Goal: Task Accomplishment & Management: Use online tool/utility

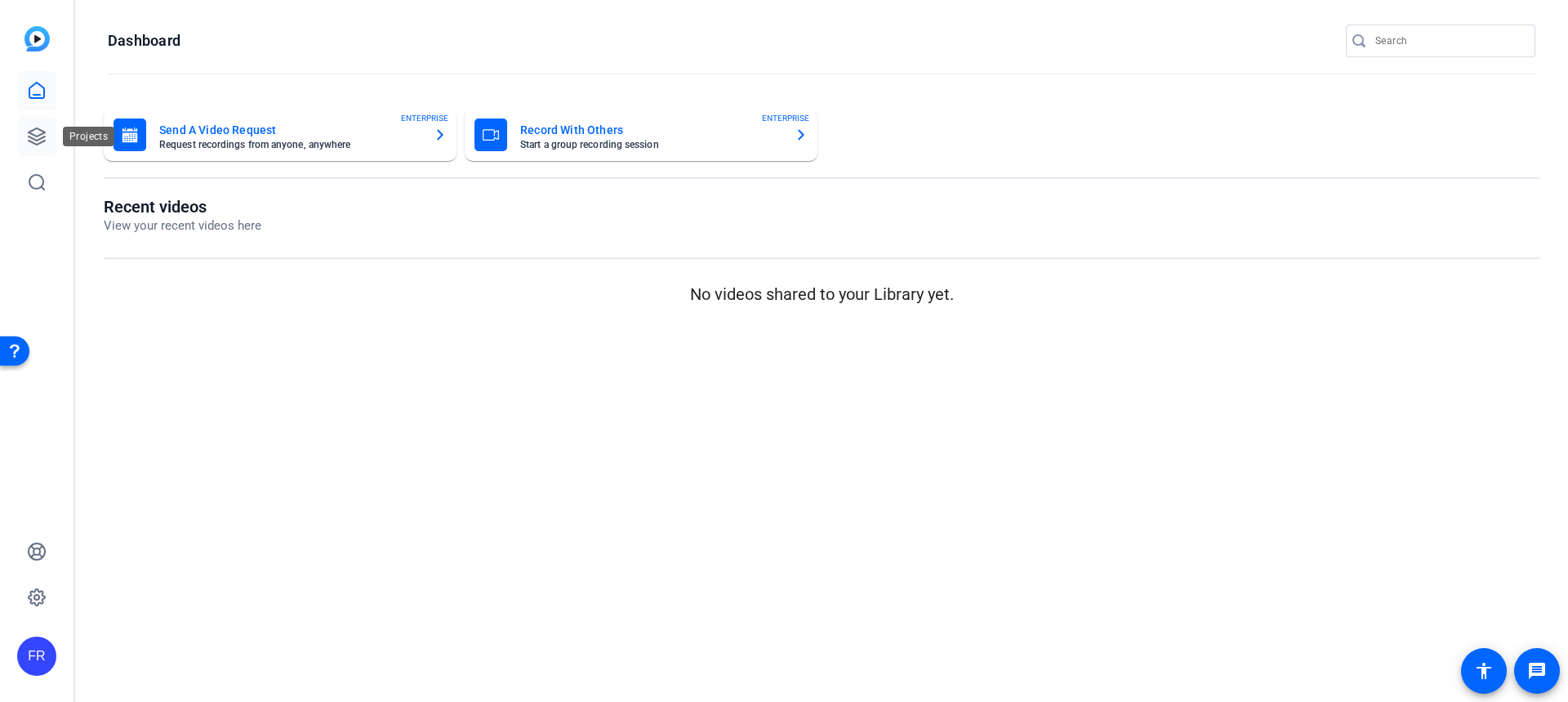
click at [42, 137] on icon at bounding box center [37, 137] width 19 height 19
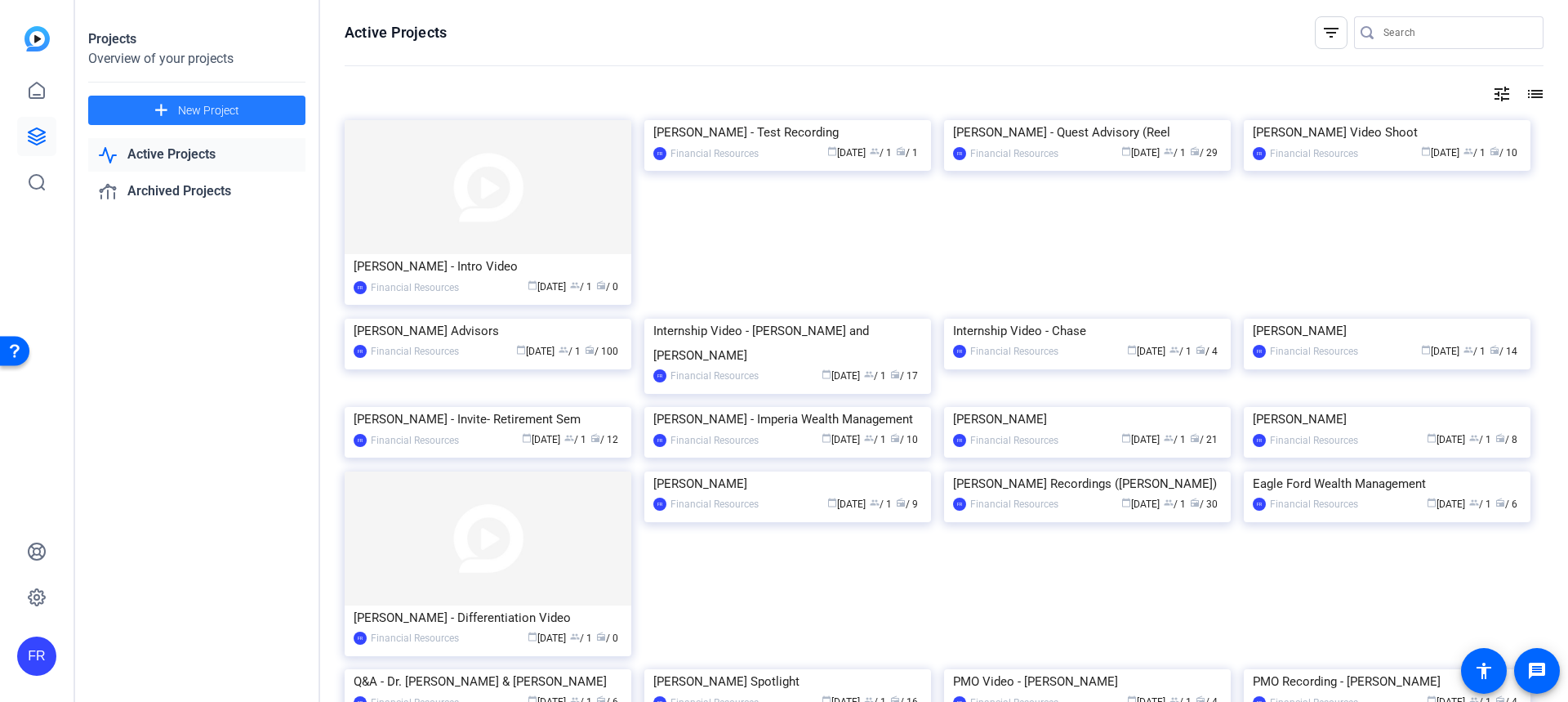
click at [182, 116] on span "New Project" at bounding box center [208, 111] width 61 height 17
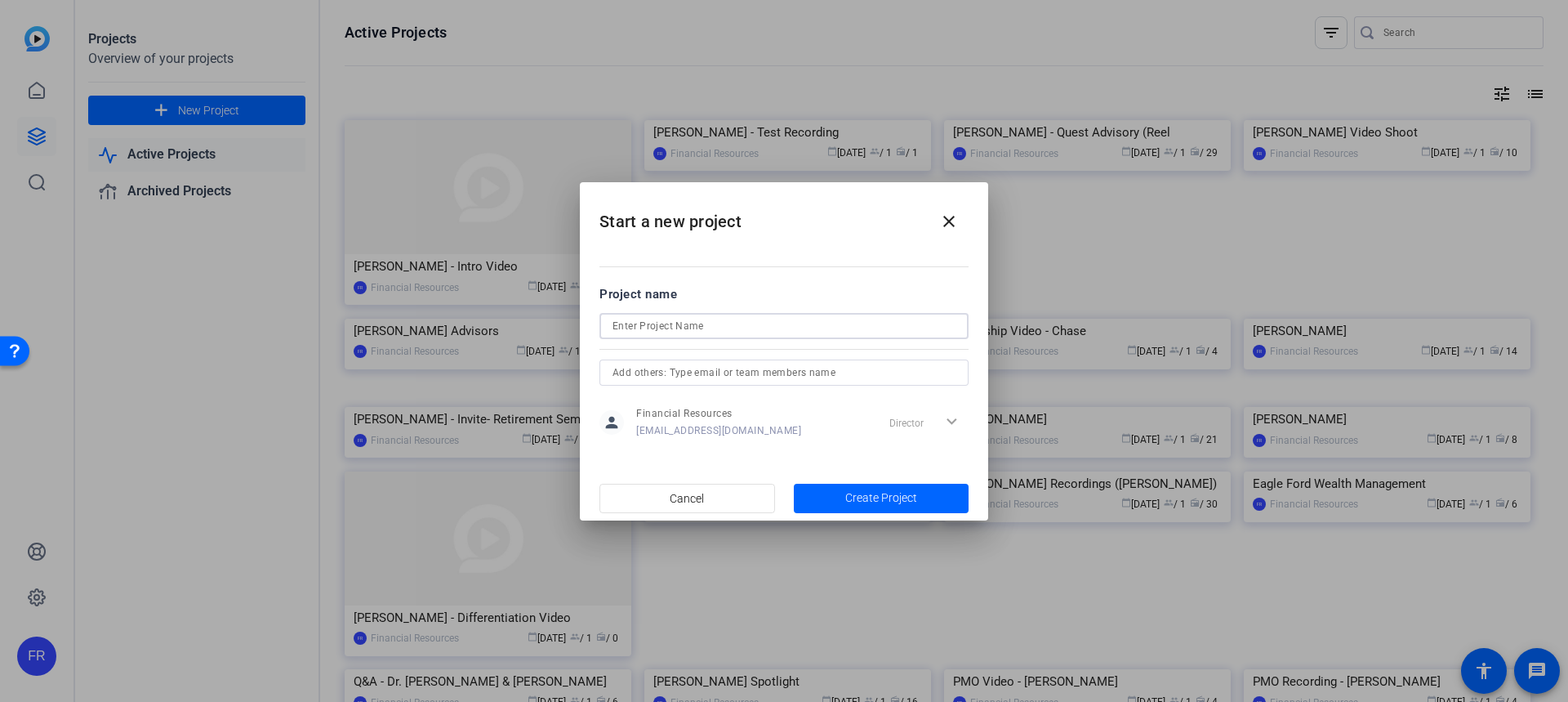
click at [667, 321] on input at bounding box center [784, 326] width 343 height 19
click at [674, 316] on input "Bill Brice -" at bounding box center [784, 326] width 343 height 19
type input "[PERSON_NAME] - LPL Advisor Institute"
click at [886, 499] on span "Create Project" at bounding box center [881, 498] width 72 height 17
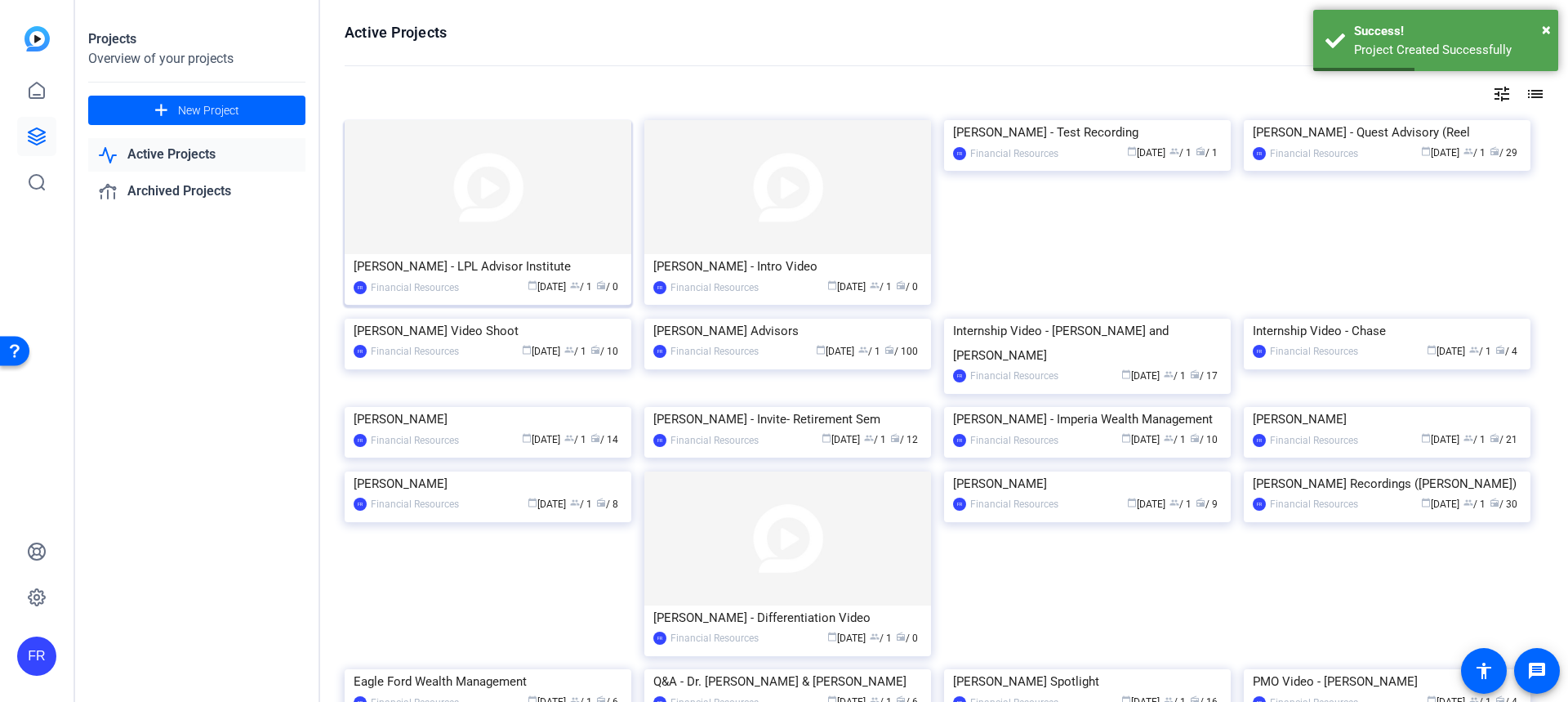
click at [470, 271] on div "[PERSON_NAME] - LPL Advisor Institute" at bounding box center [487, 266] width 268 height 24
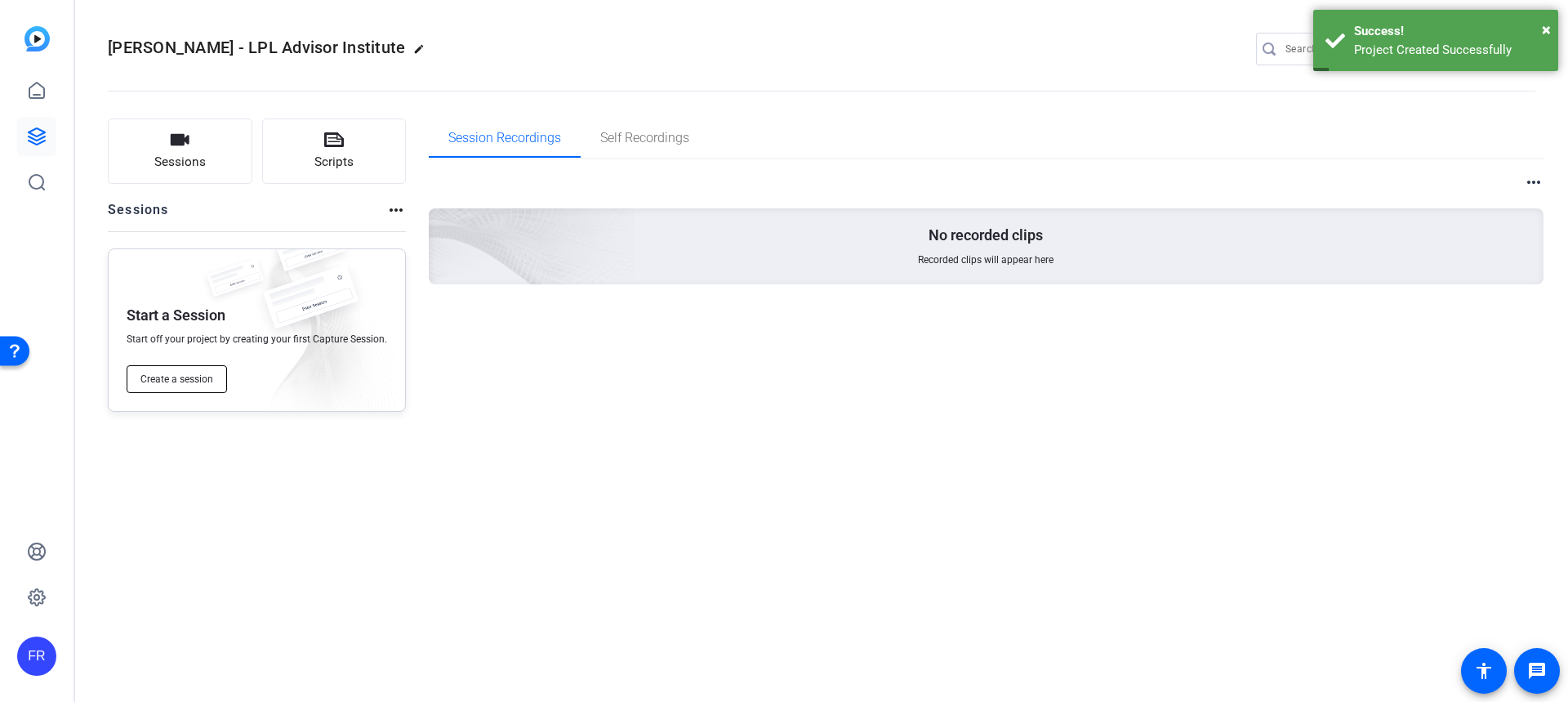
click at [189, 378] on span "Create a session" at bounding box center [176, 378] width 73 height 13
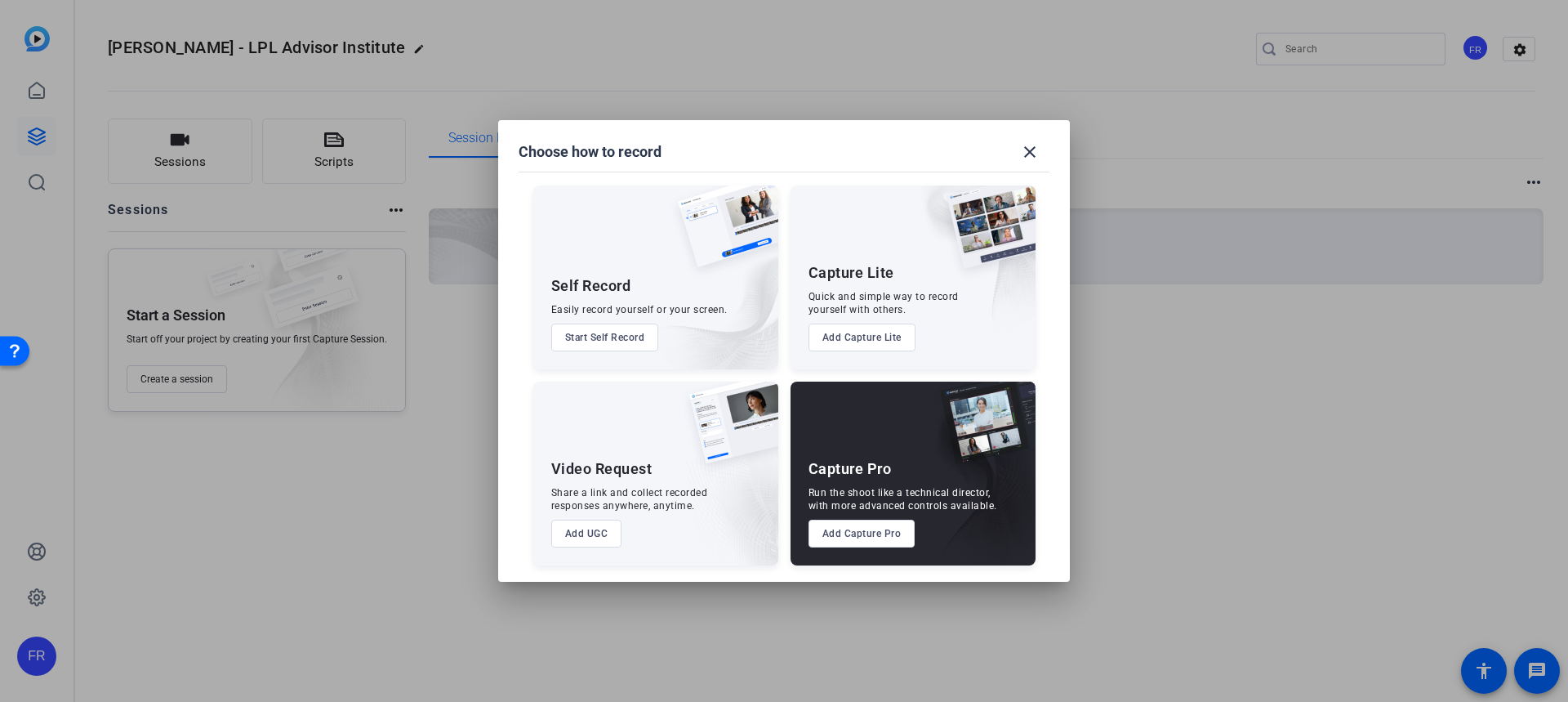
click at [860, 535] on button "Add Capture Pro" at bounding box center [862, 533] width 107 height 28
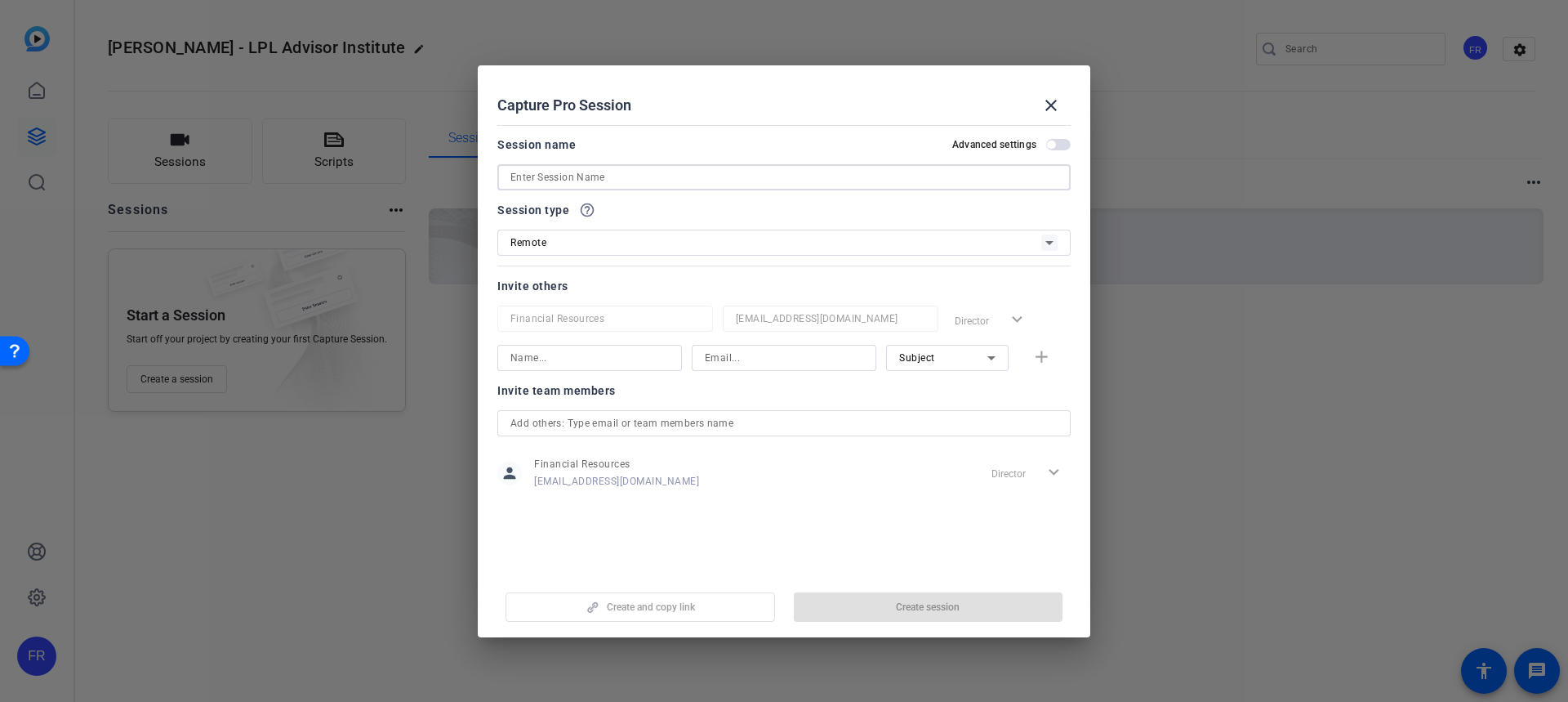
click at [514, 177] on input at bounding box center [784, 177] width 548 height 19
paste input "Every great financial advisor starts with great training. At Financial Resource…"
type input "Every great financial advisor starts with great training. At Financial Resource…"
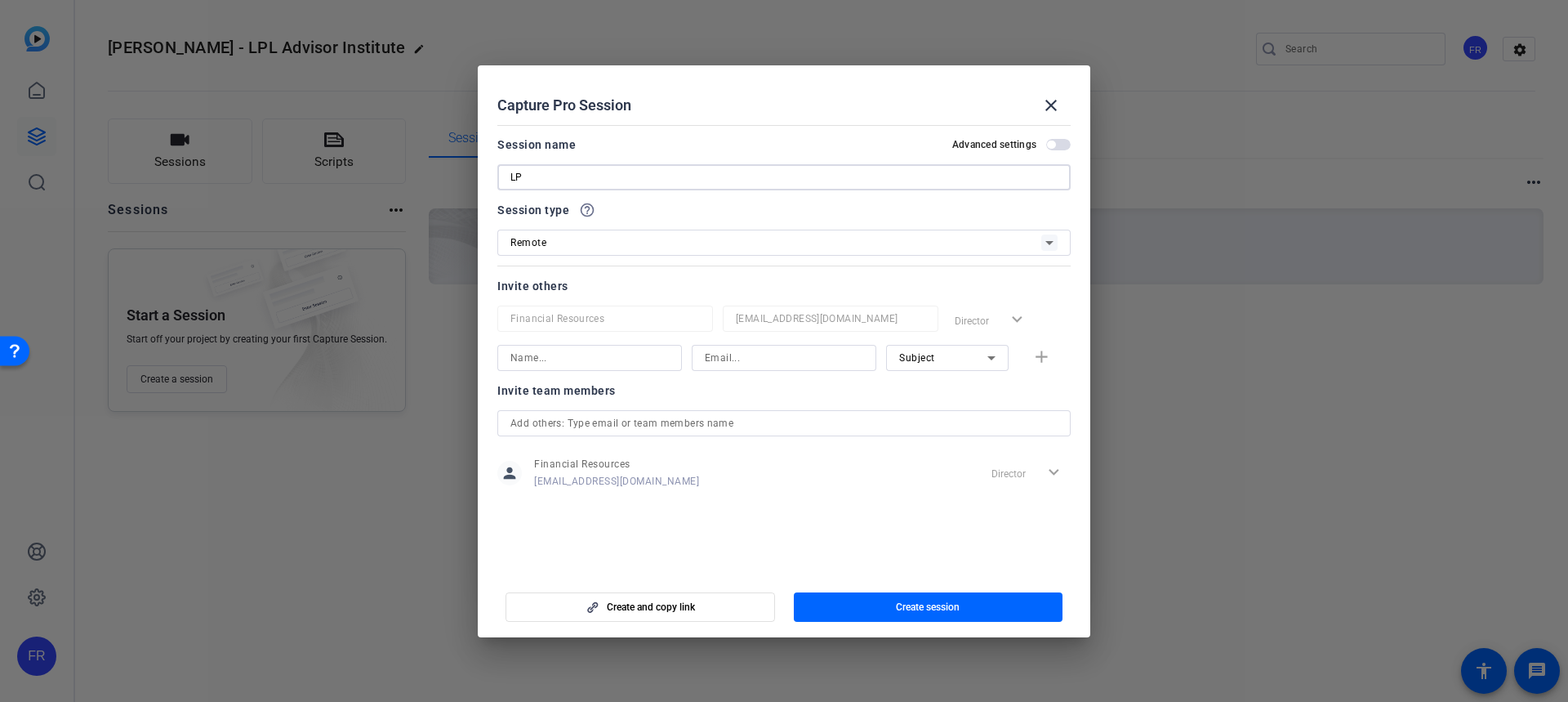
type input "L"
type input "[PERSON_NAME] - LPL Advisor Institute"
click at [925, 603] on span "Create session" at bounding box center [927, 606] width 64 height 13
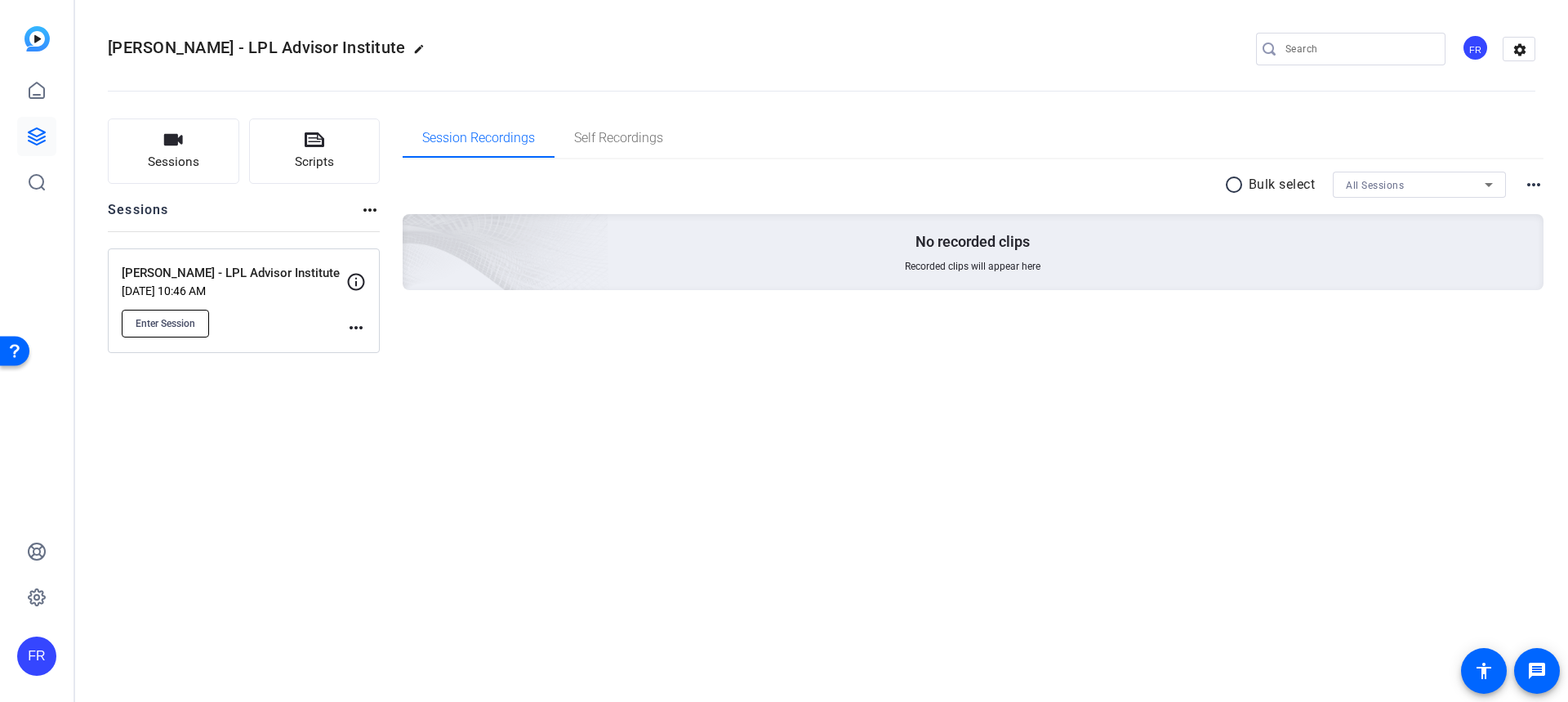
click at [174, 321] on span "Enter Session" at bounding box center [166, 323] width 60 height 13
click at [161, 326] on span "Enter Session" at bounding box center [166, 323] width 60 height 13
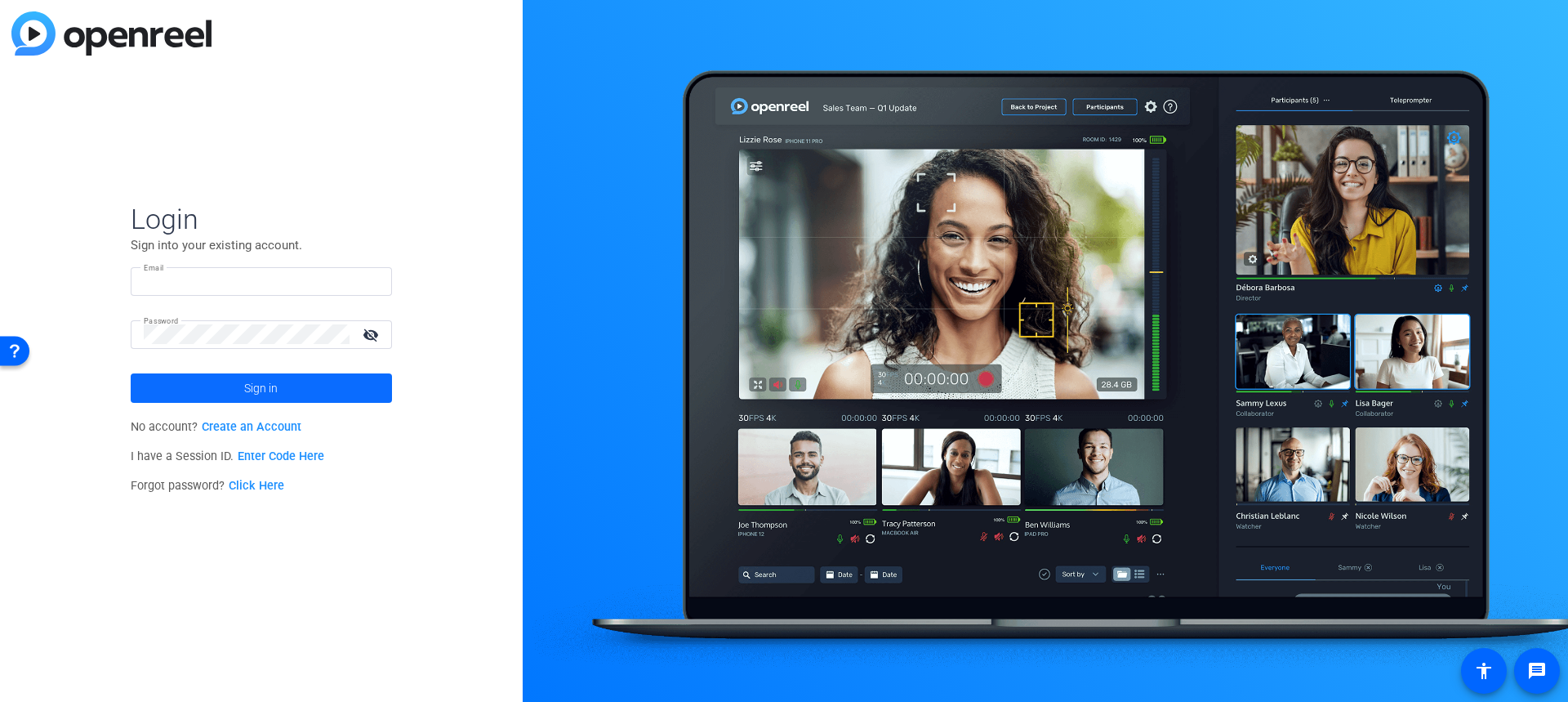
type input "marketing@lplatfrg.com"
click at [271, 382] on span "Sign in" at bounding box center [261, 388] width 34 height 41
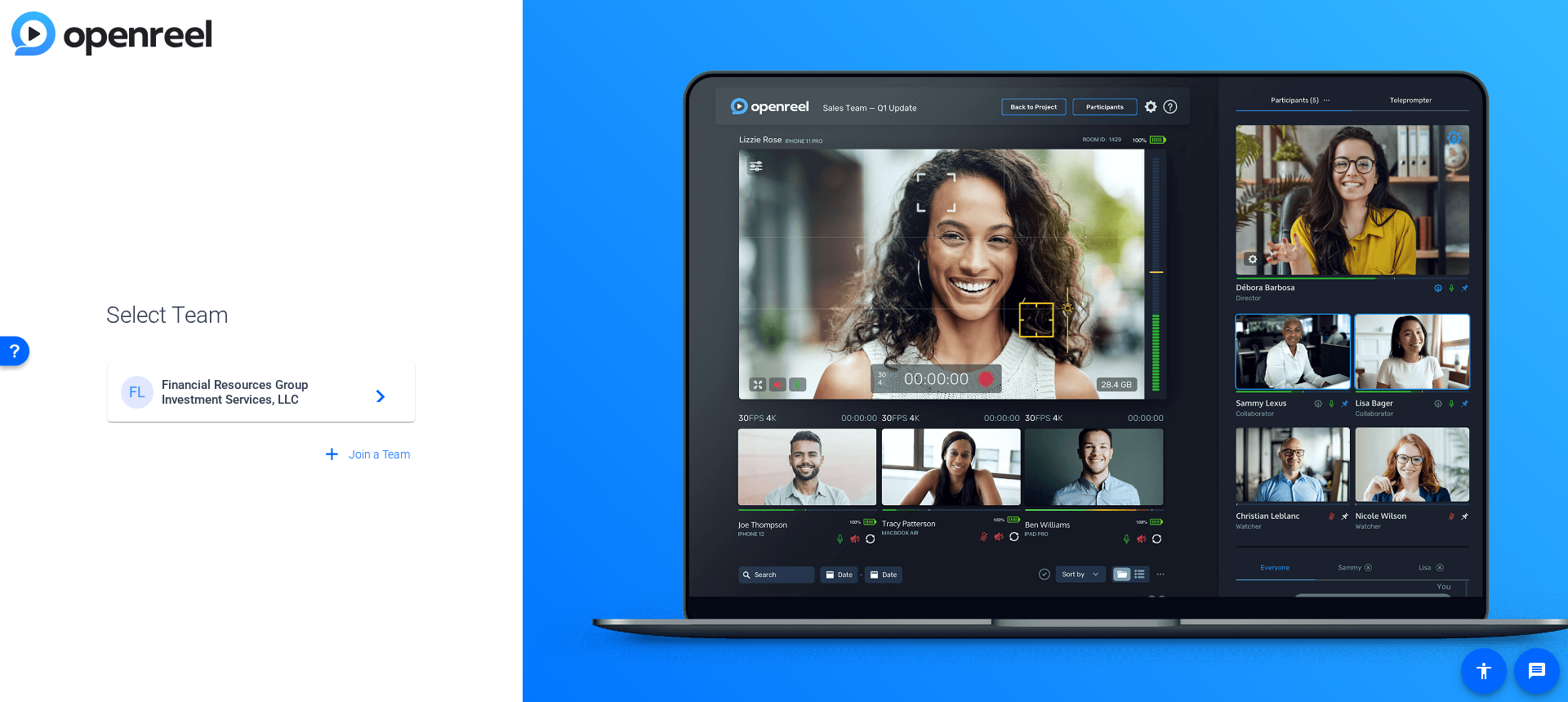
click at [271, 382] on span "Financial Resources Group Investment Services, LLC" at bounding box center [264, 392] width 204 height 29
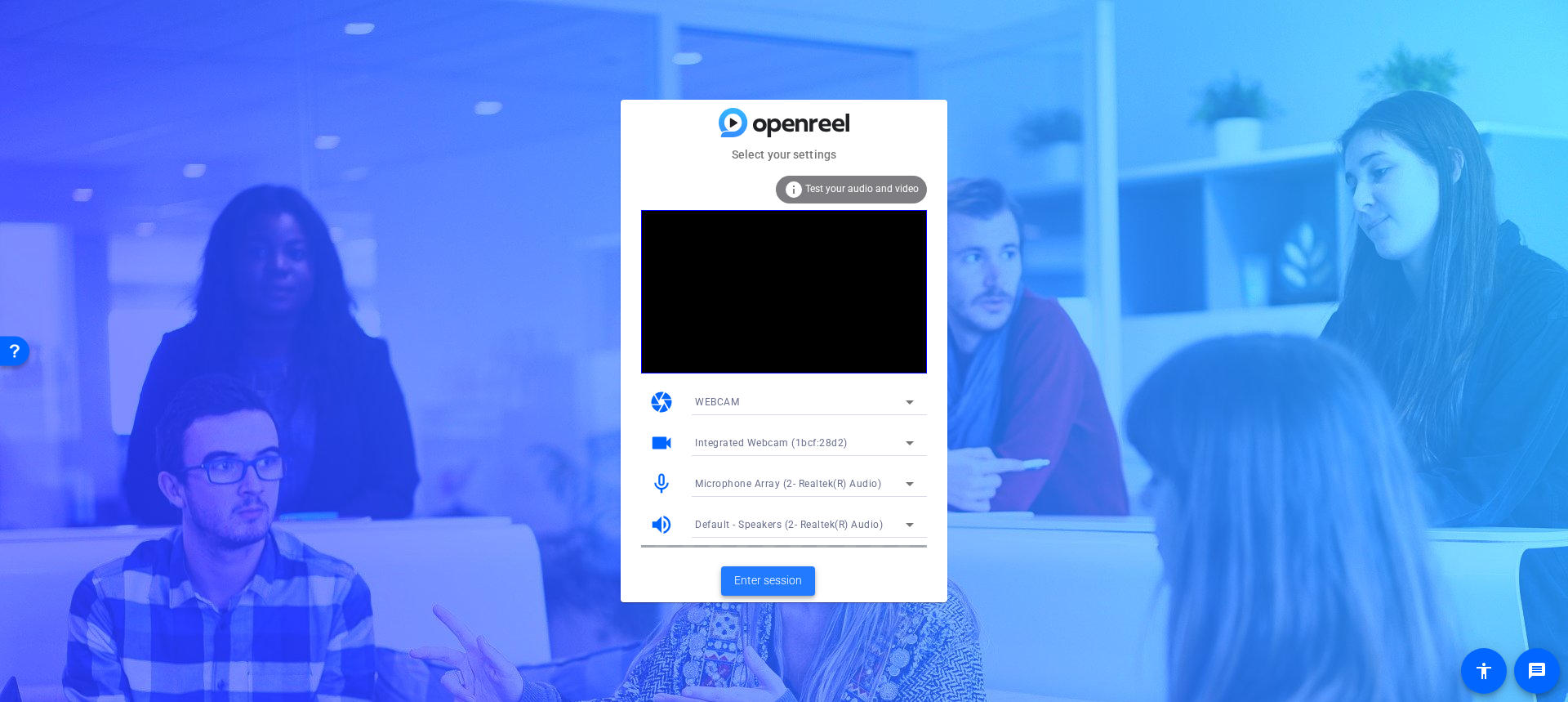
click at [771, 574] on span "Enter session" at bounding box center [768, 581] width 68 height 17
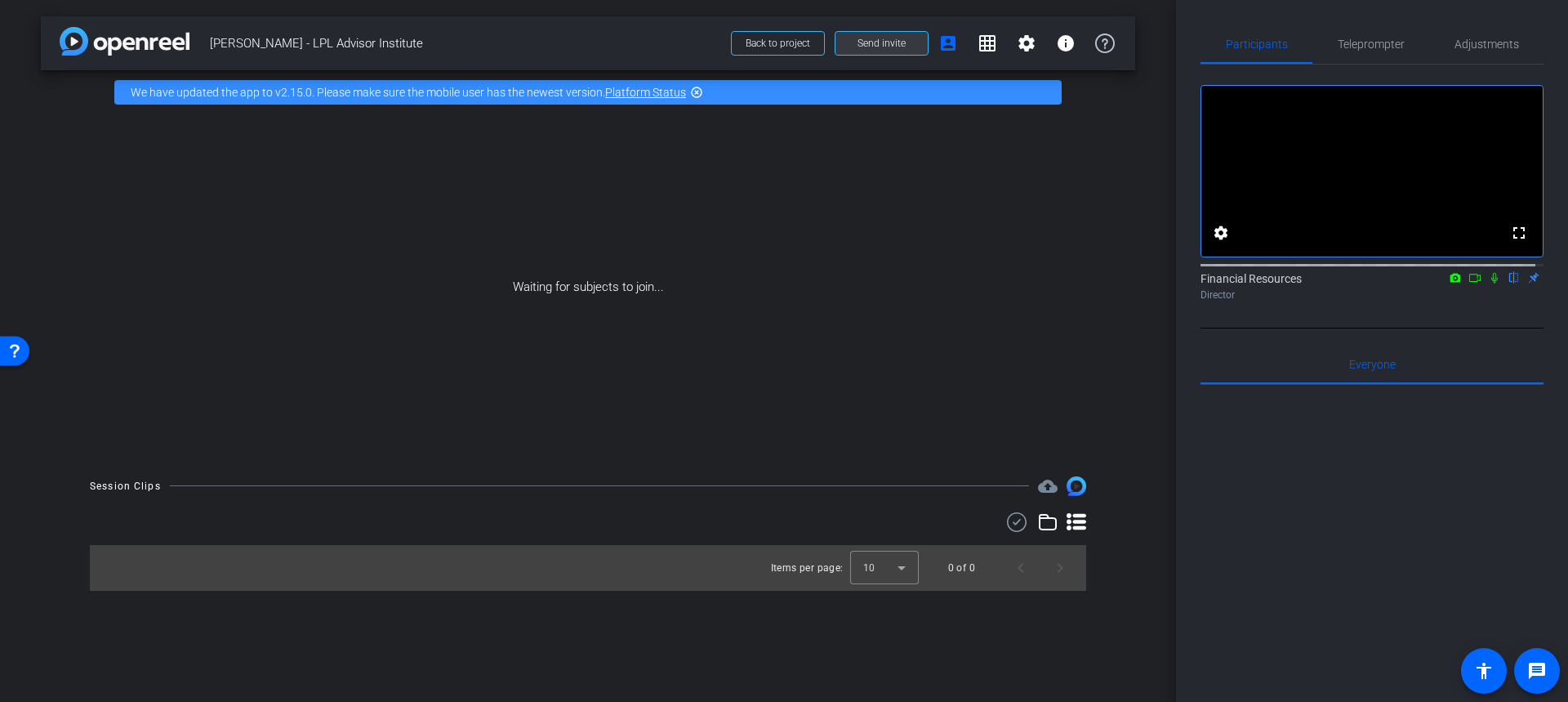
click at [895, 43] on span "Send invite" at bounding box center [882, 43] width 48 height 13
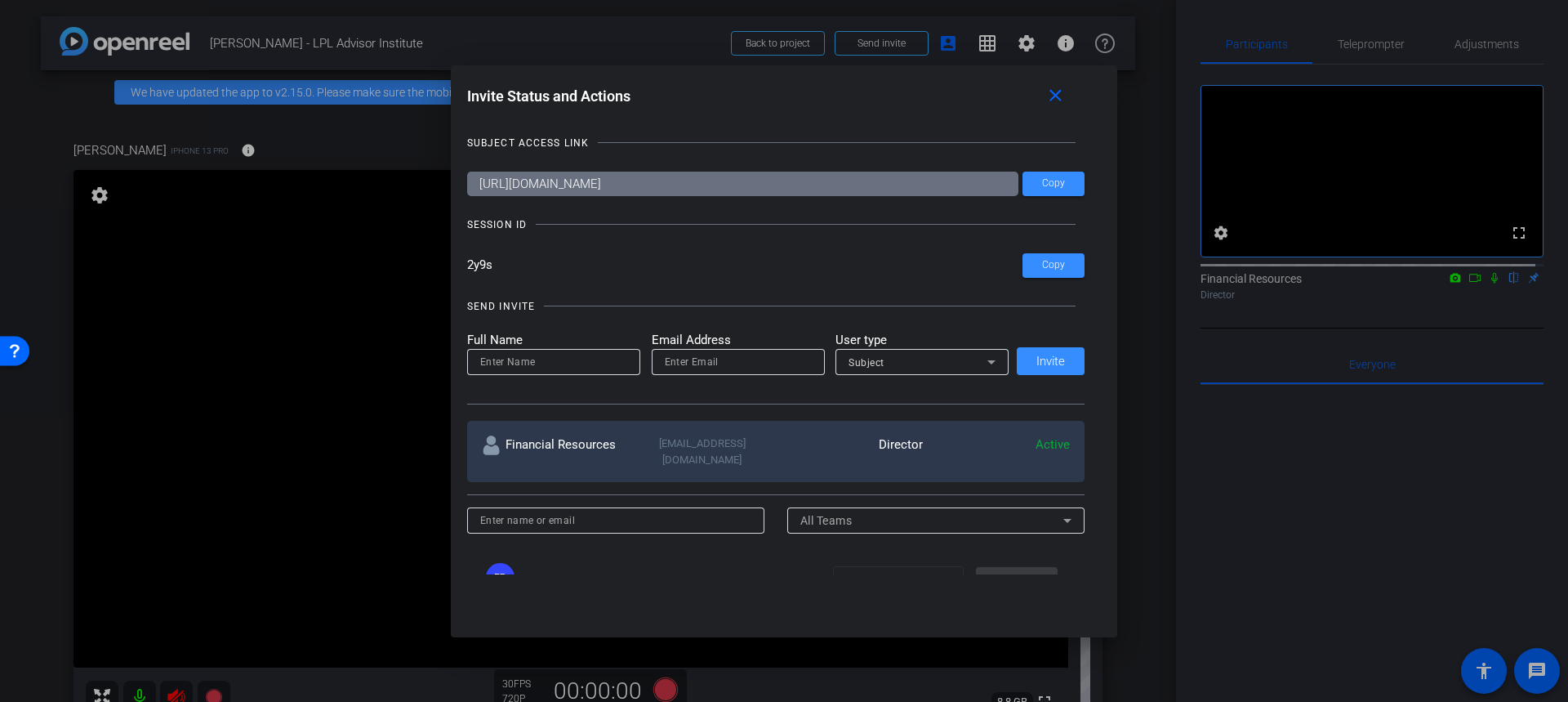
click at [137, 692] on div at bounding box center [784, 351] width 1568 height 702
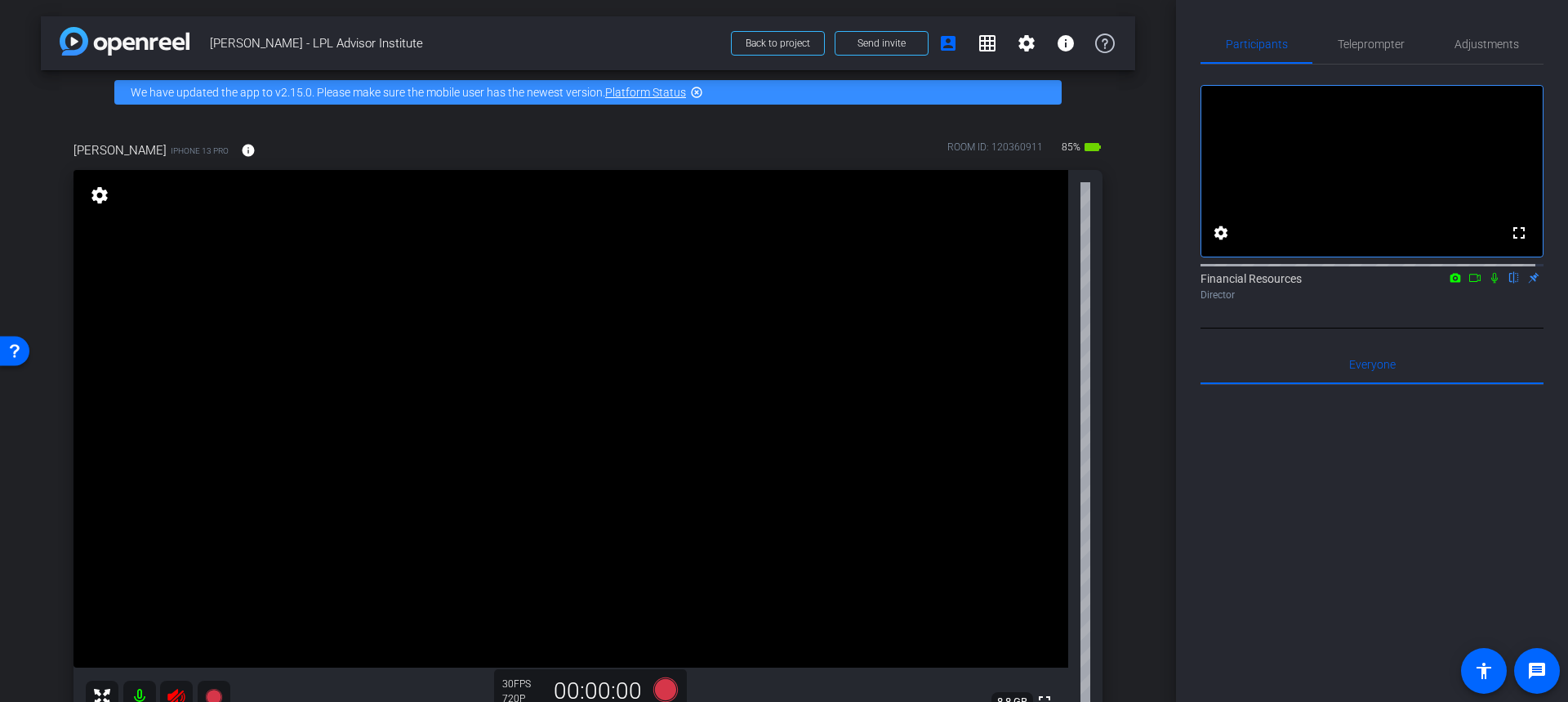
click at [141, 694] on mat-icon at bounding box center [140, 697] width 33 height 33
click at [1467, 46] on span "Adjustments" at bounding box center [1487, 45] width 65 height 12
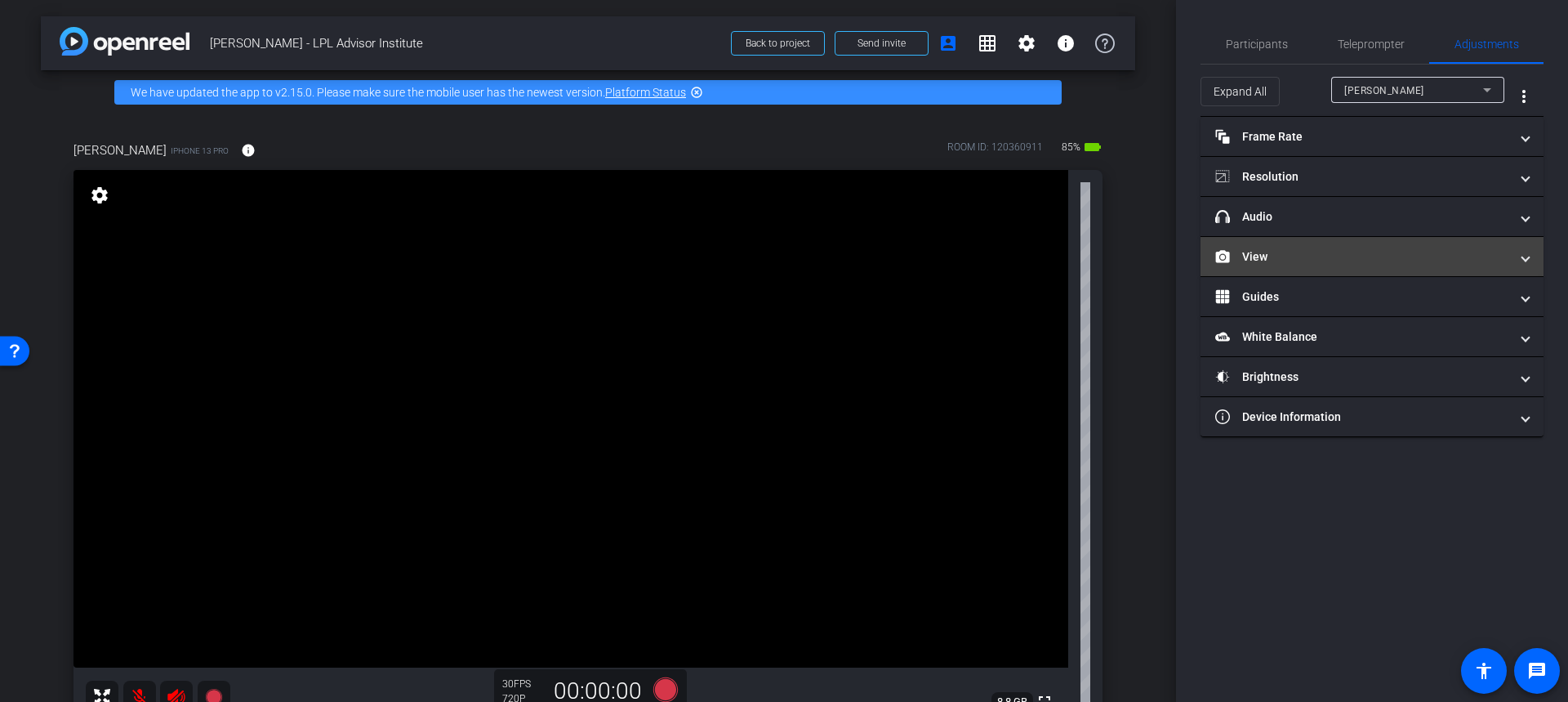
click at [1533, 258] on mat-expansion-panel-header "View" at bounding box center [1372, 256] width 343 height 39
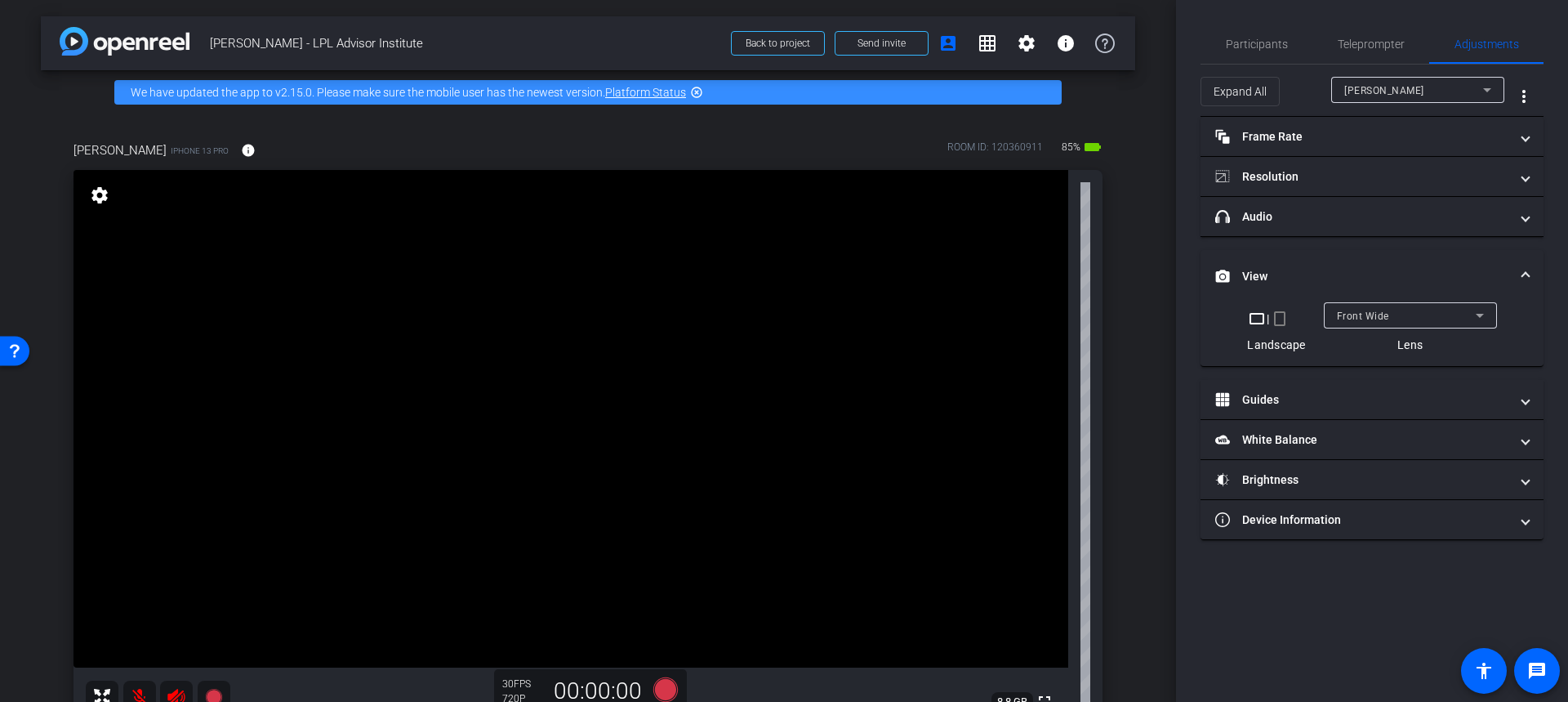
click at [1280, 314] on mat-icon "crop_portrait" at bounding box center [1279, 319] width 19 height 19
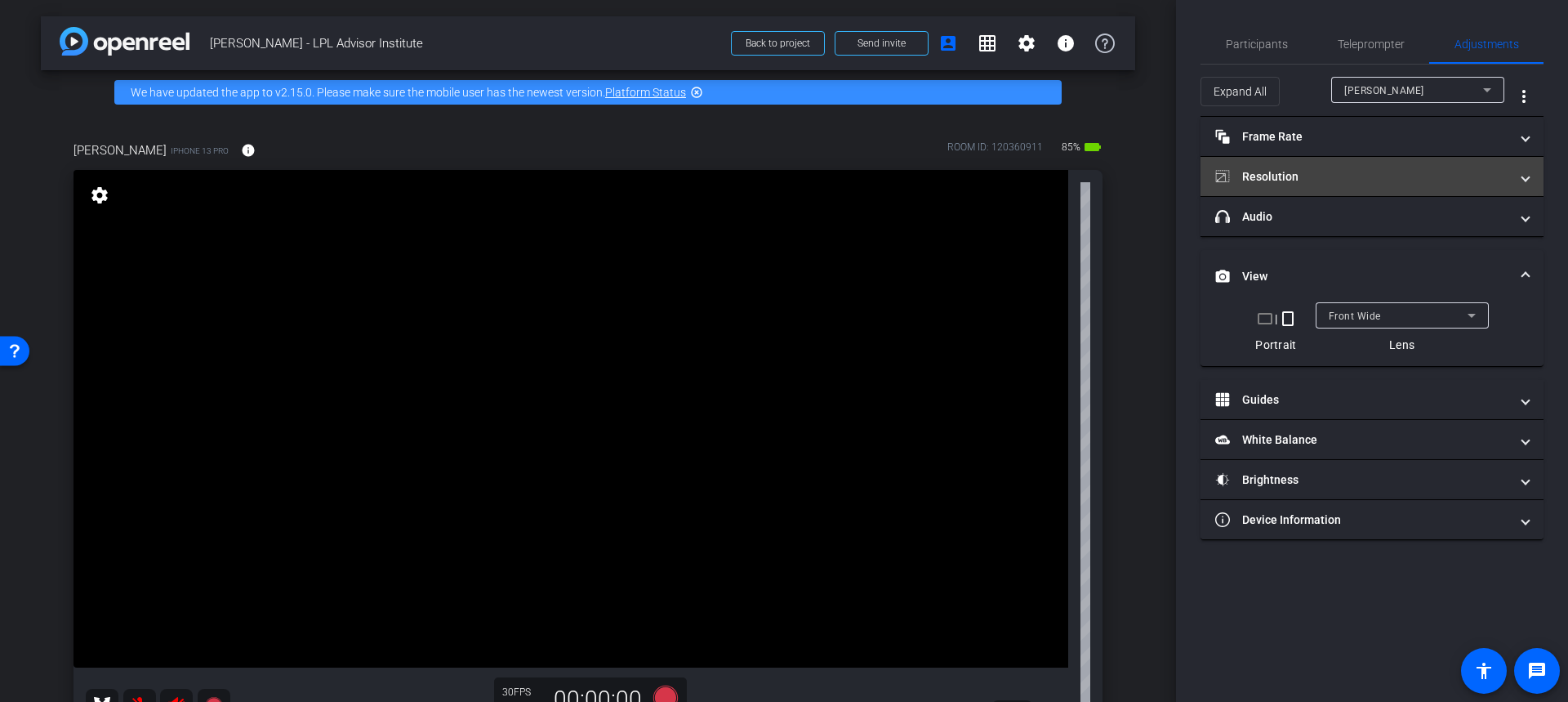
click at [1384, 176] on mat-panel-title "Resolution" at bounding box center [1362, 177] width 294 height 17
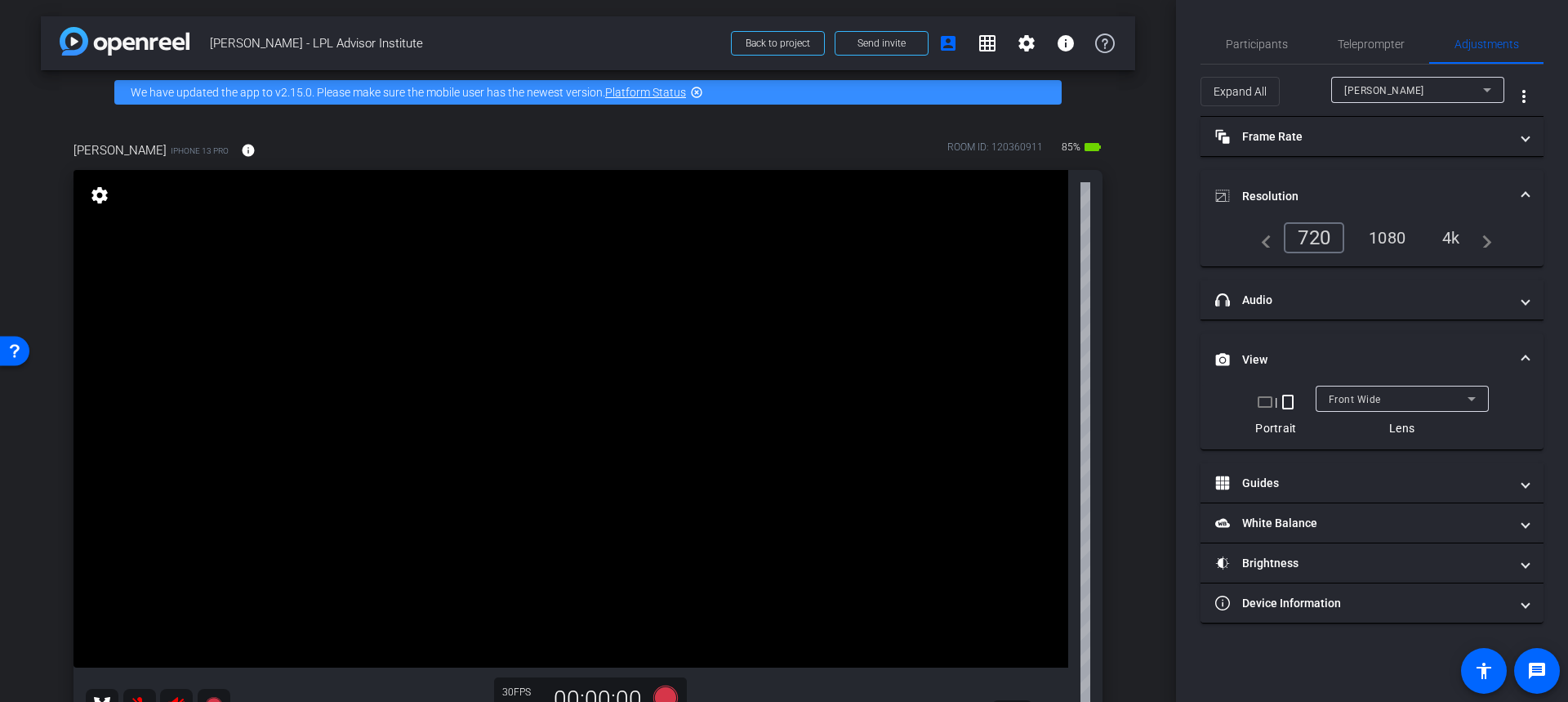
click at [1394, 232] on div "1080" at bounding box center [1387, 238] width 61 height 28
click at [1379, 39] on span "Teleprompter" at bounding box center [1370, 45] width 67 height 12
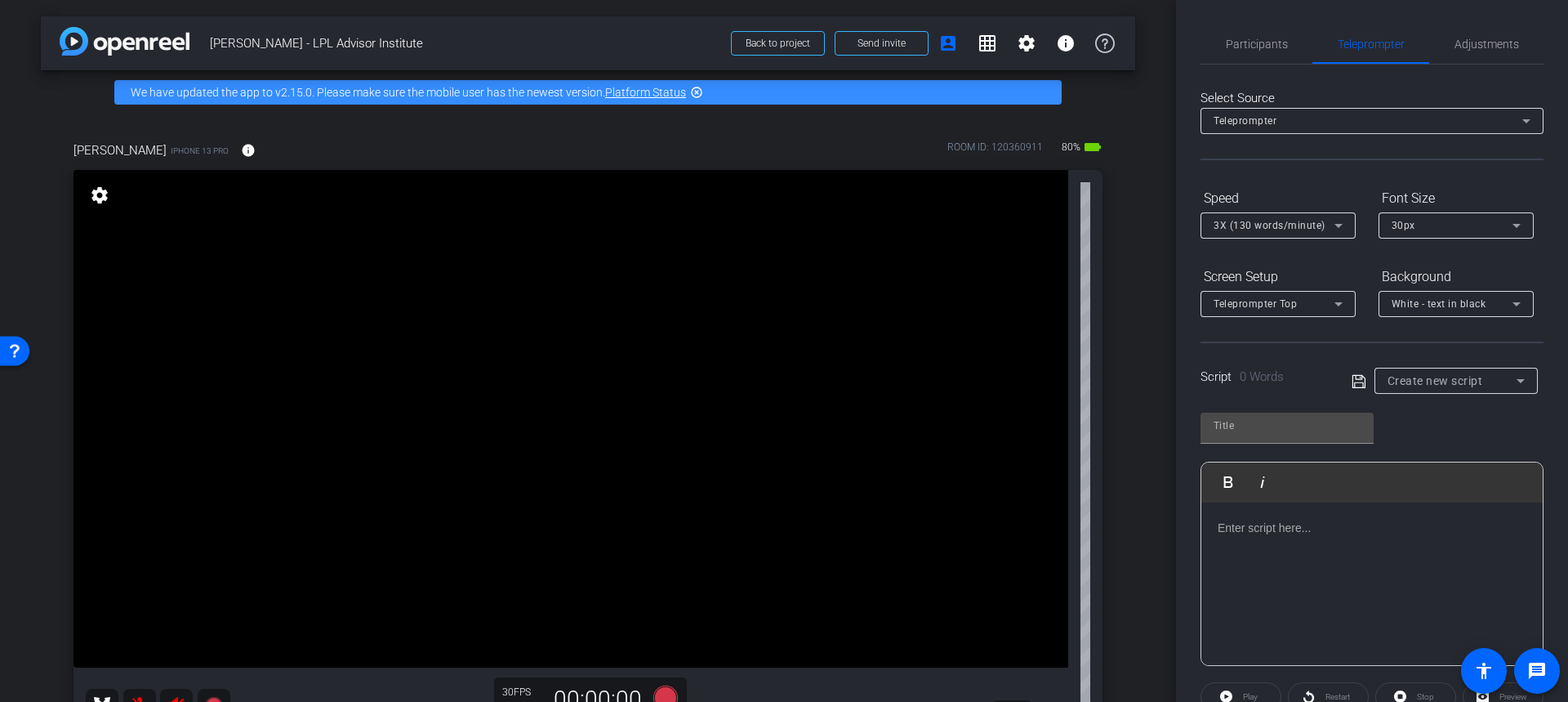
click at [1305, 550] on div at bounding box center [1372, 584] width 341 height 164
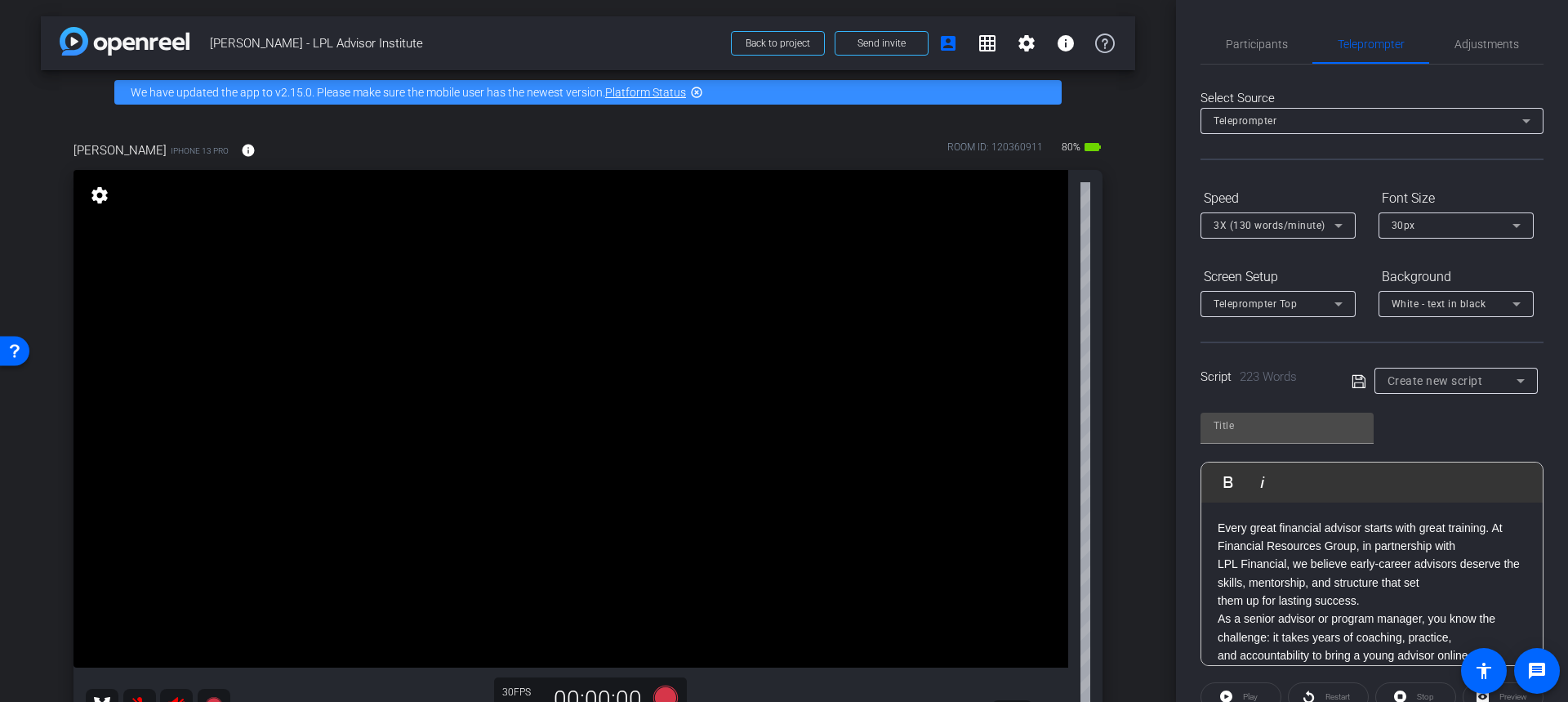
click at [1369, 600] on p "them up for lasting success." at bounding box center [1372, 600] width 309 height 18
click at [1342, 226] on icon at bounding box center [1338, 225] width 19 height 19
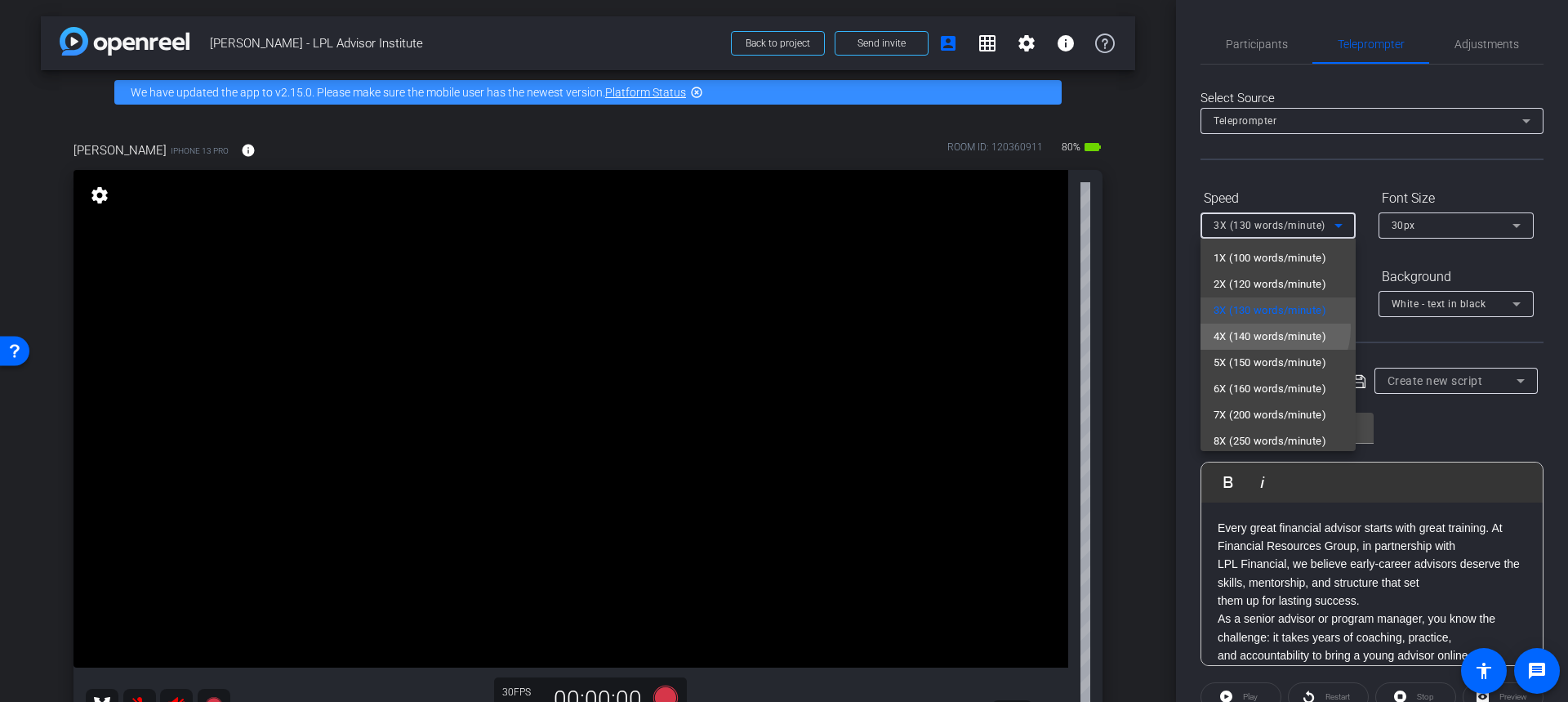
click at [1270, 328] on span "4X (140 words/minute)" at bounding box center [1270, 336] width 112 height 19
type input "Default title 6936"
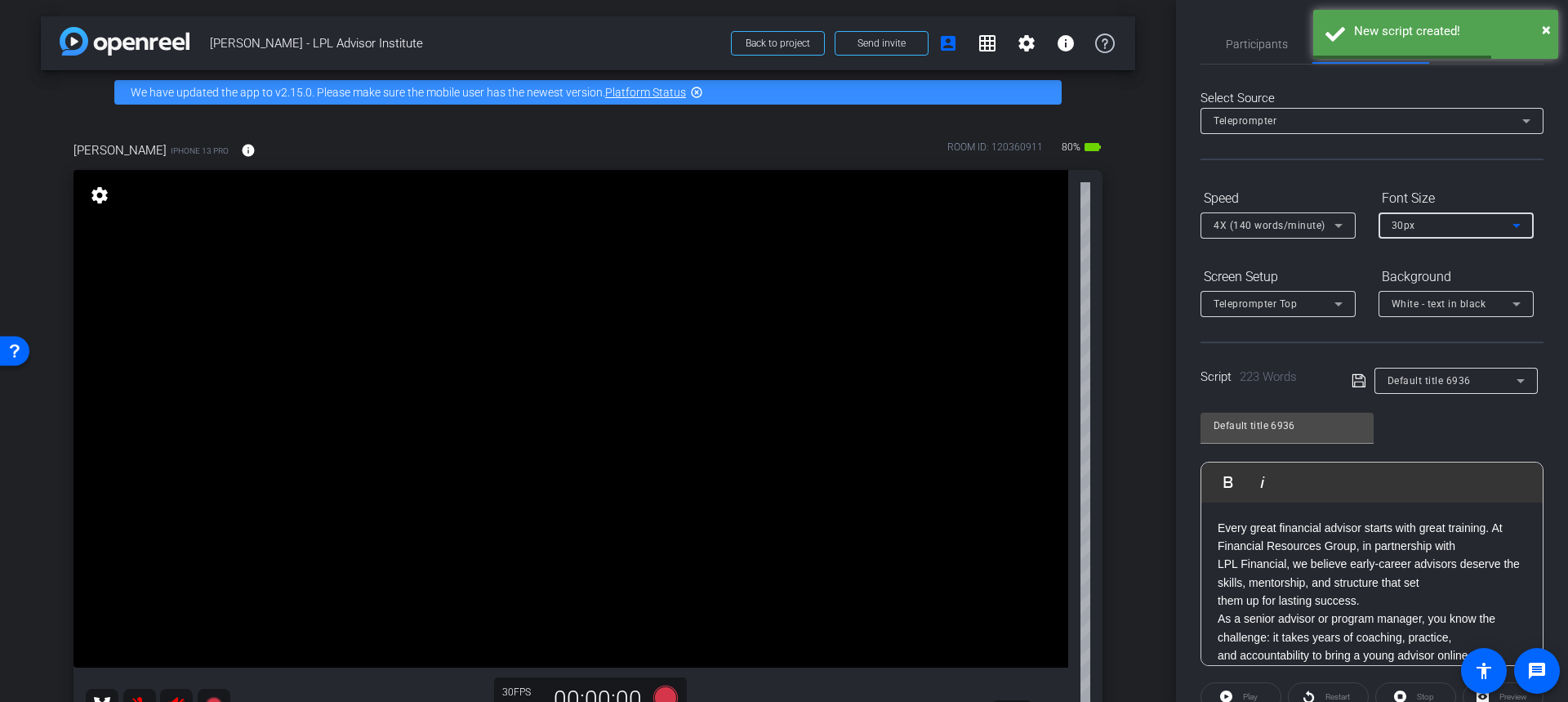
click at [1520, 226] on icon at bounding box center [1517, 225] width 19 height 19
click at [1441, 310] on mat-option "40px" at bounding box center [1457, 310] width 155 height 26
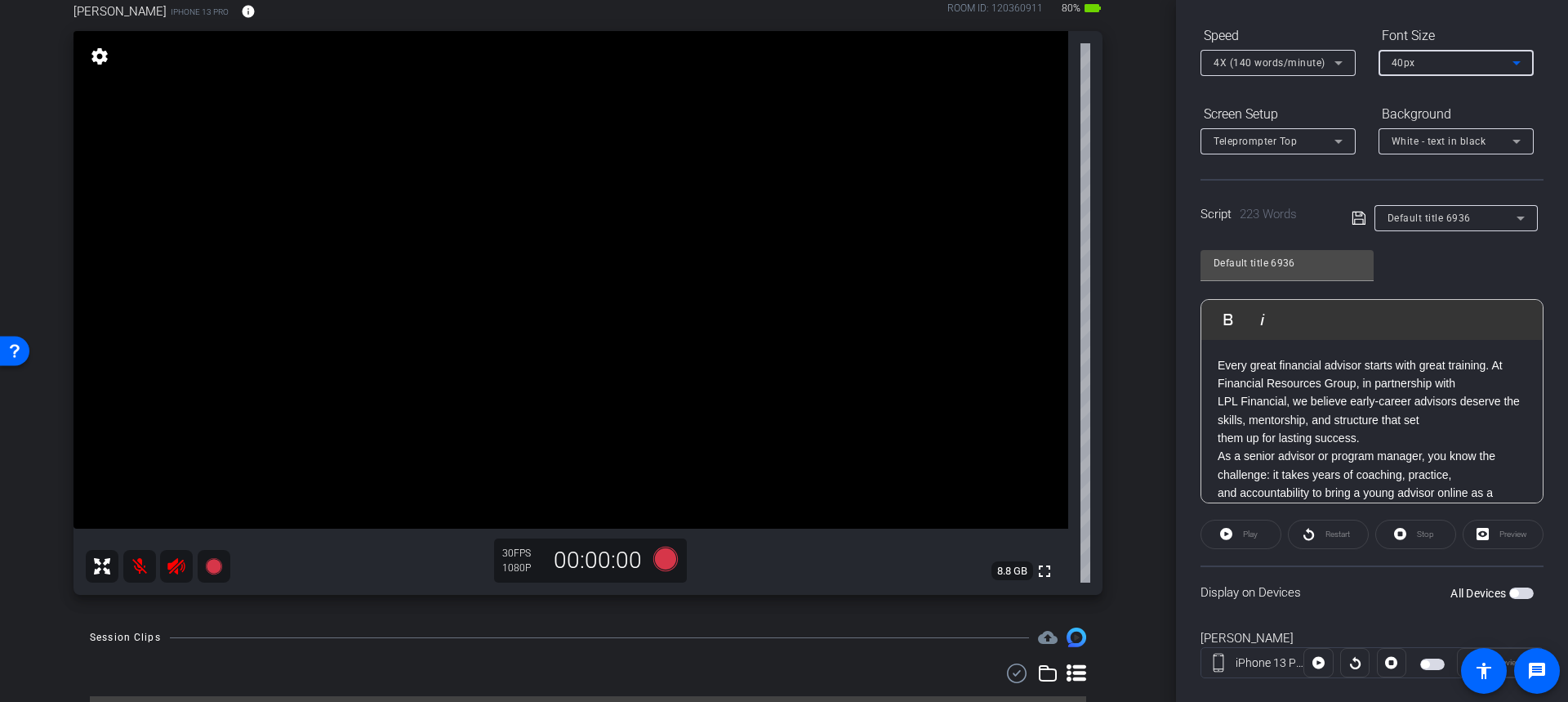
scroll to position [179, 0]
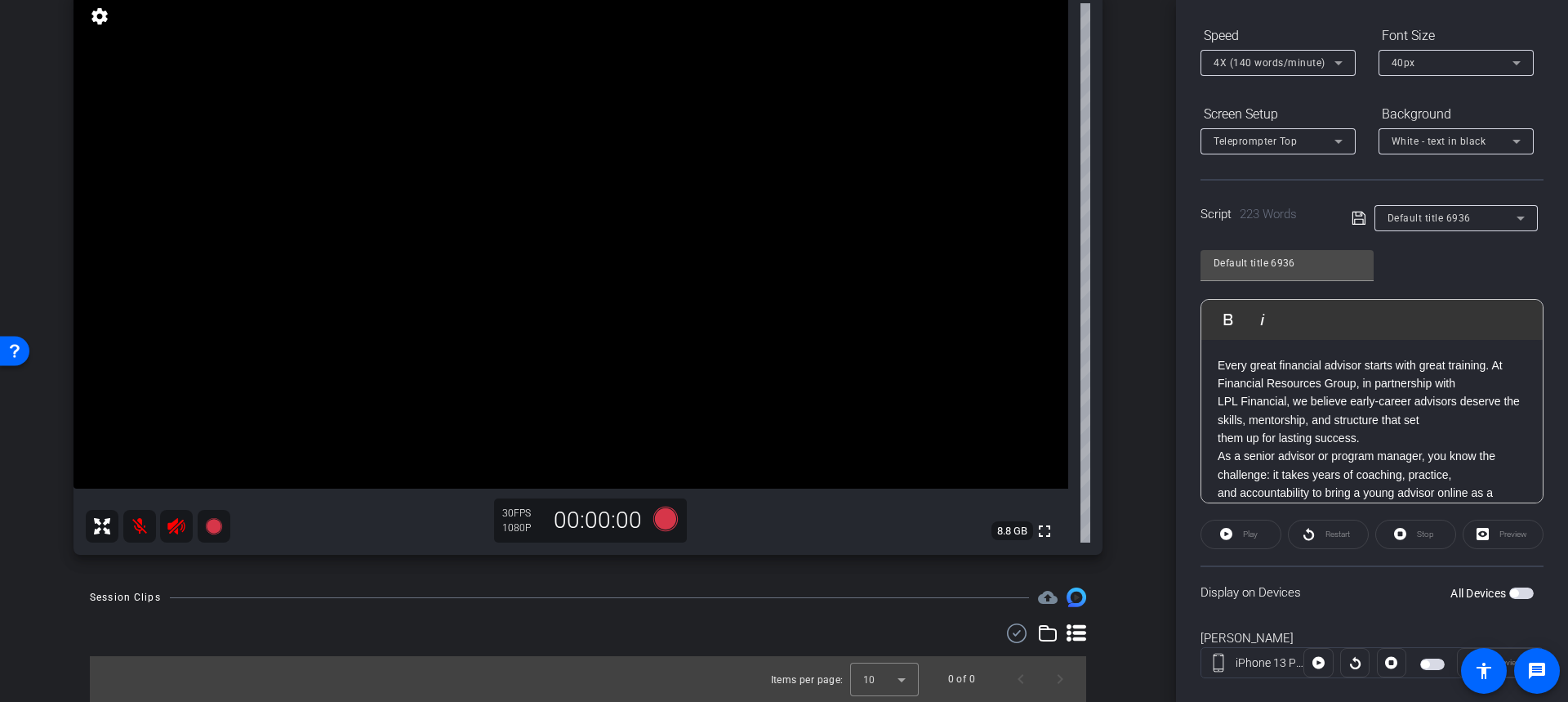
click at [1519, 589] on span "button" at bounding box center [1521, 593] width 24 height 12
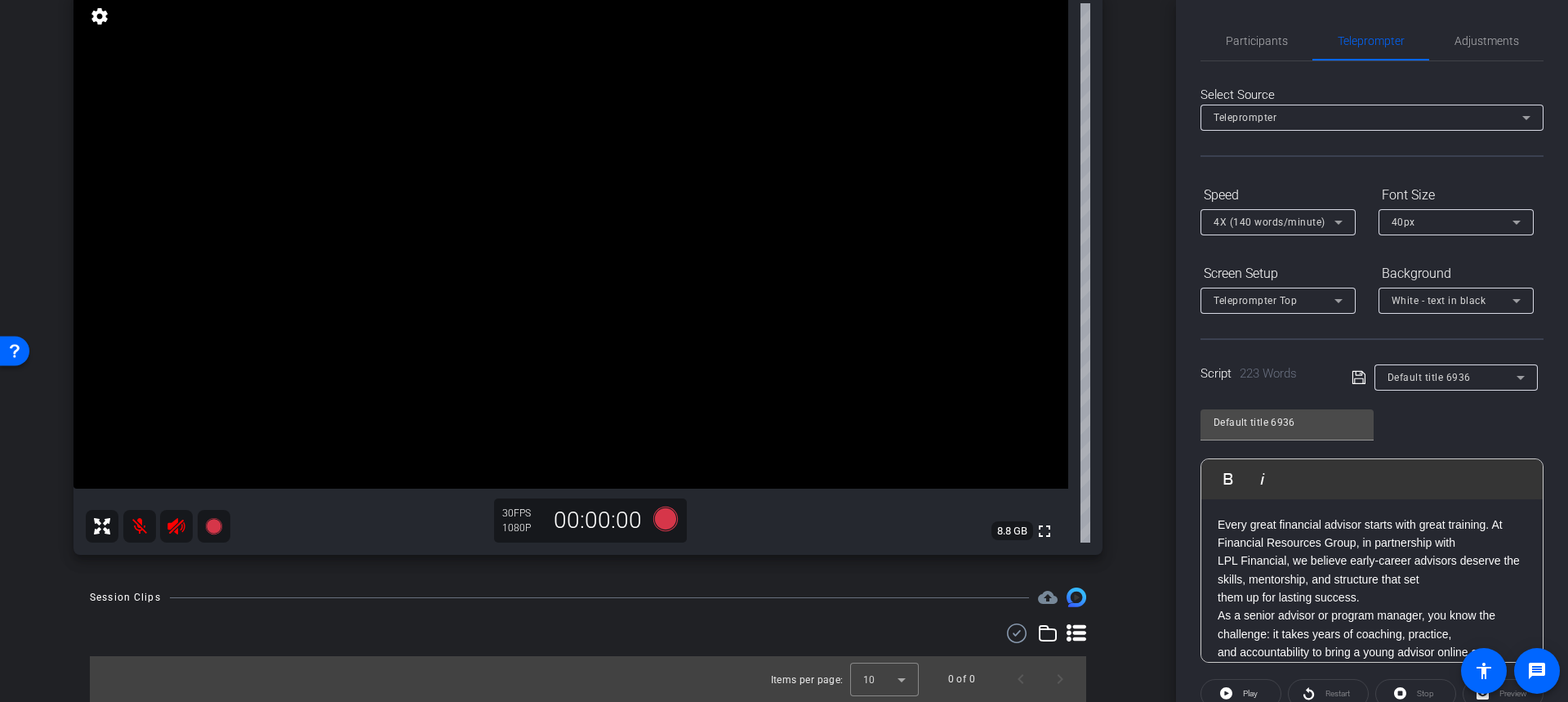
scroll to position [0, 0]
click at [137, 521] on mat-icon at bounding box center [140, 526] width 33 height 33
click at [177, 525] on icon at bounding box center [176, 526] width 19 height 19
click at [1478, 42] on span "Adjustments" at bounding box center [1487, 45] width 65 height 12
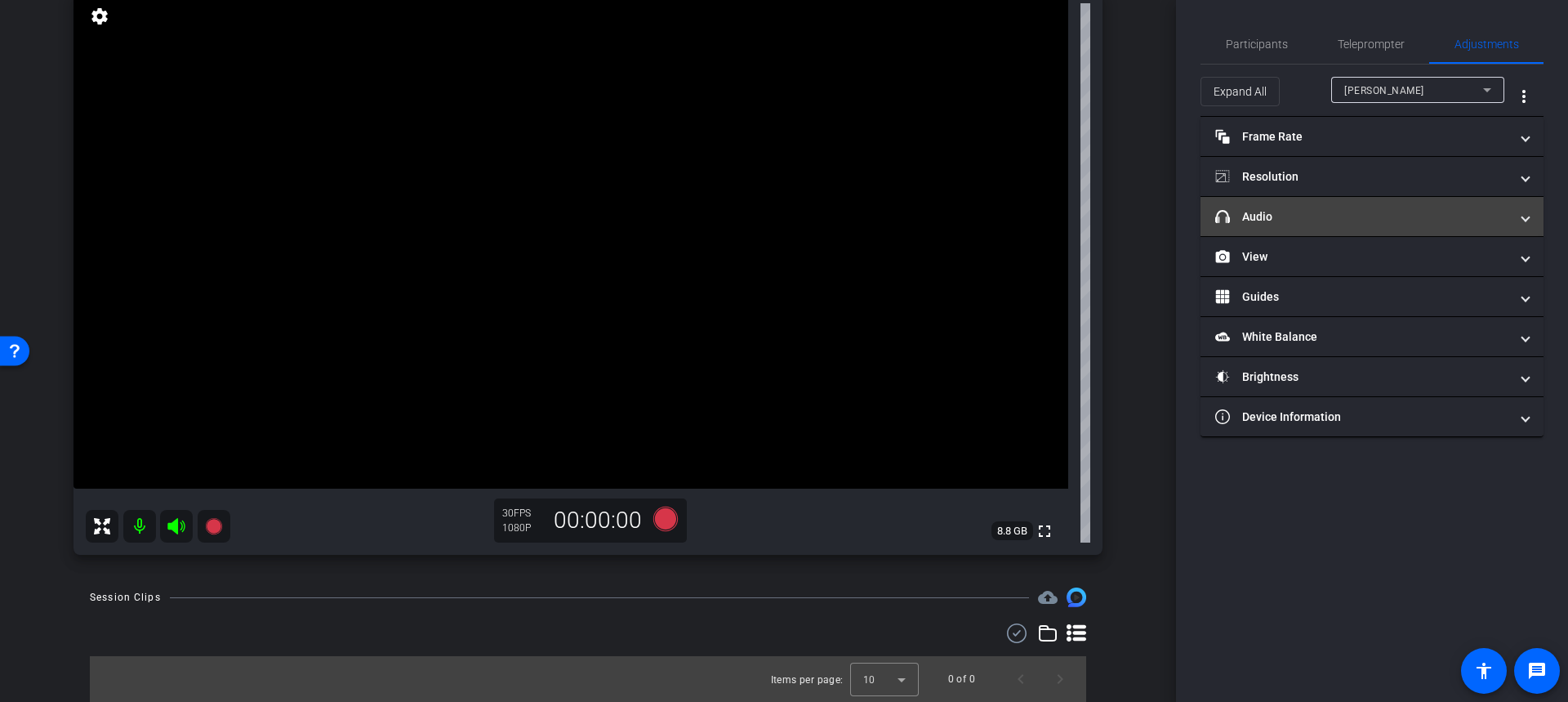
click at [1520, 215] on span "headphone icon Audio" at bounding box center [1368, 217] width 307 height 17
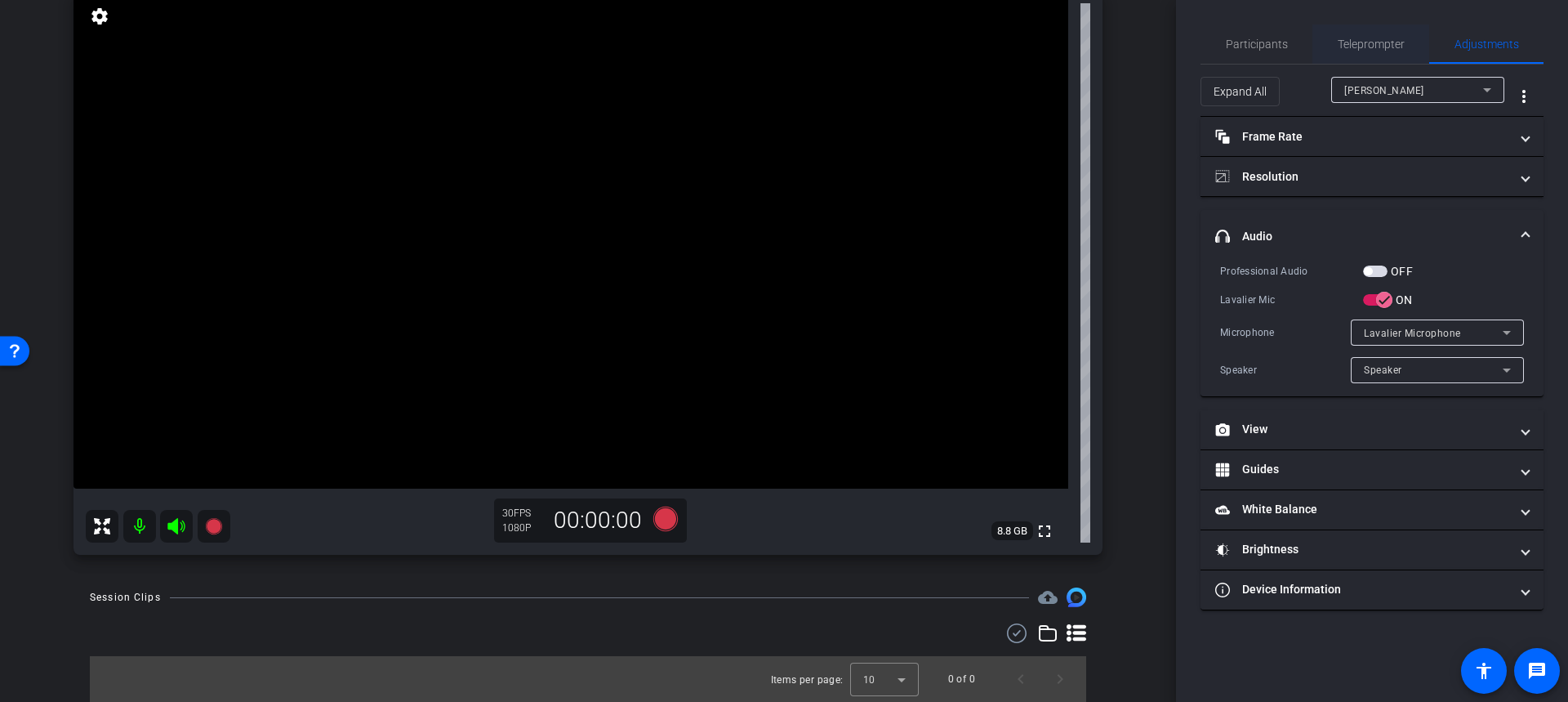
click at [1386, 45] on span "Teleprompter" at bounding box center [1370, 45] width 67 height 12
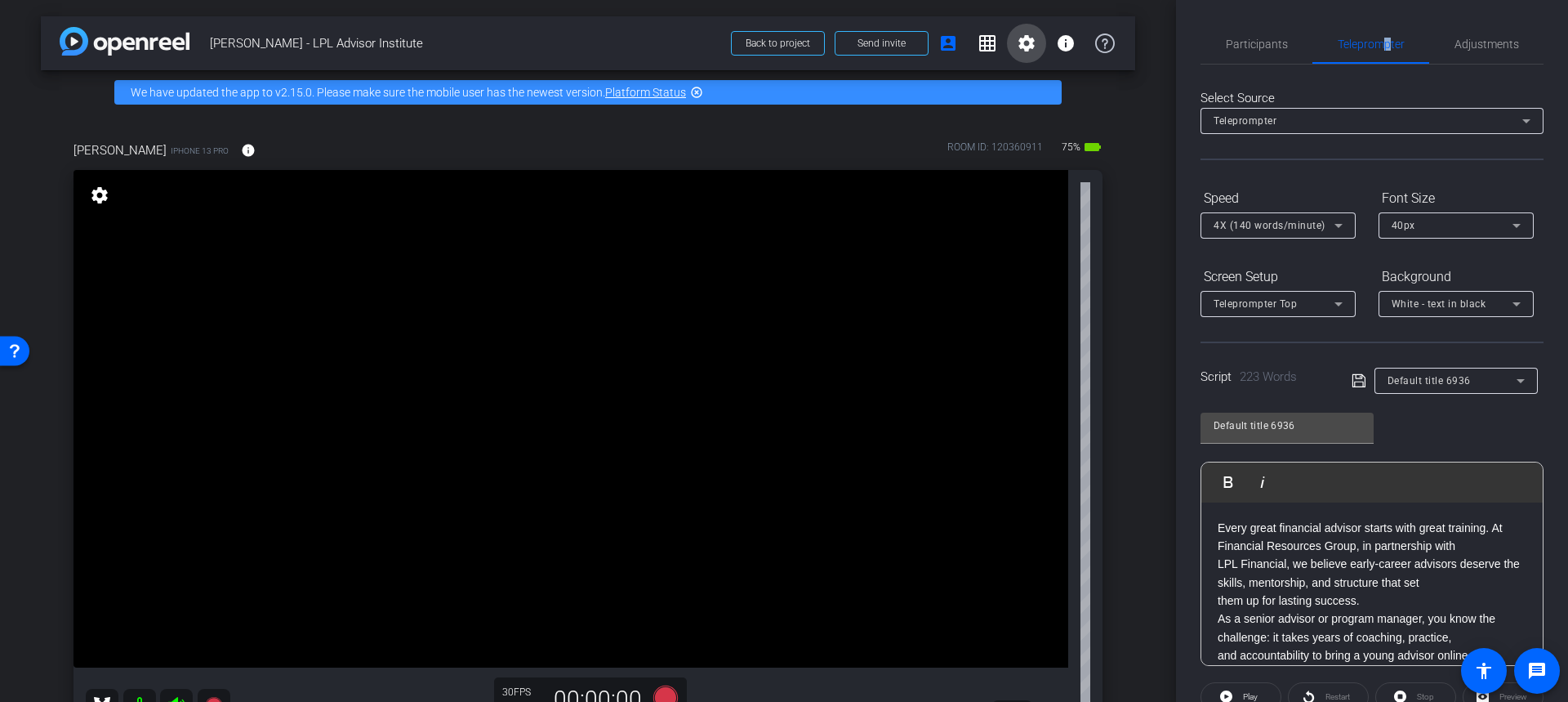
click at [1019, 45] on mat-icon "settings" at bounding box center [1026, 44] width 19 height 19
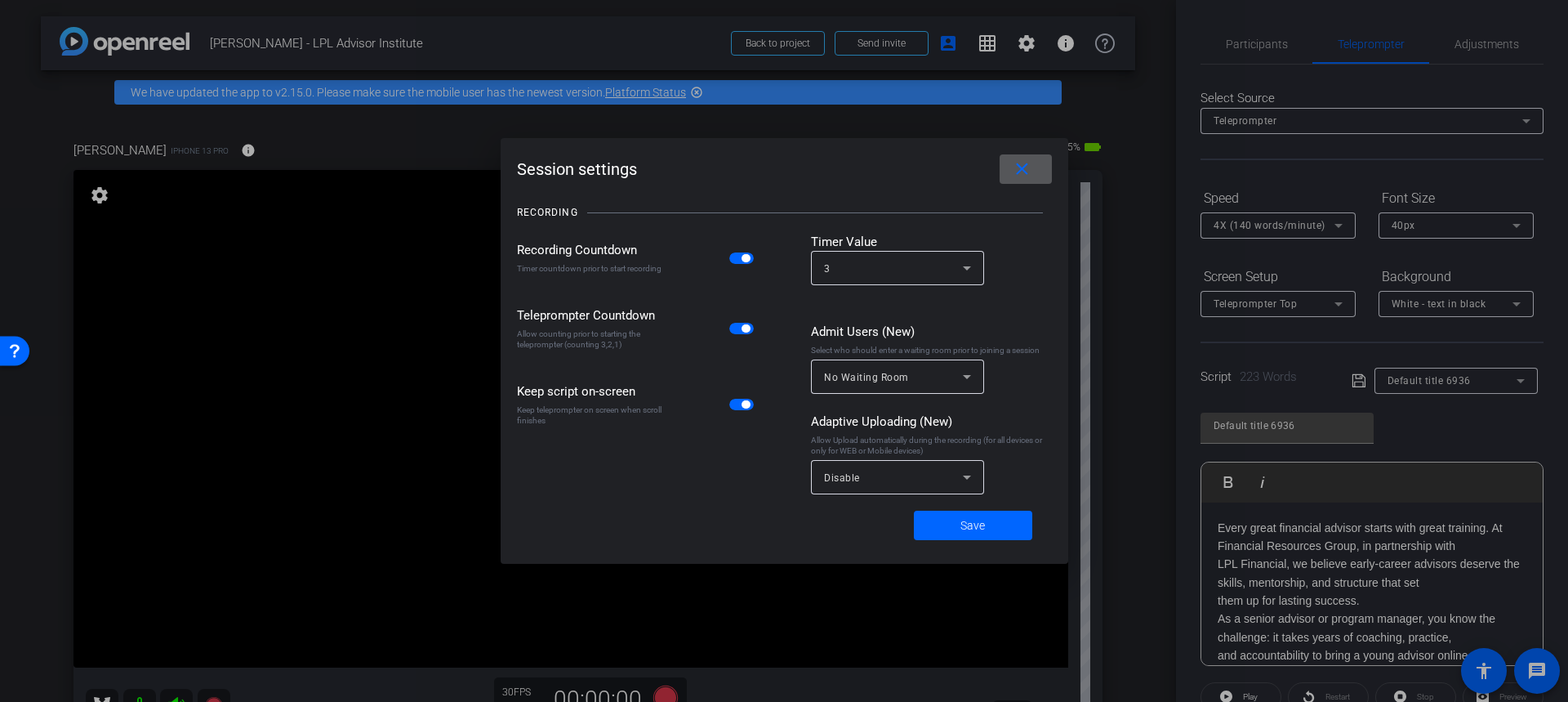
click at [968, 474] on icon at bounding box center [967, 477] width 19 height 19
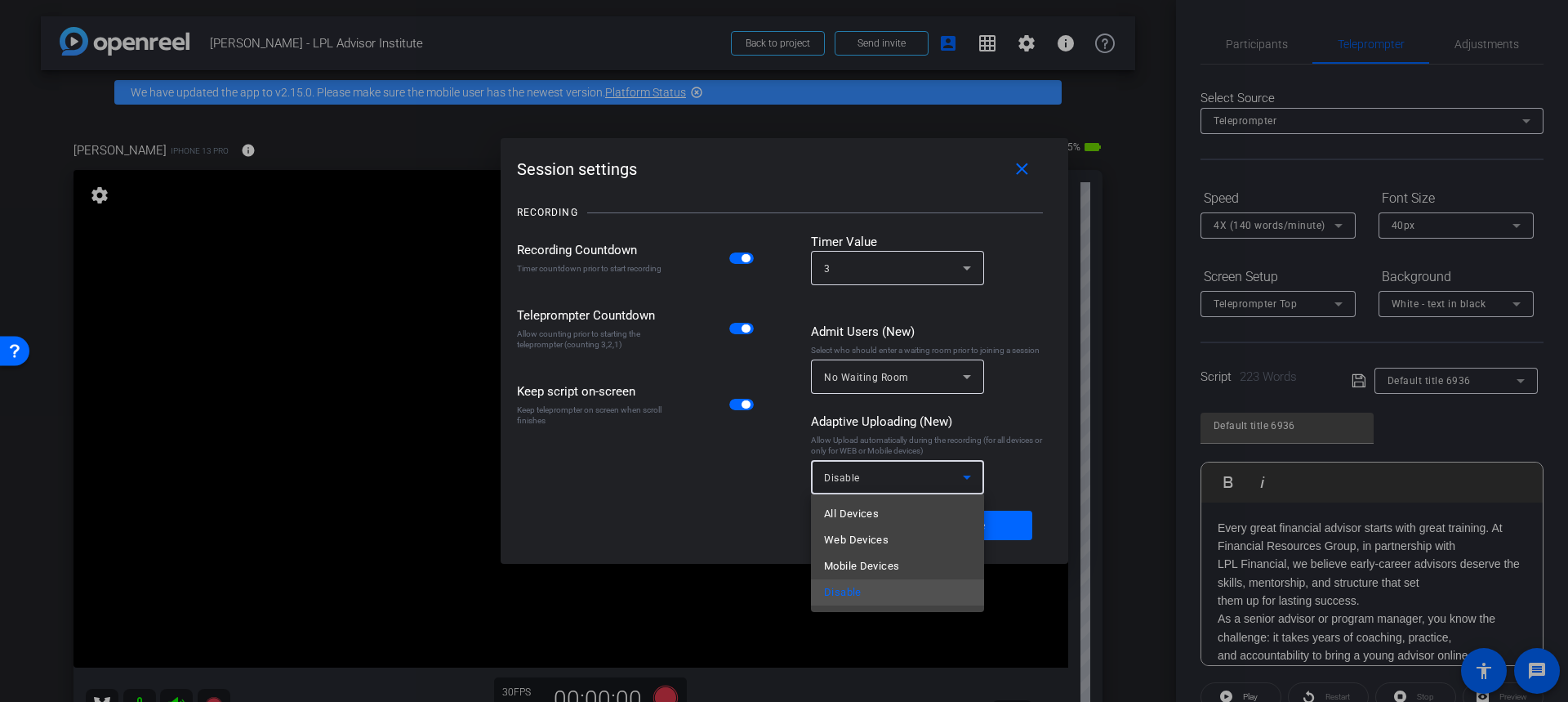
click at [891, 512] on mat-option "All Devices" at bounding box center [897, 514] width 173 height 26
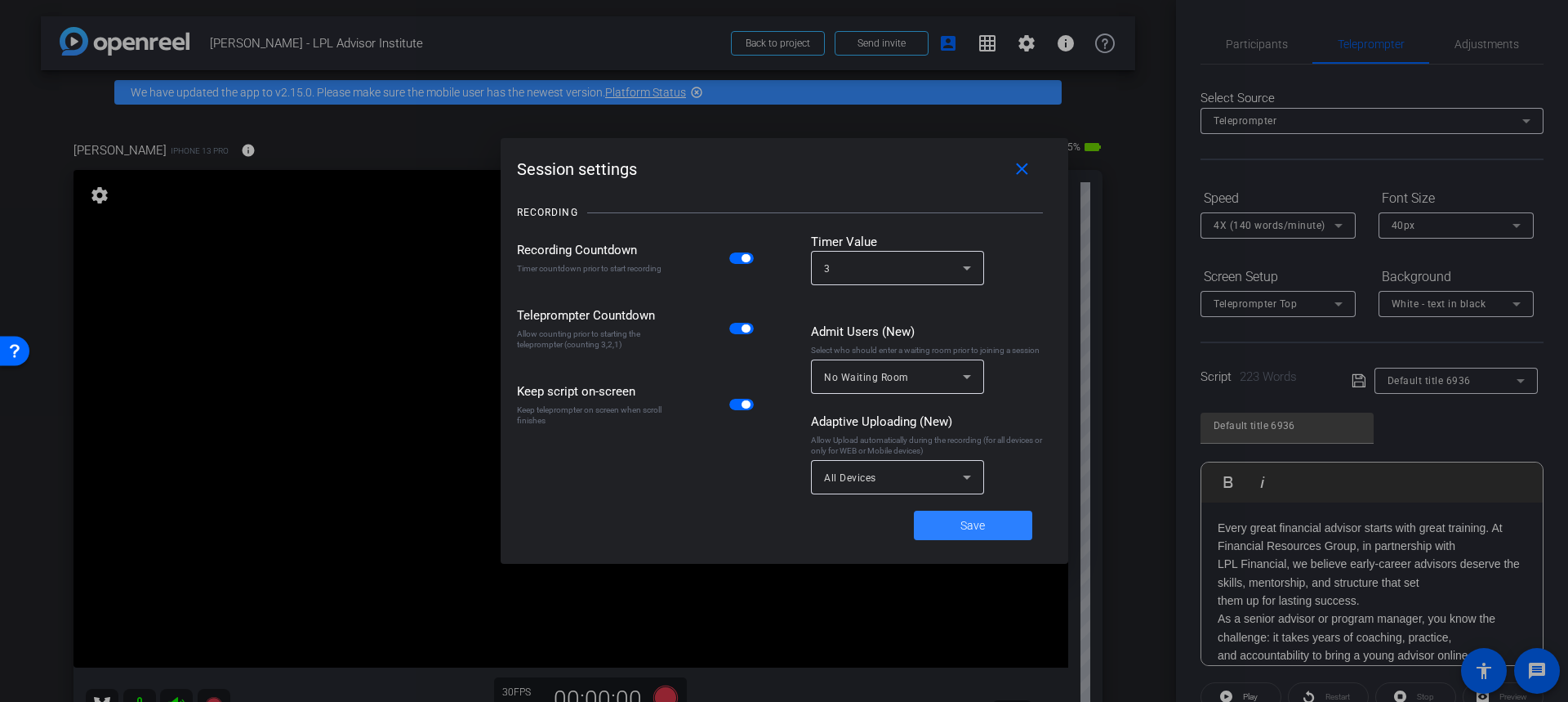
click at [973, 522] on span "Save" at bounding box center [972, 526] width 24 height 17
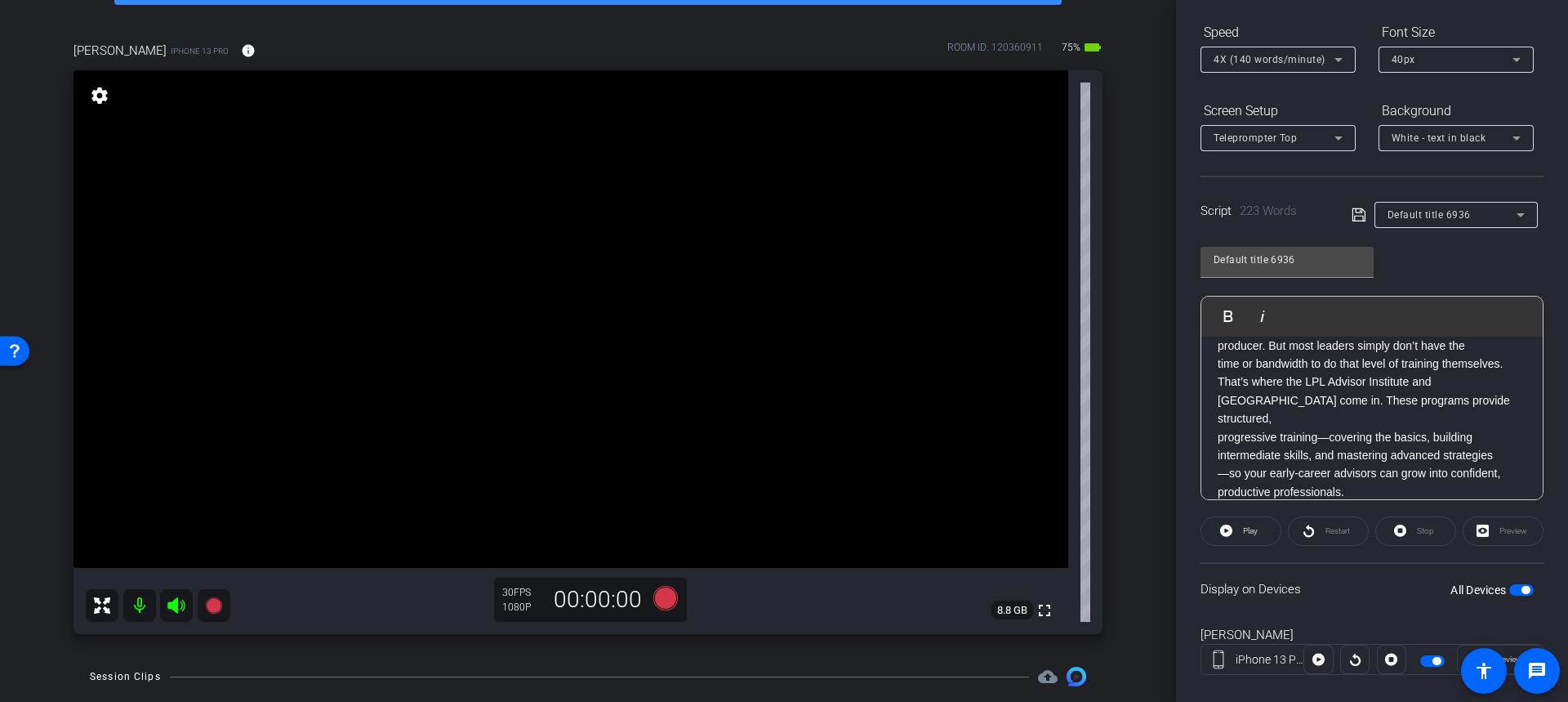
scroll to position [191, 0]
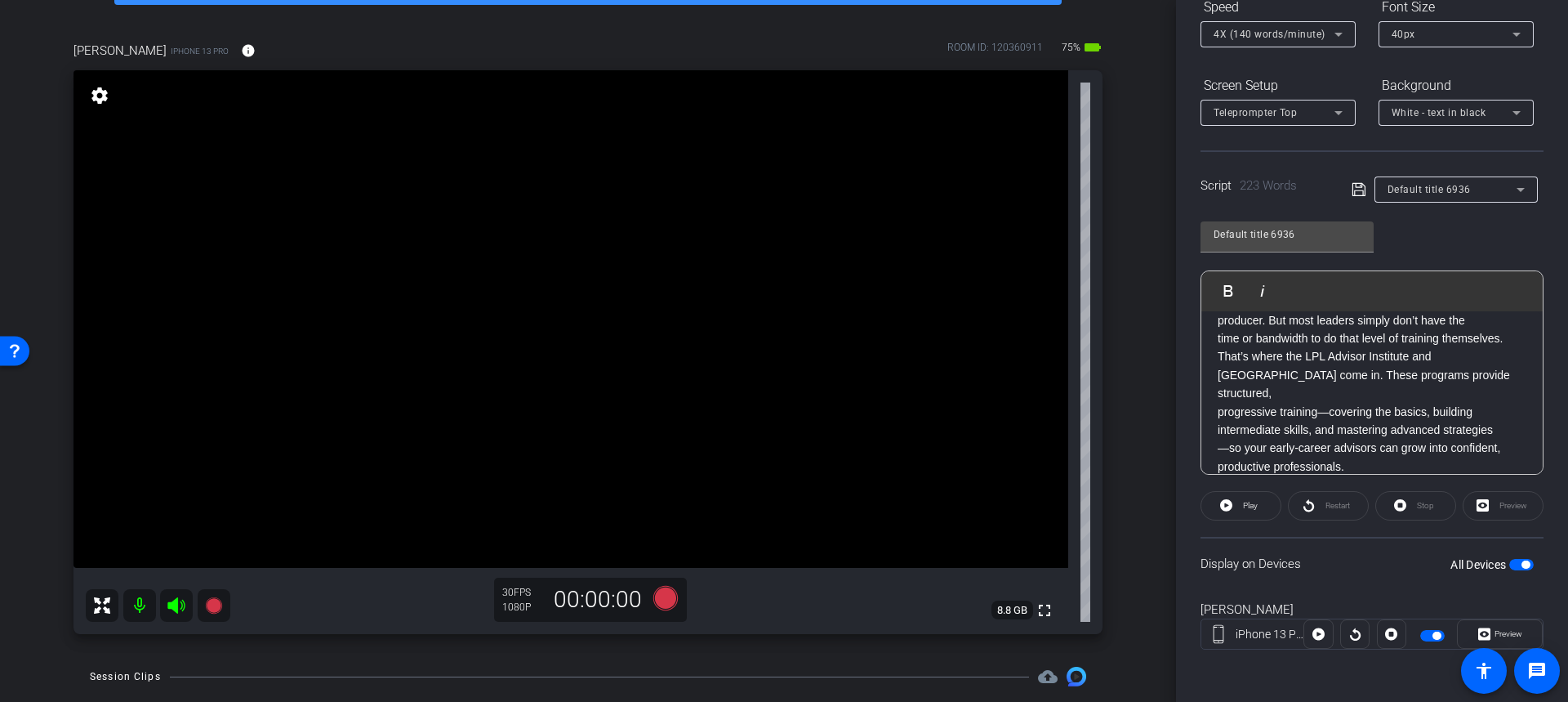
click at [1509, 560] on span "button" at bounding box center [1521, 564] width 24 height 12
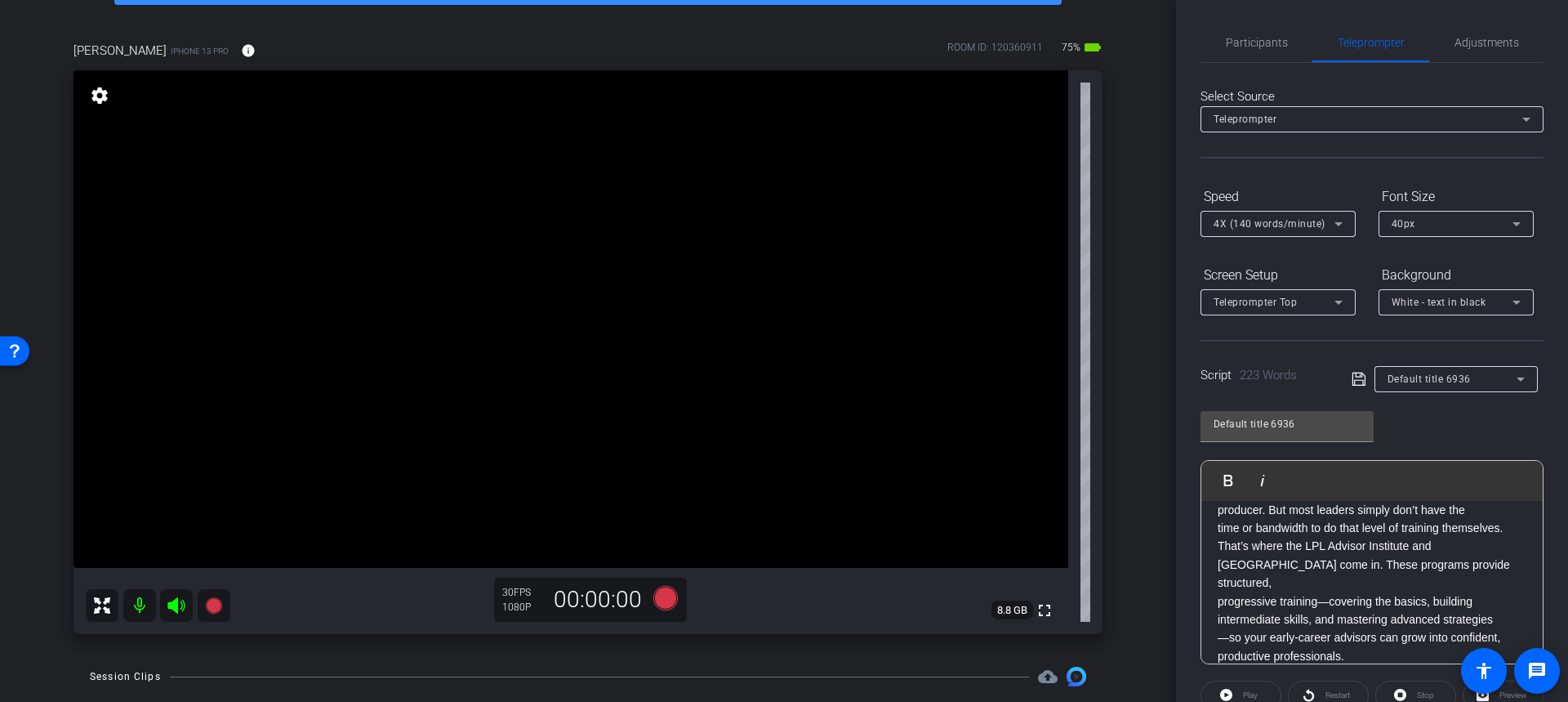
scroll to position [0, 0]
click at [1240, 46] on span "Participants" at bounding box center [1257, 45] width 62 height 12
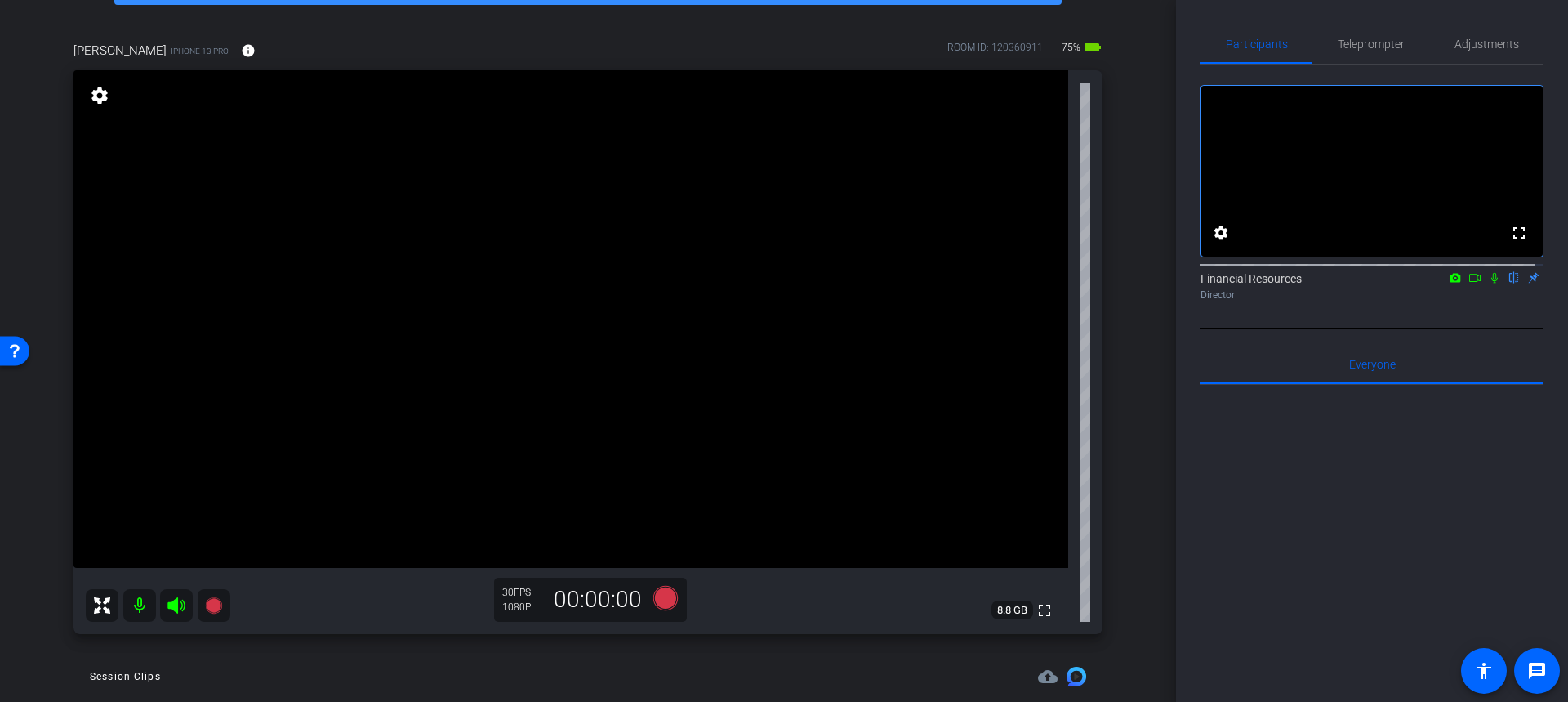
scroll to position [99, 0]
click at [1356, 47] on span "Teleprompter" at bounding box center [1370, 45] width 67 height 12
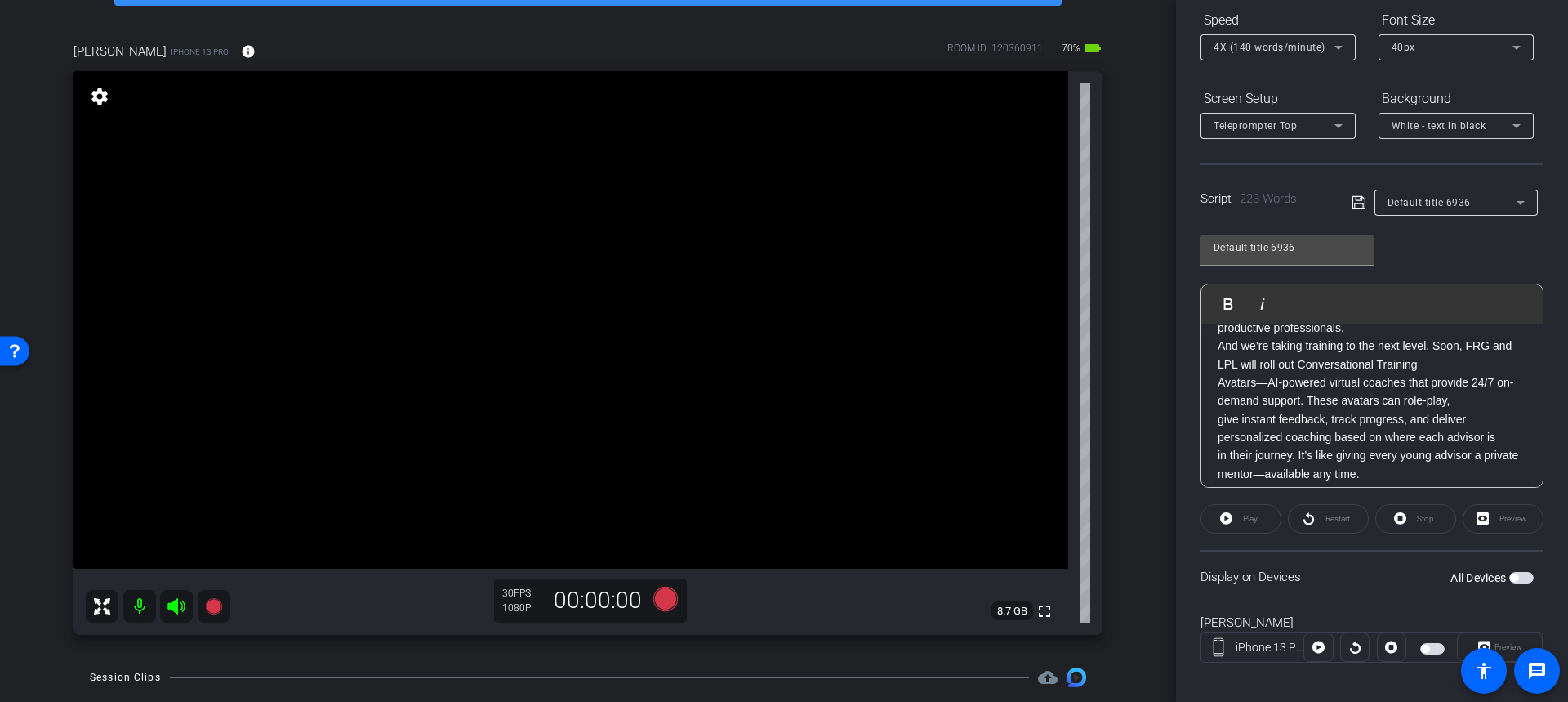
scroll to position [169, 0]
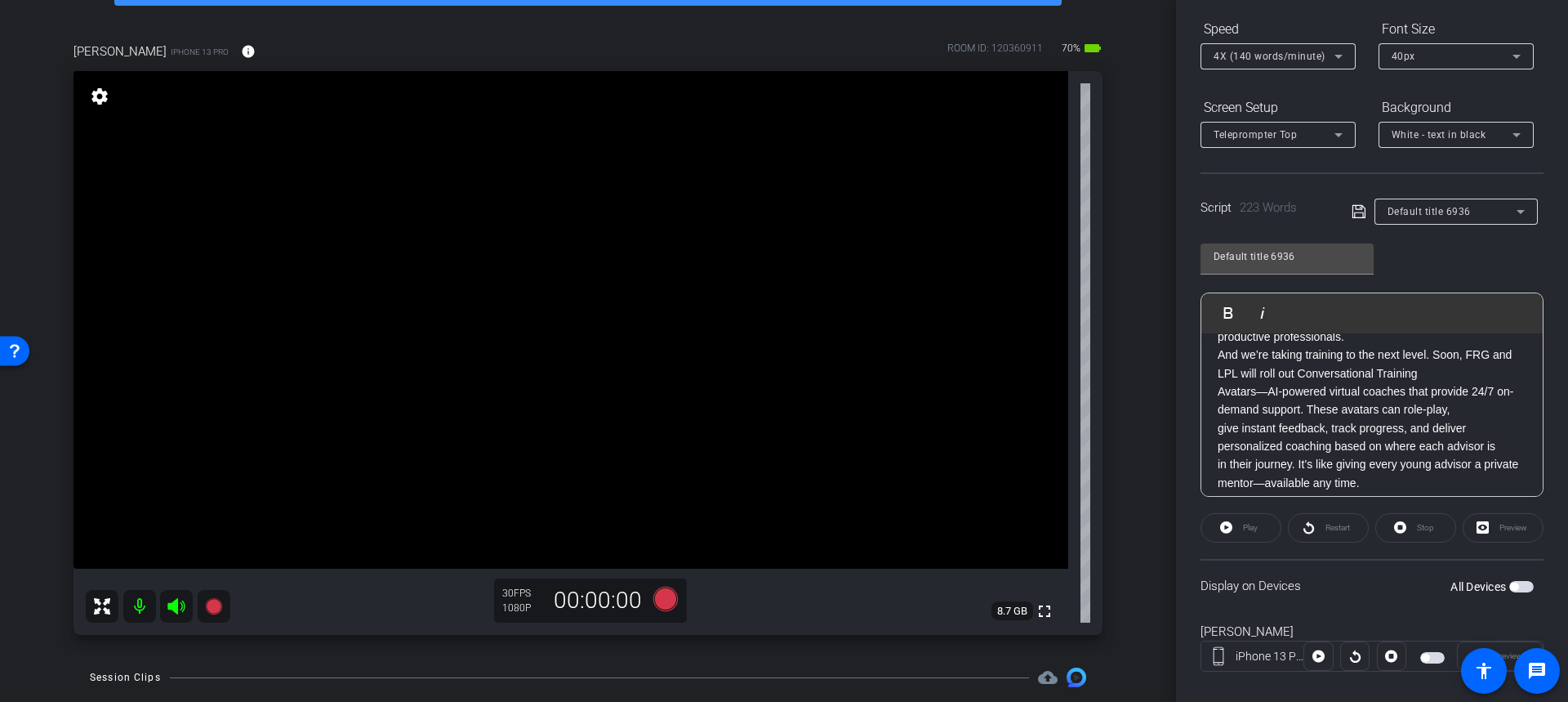
click at [1520, 588] on span "button" at bounding box center [1521, 587] width 24 height 12
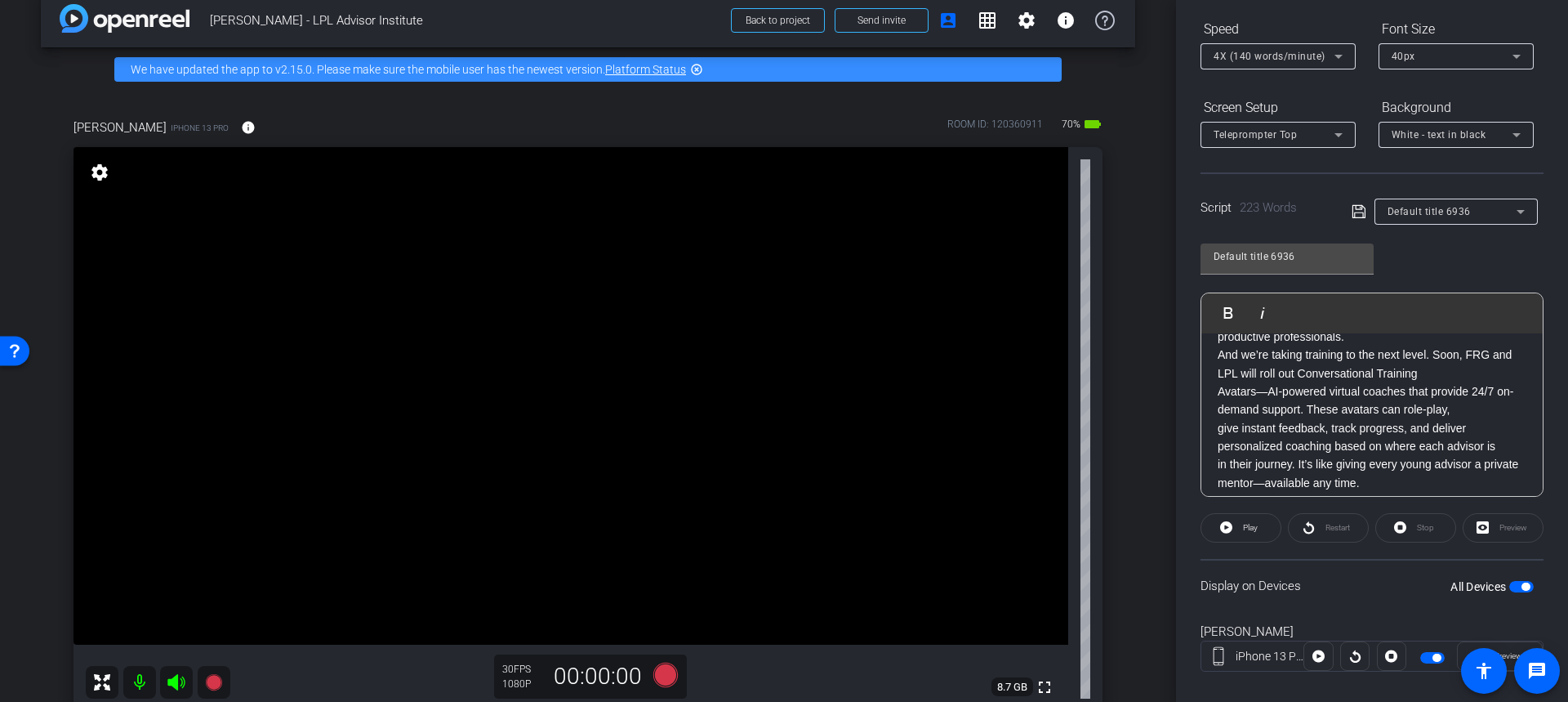
scroll to position [0, 0]
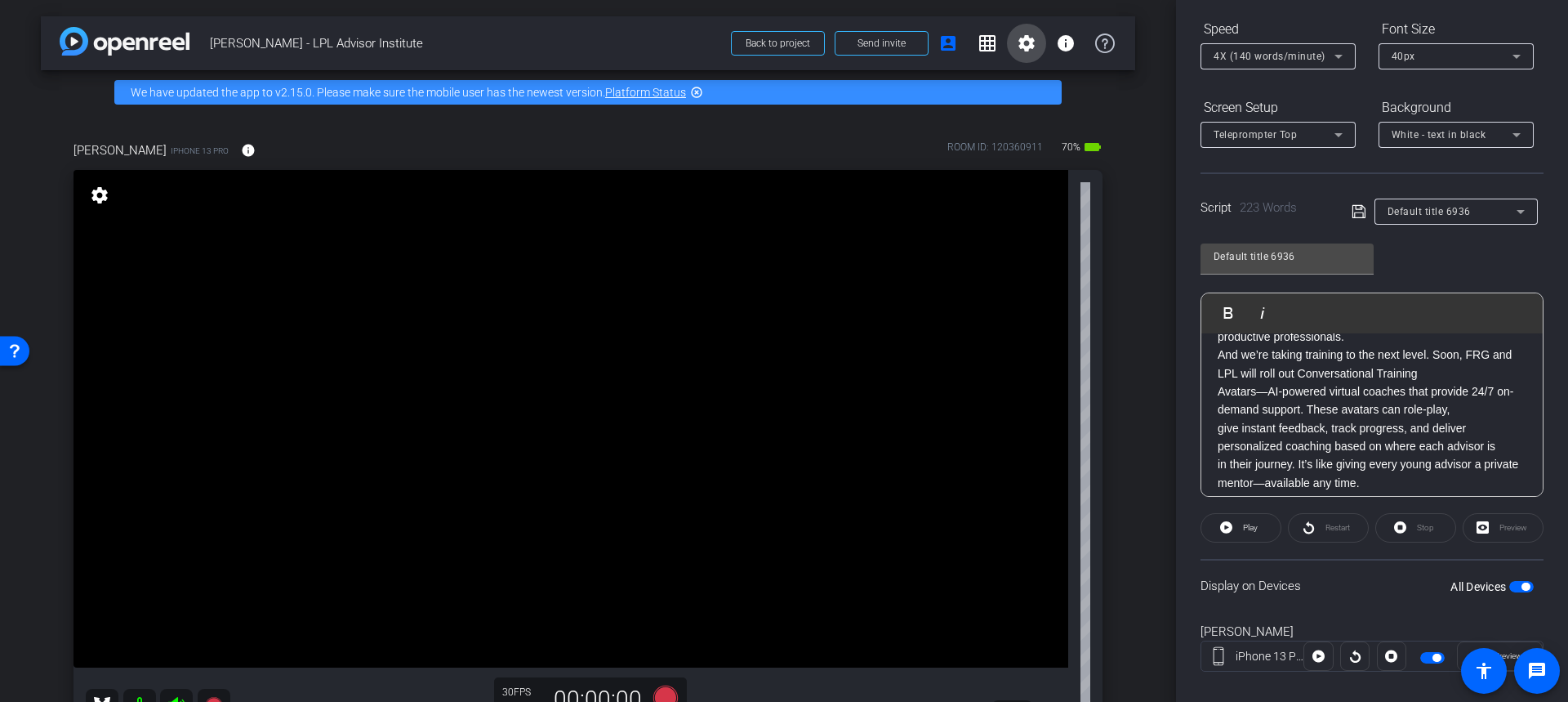
click at [1017, 48] on mat-icon "settings" at bounding box center [1026, 44] width 19 height 19
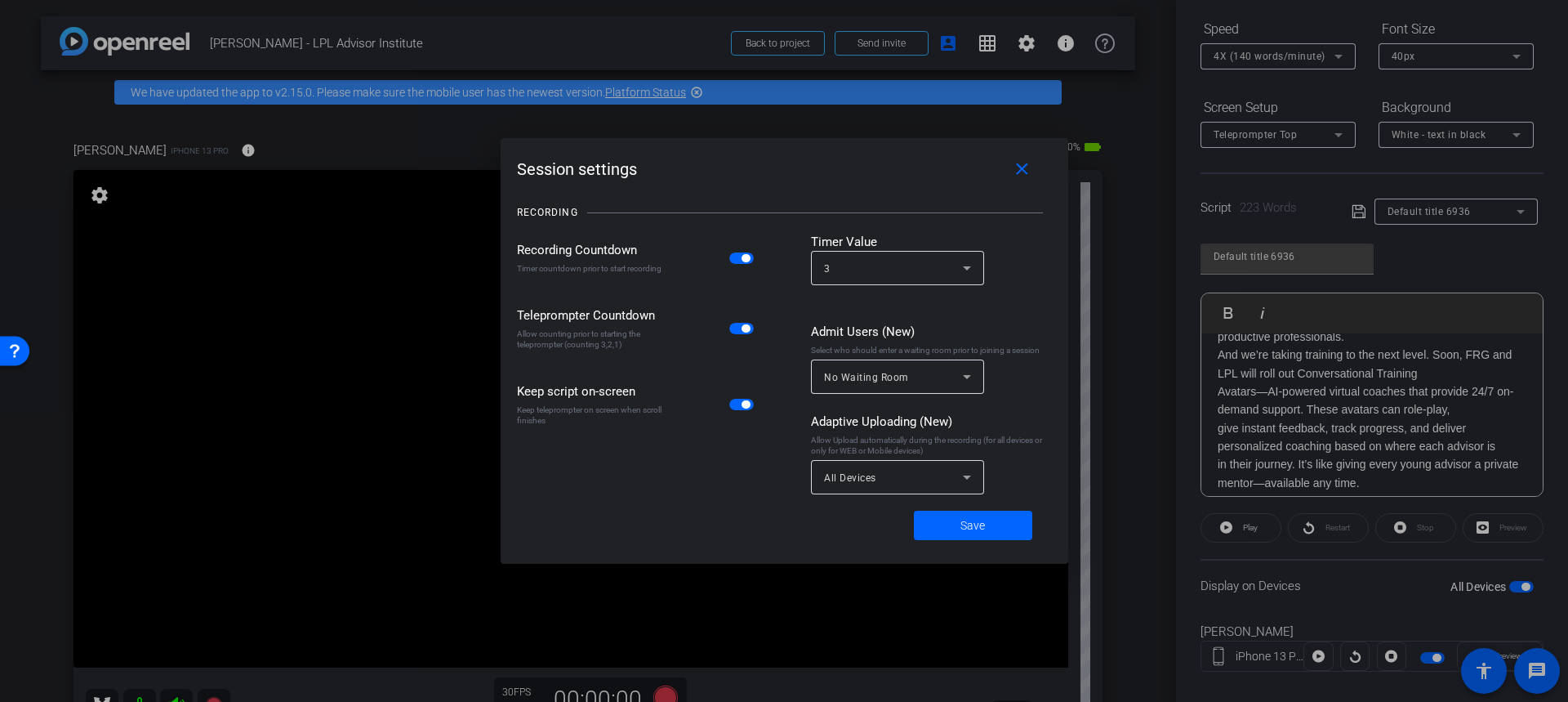
click at [828, 585] on div at bounding box center [784, 351] width 1568 height 702
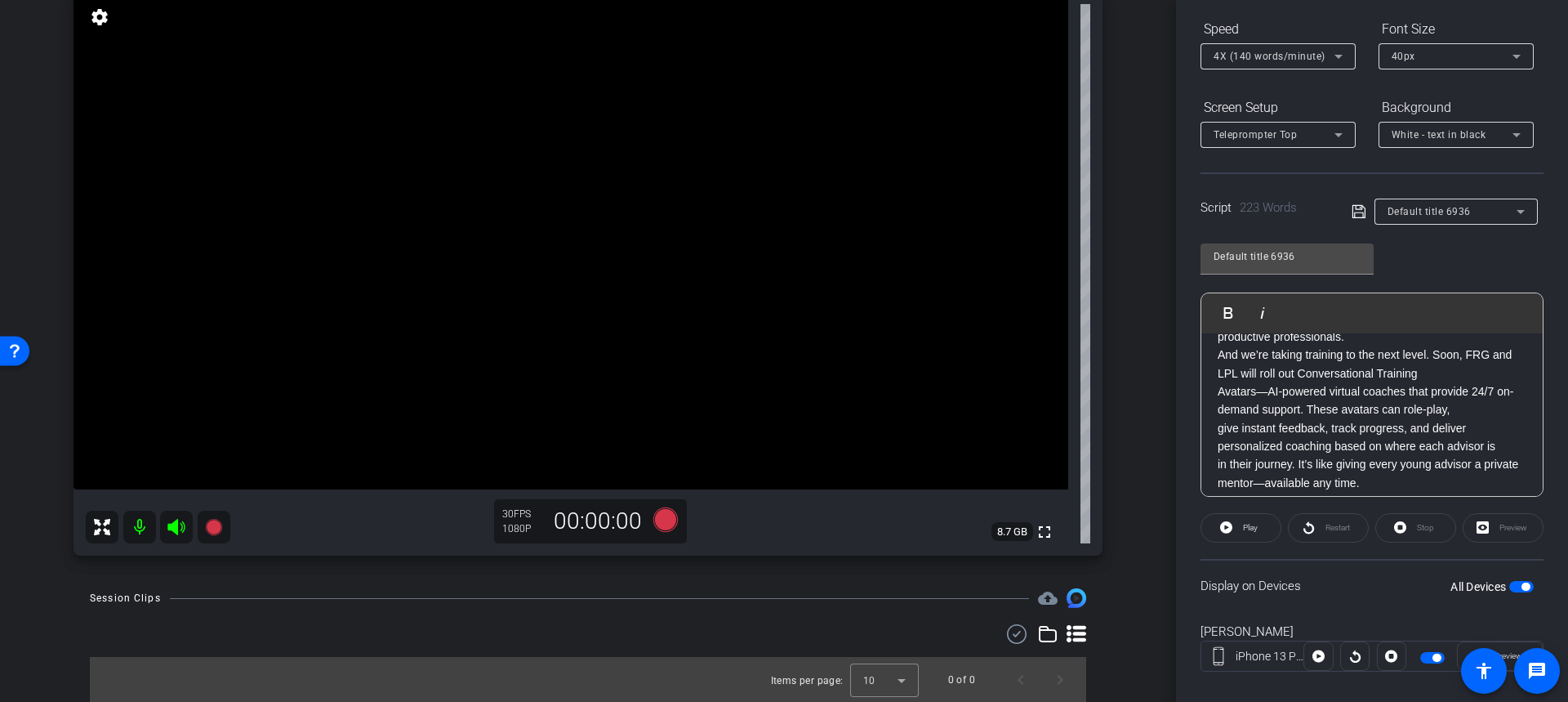
scroll to position [179, 0]
click at [666, 523] on icon at bounding box center [665, 519] width 24 height 24
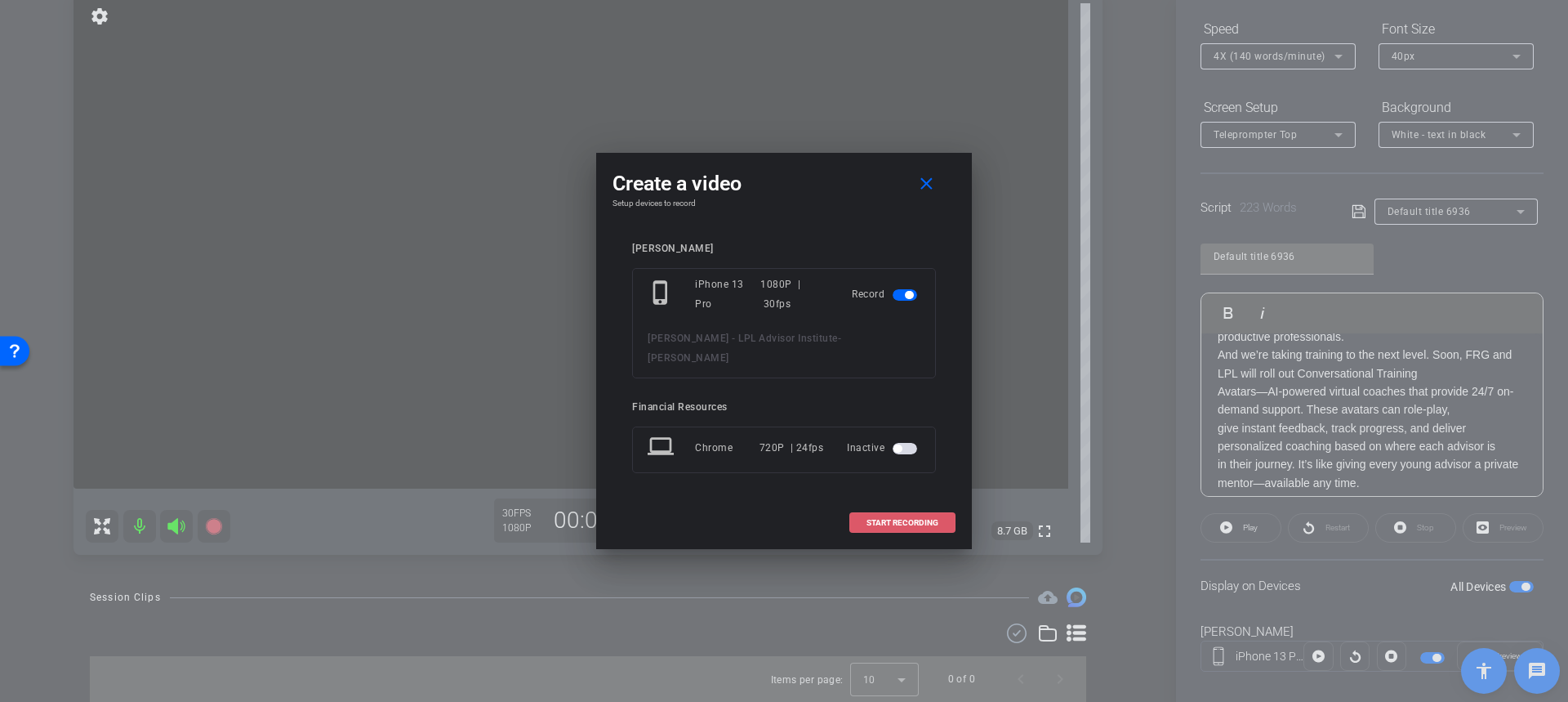
click at [884, 519] on span "START RECORDING" at bounding box center [902, 523] width 72 height 8
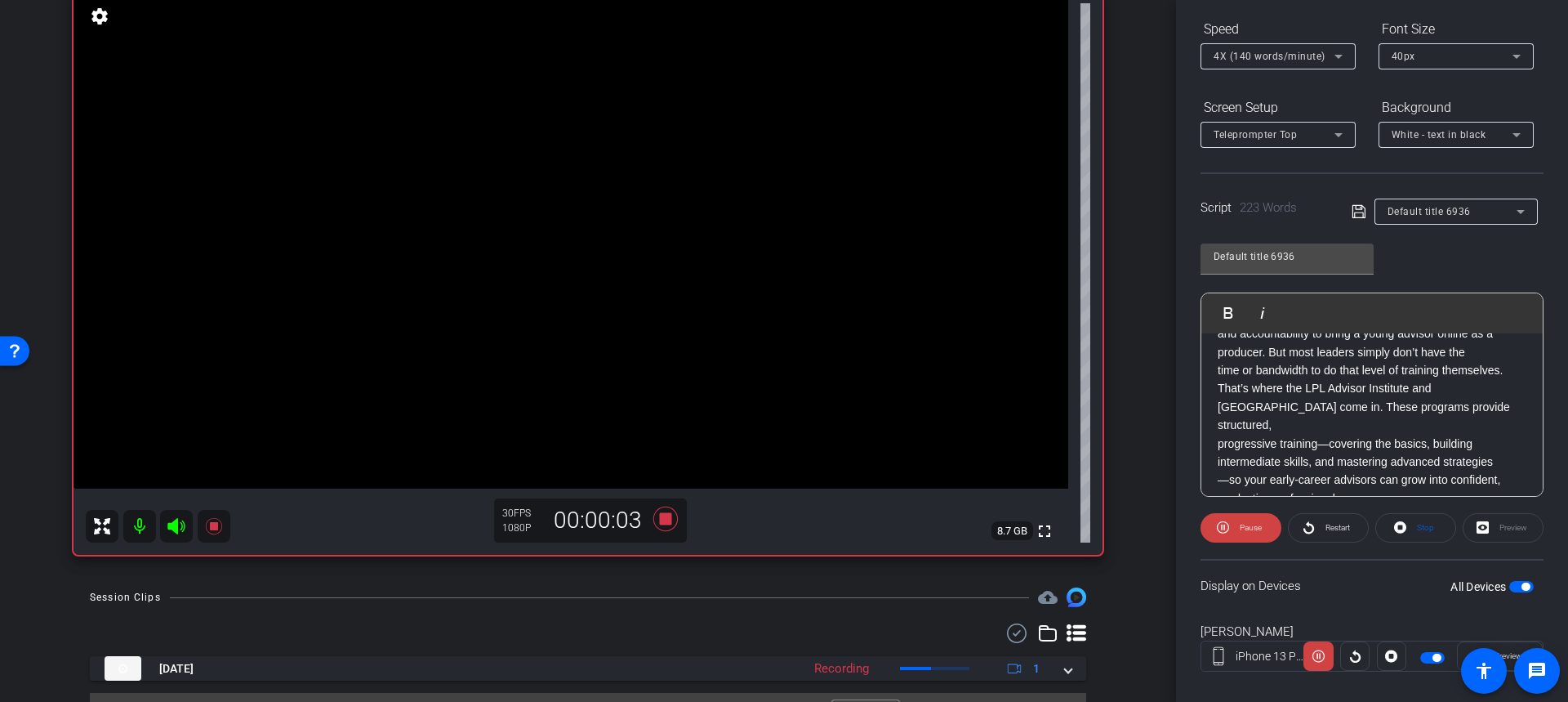
scroll to position [152, 0]
drag, startPoint x: 659, startPoint y: 522, endPoint x: 717, endPoint y: 517, distance: 58.2
click at [659, 523] on icon at bounding box center [665, 519] width 24 height 24
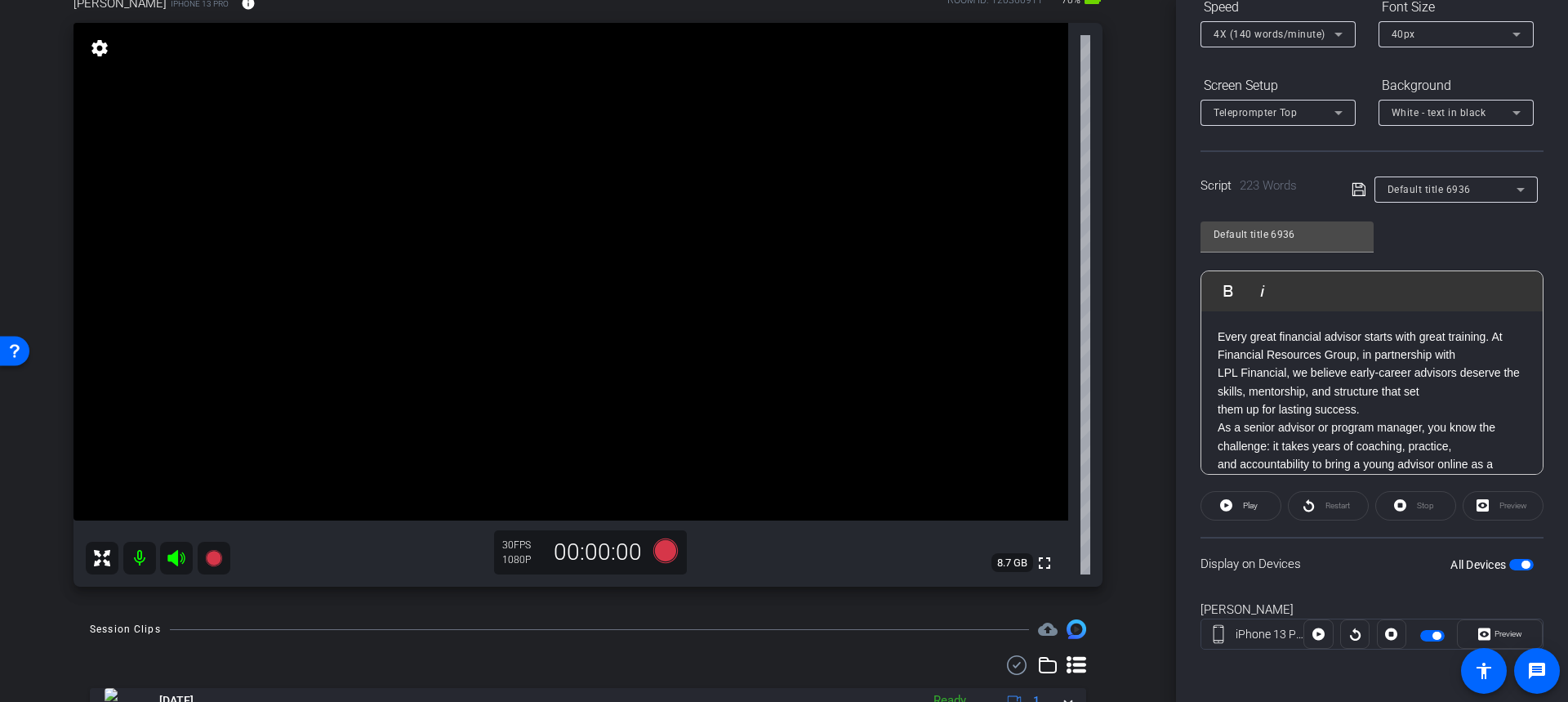
scroll to position [148, 0]
click at [1521, 563] on span "button" at bounding box center [1525, 564] width 8 height 8
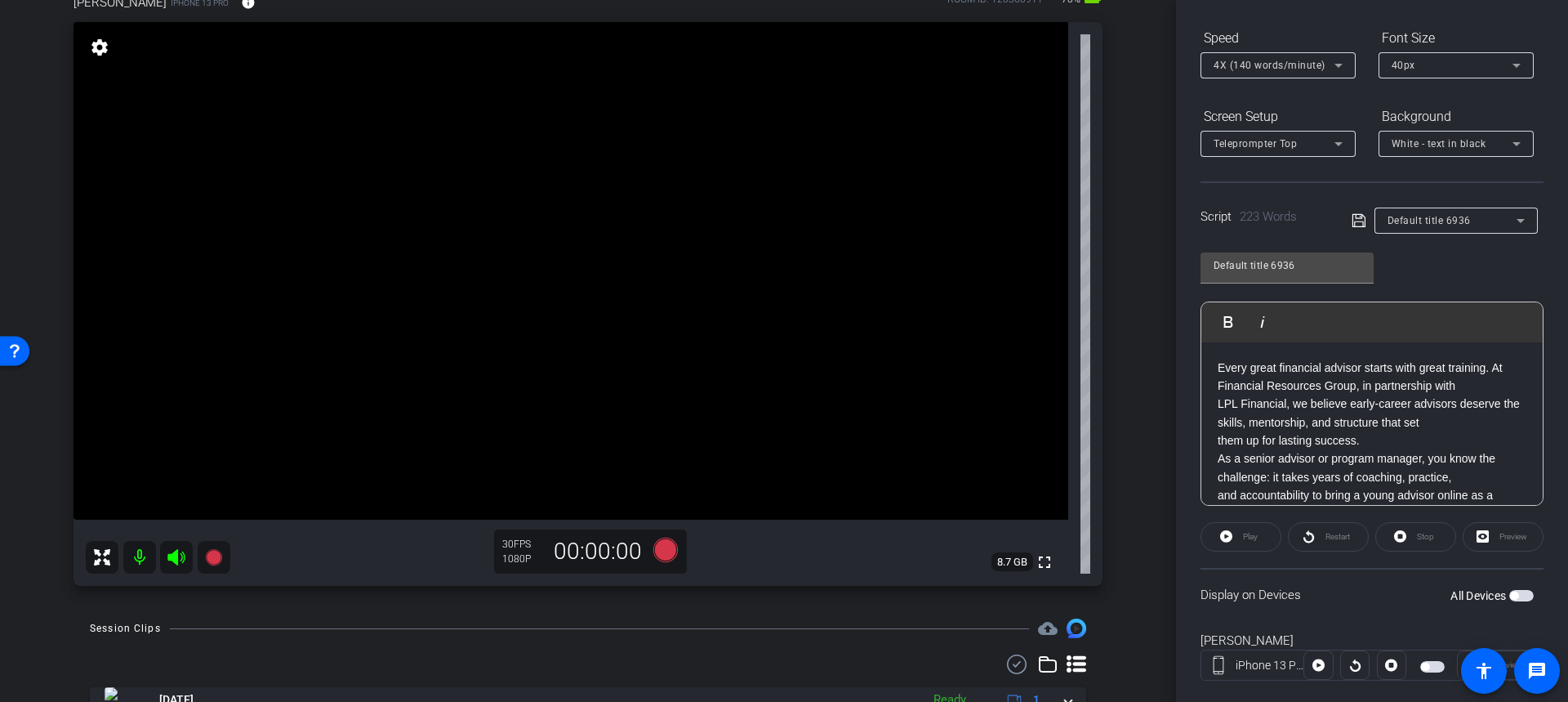
scroll to position [162, 0]
click at [1509, 589] on span "button" at bounding box center [1521, 594] width 24 height 12
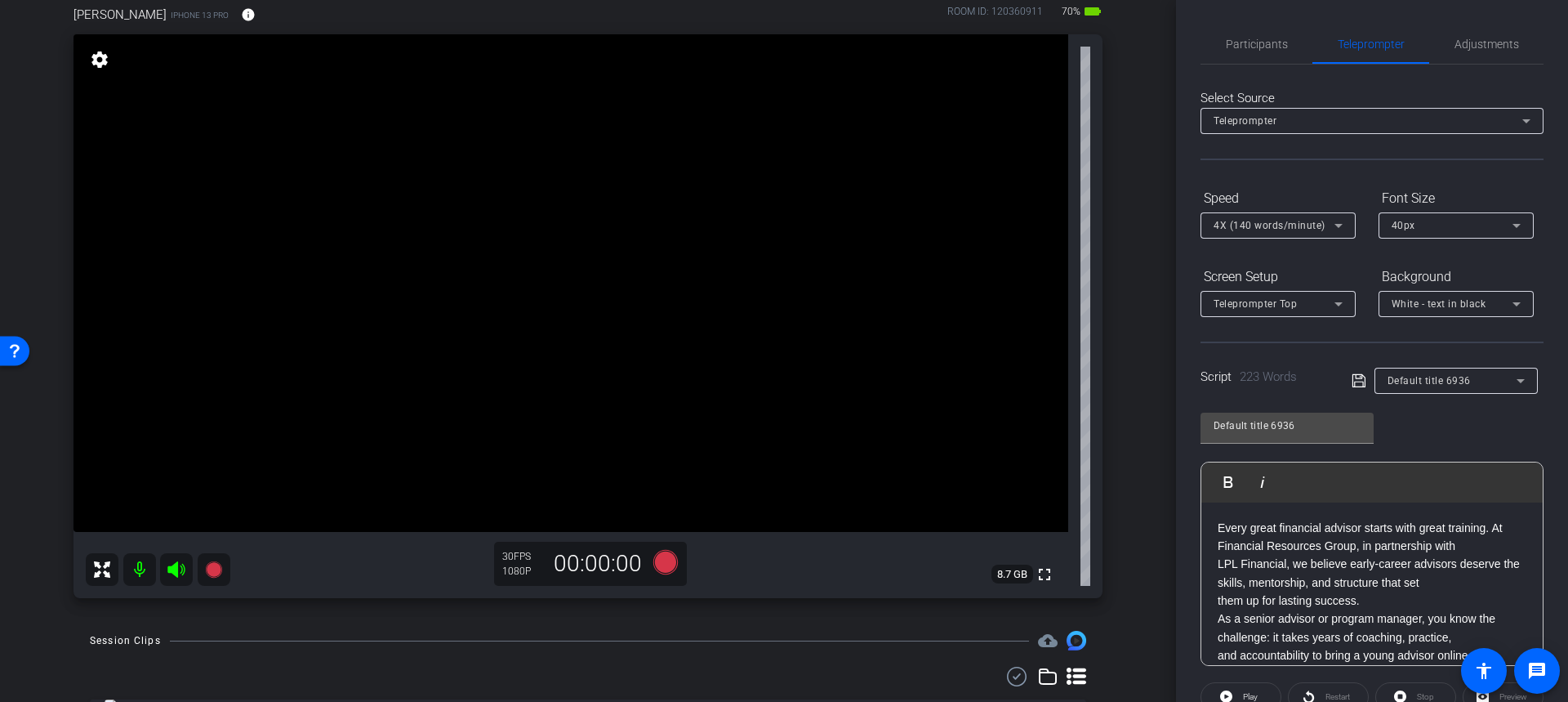
scroll to position [135, 0]
click at [214, 571] on icon at bounding box center [213, 570] width 16 height 16
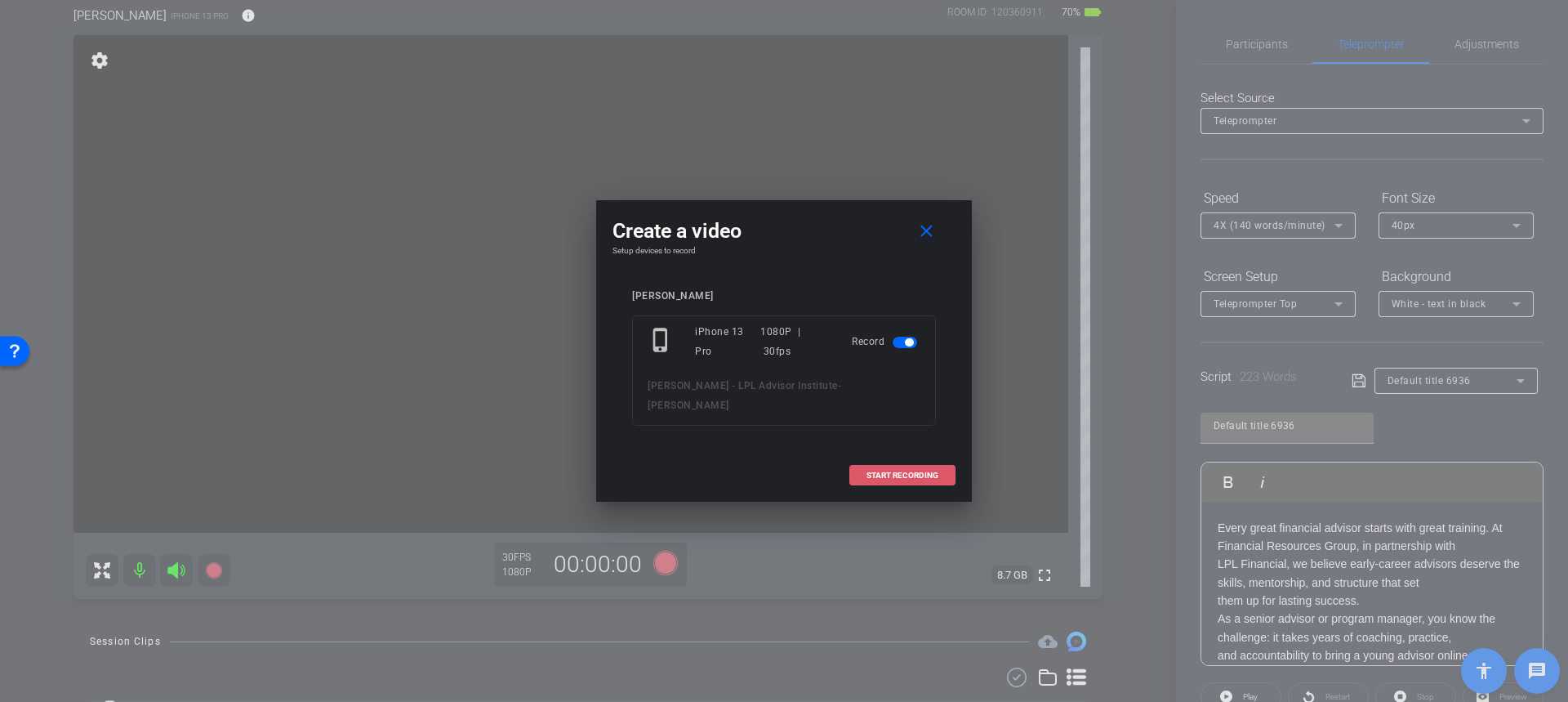
click at [909, 471] on span "START RECORDING" at bounding box center [902, 475] width 72 height 8
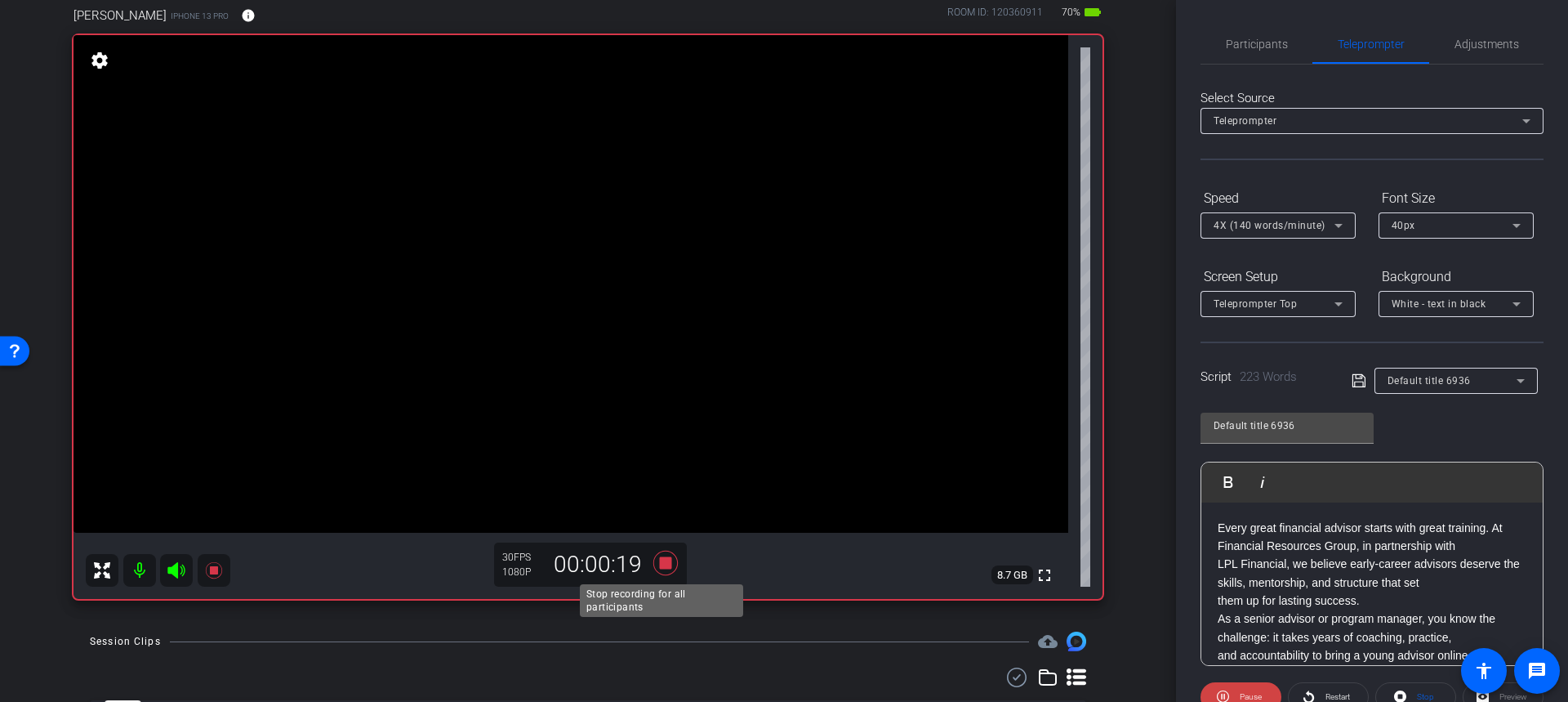
click at [646, 574] on icon at bounding box center [666, 562] width 39 height 29
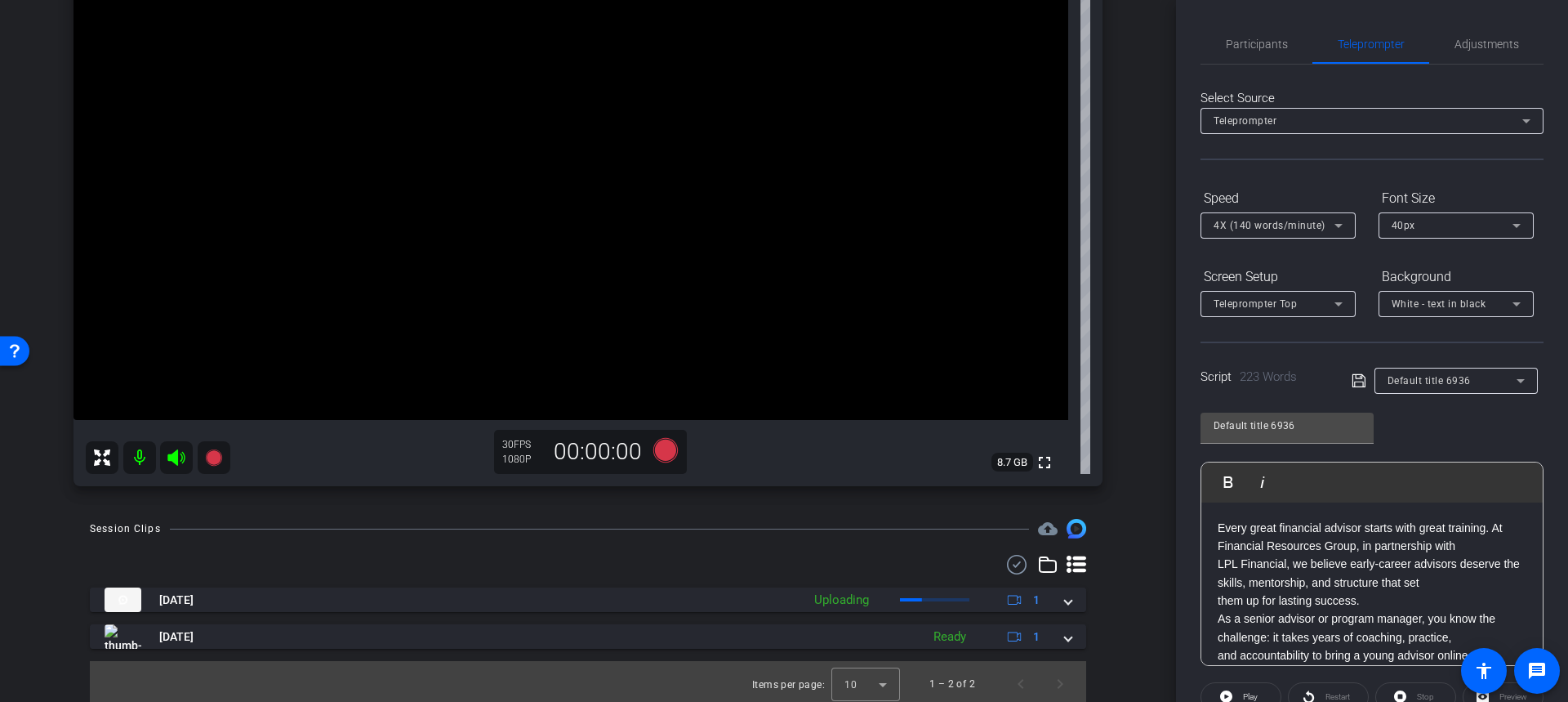
scroll to position [252, 0]
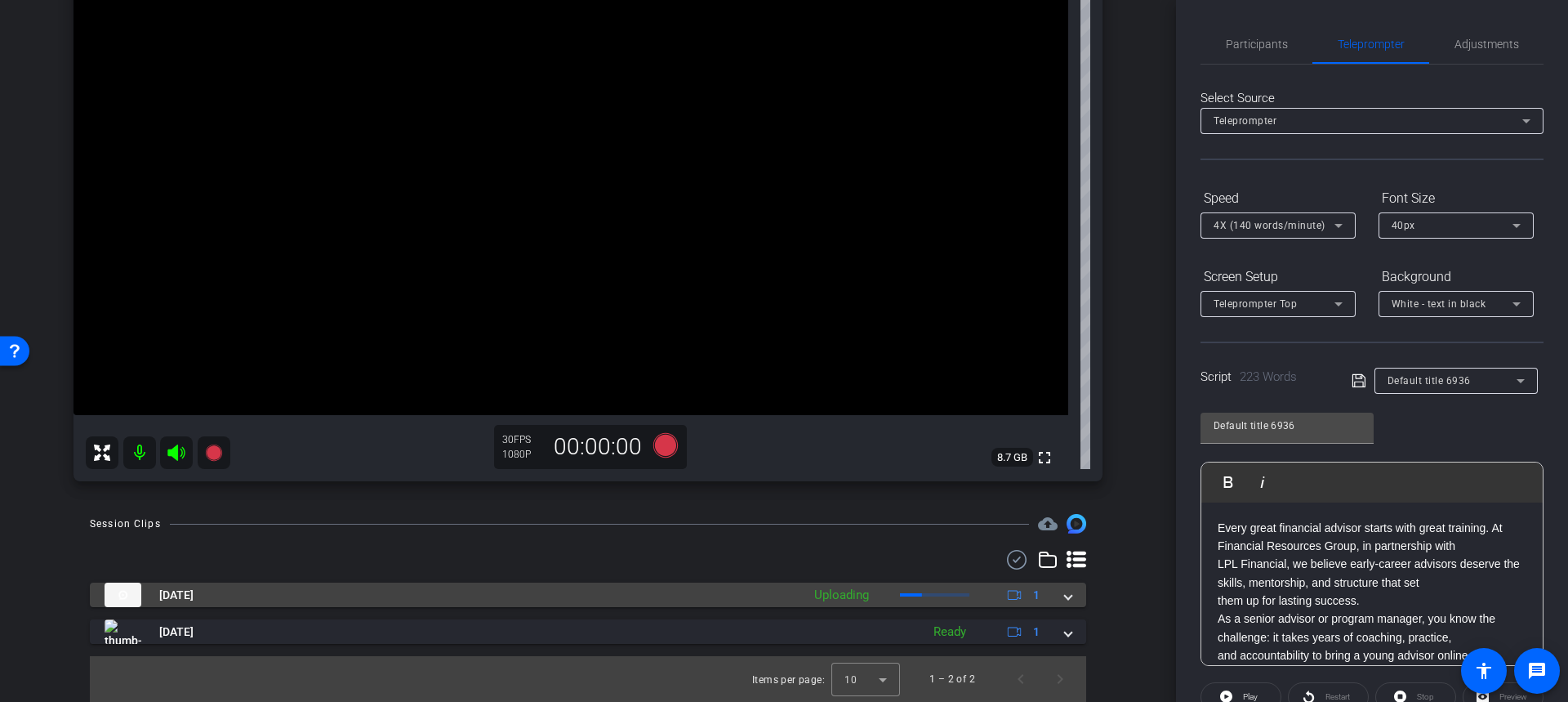
click at [194, 592] on span "Sep 17, 2025" at bounding box center [175, 595] width 34 height 17
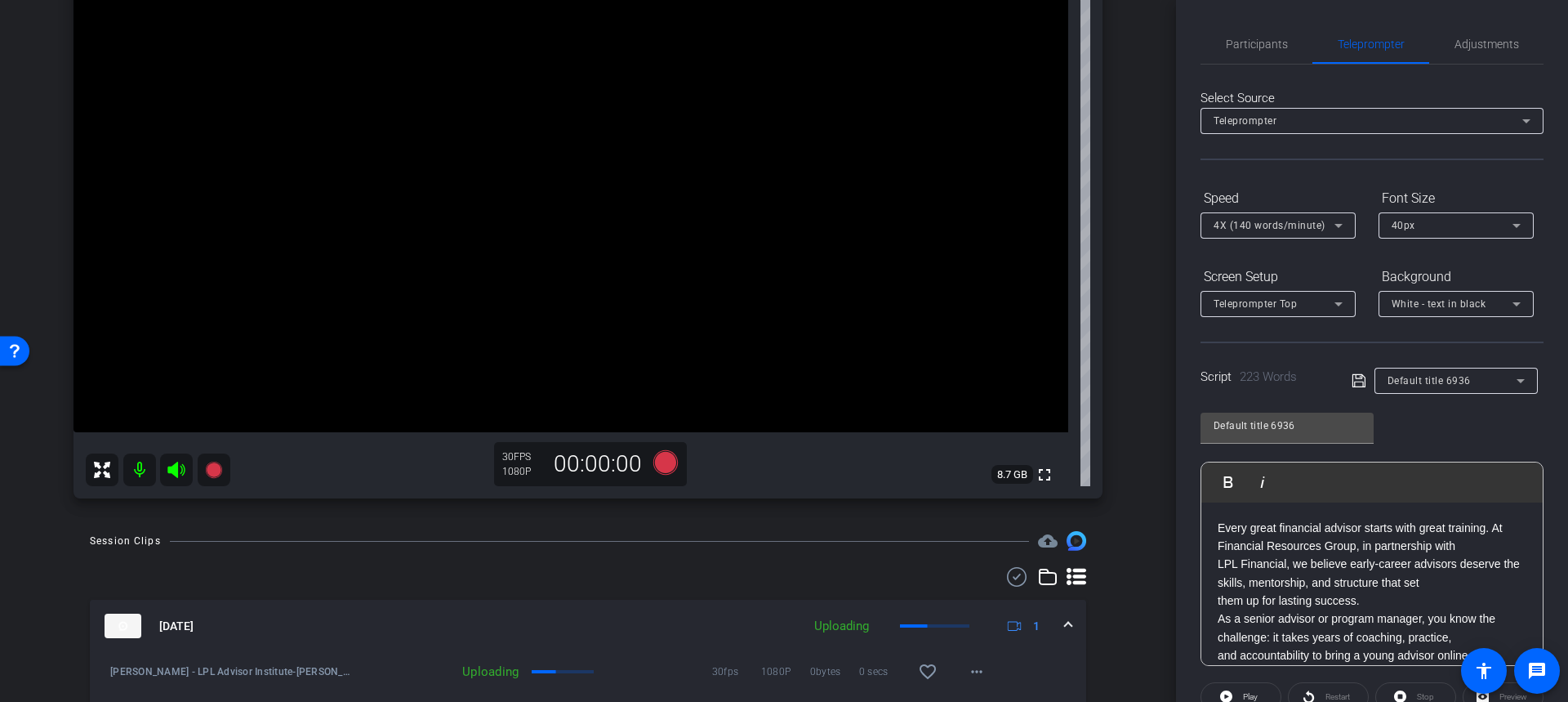
scroll to position [237, 0]
click at [215, 475] on icon at bounding box center [213, 468] width 16 height 16
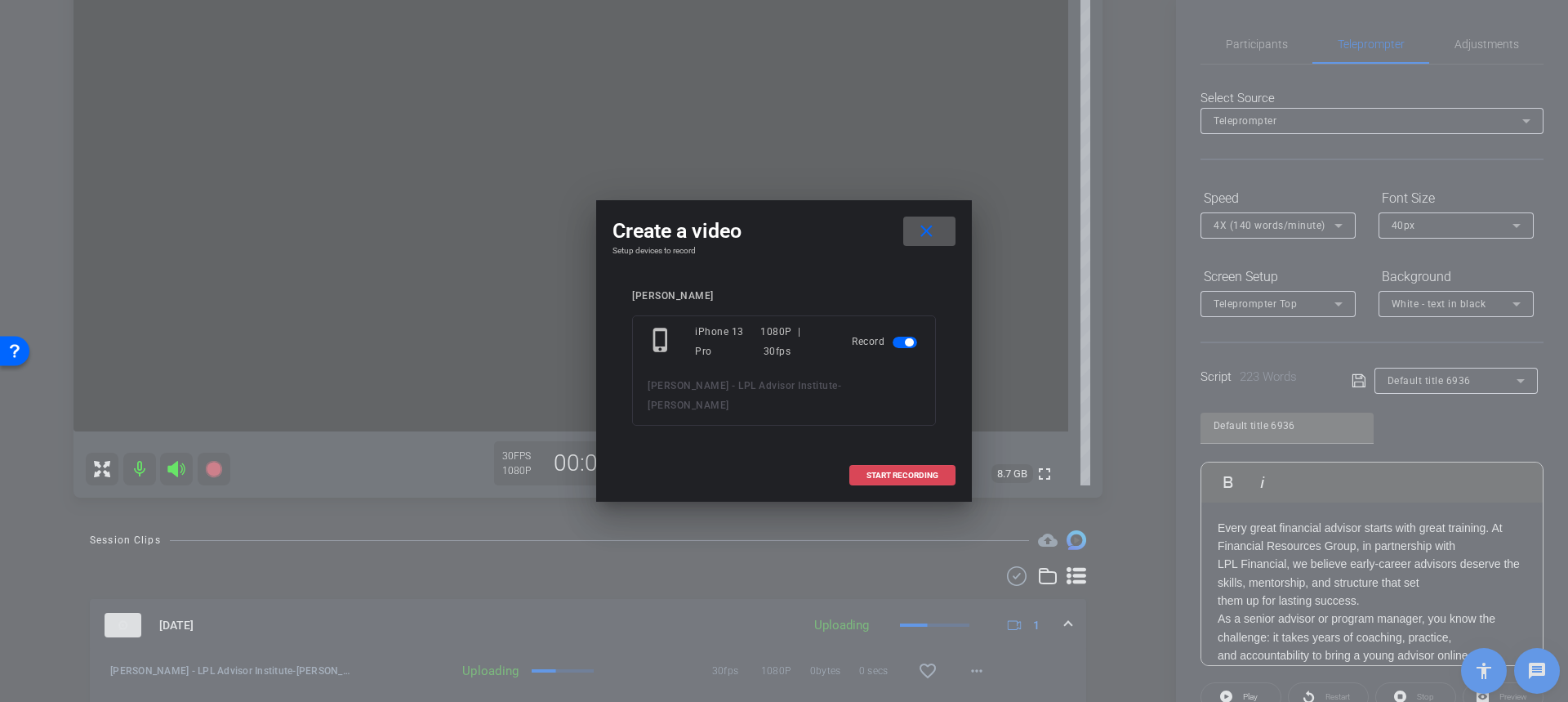
click at [939, 456] on span at bounding box center [902, 475] width 105 height 39
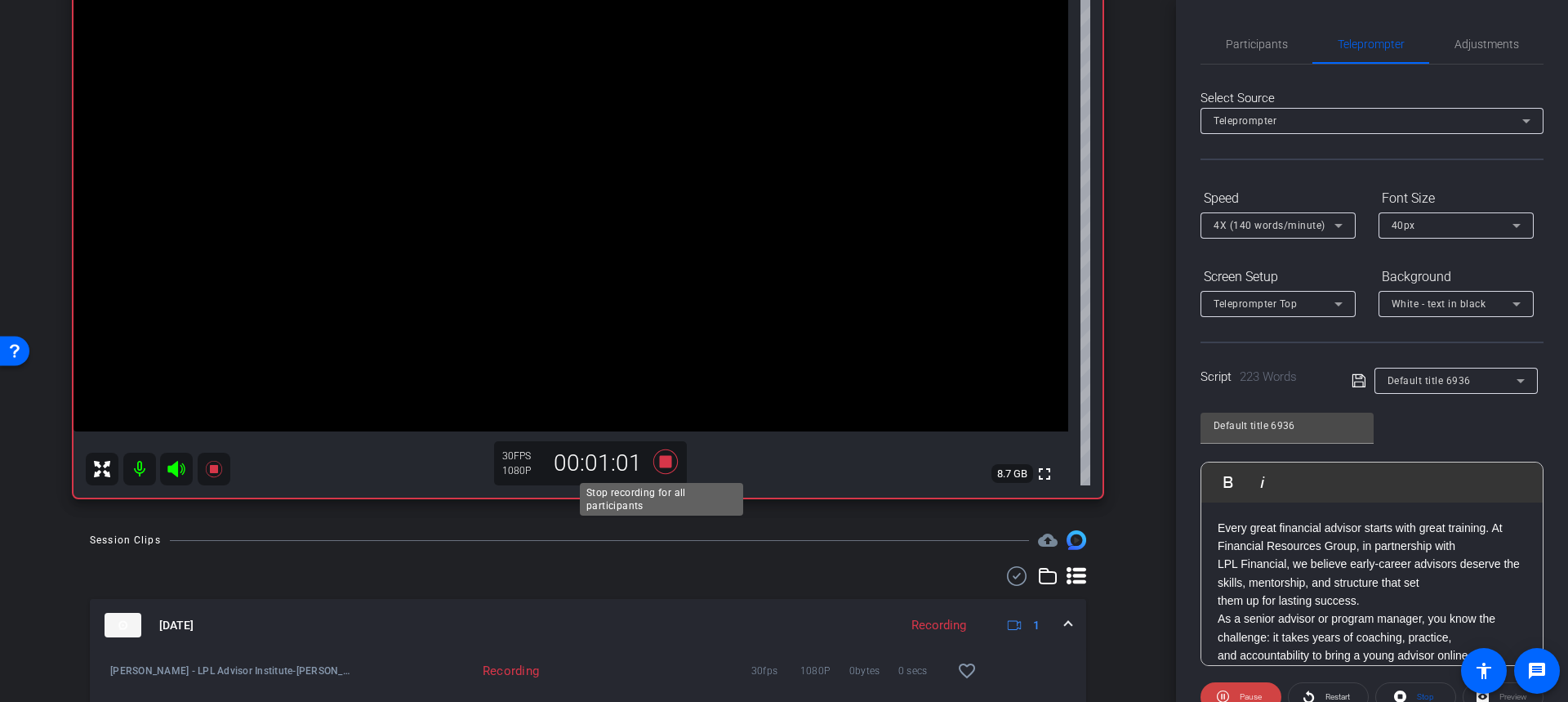
click at [665, 465] on icon at bounding box center [665, 462] width 24 height 24
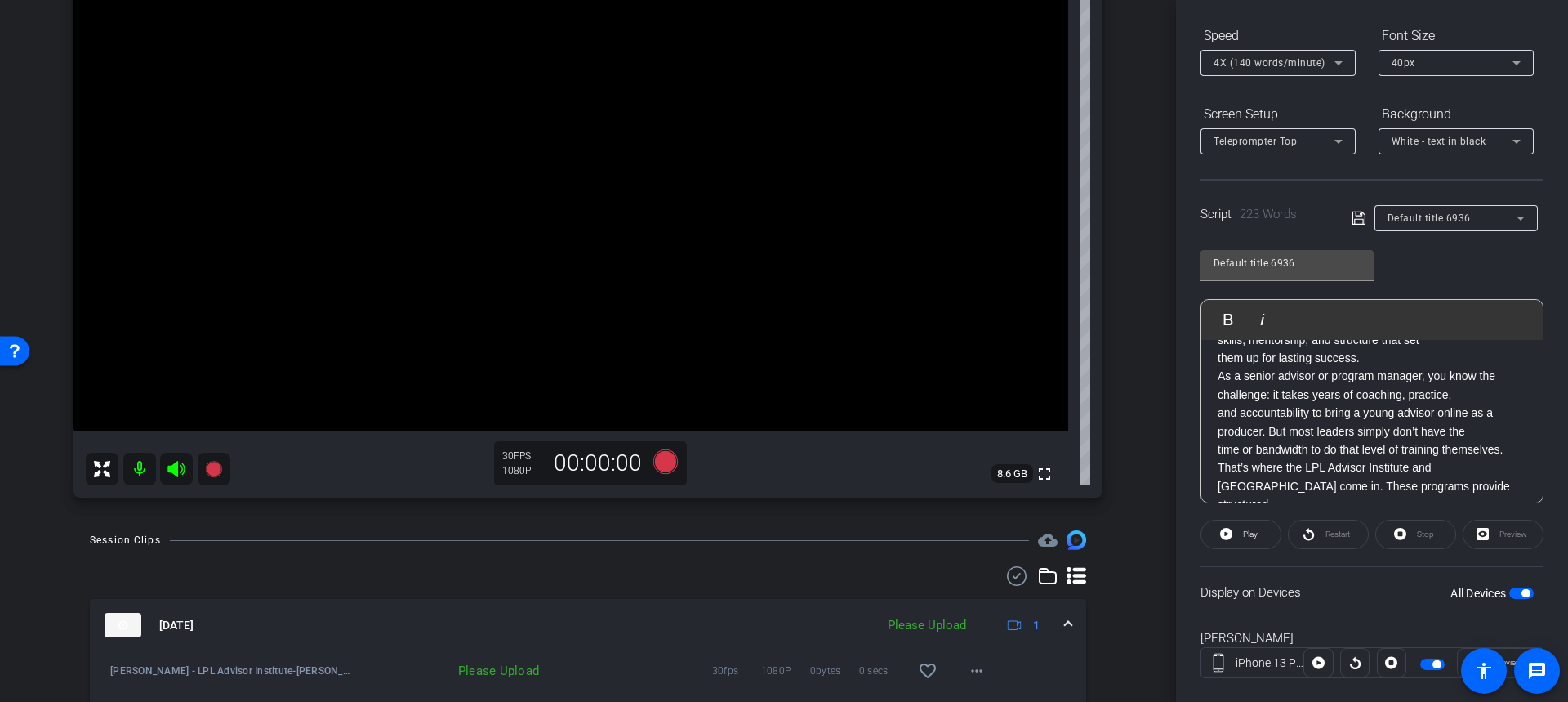
scroll to position [0, 0]
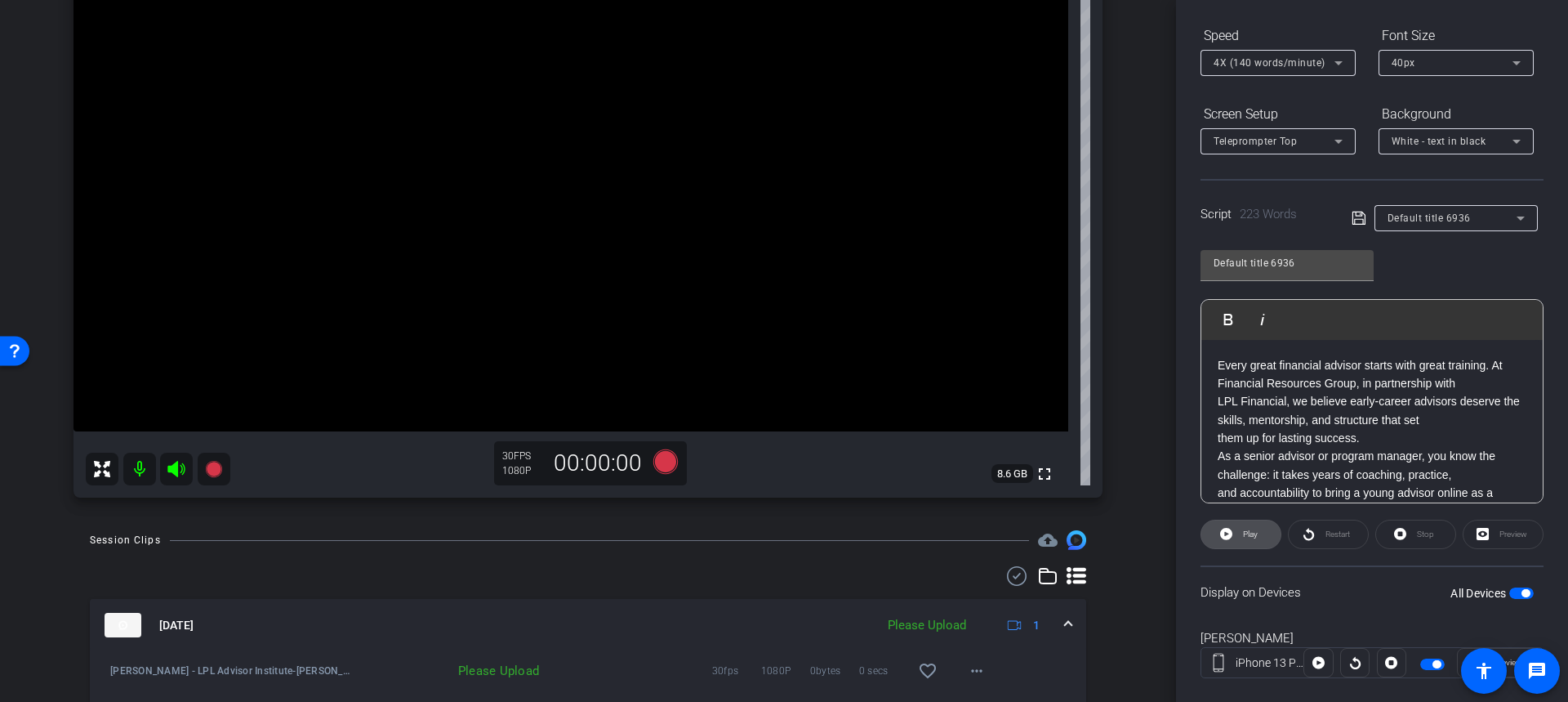
click at [1246, 543] on span "Play" at bounding box center [1247, 534] width 18 height 23
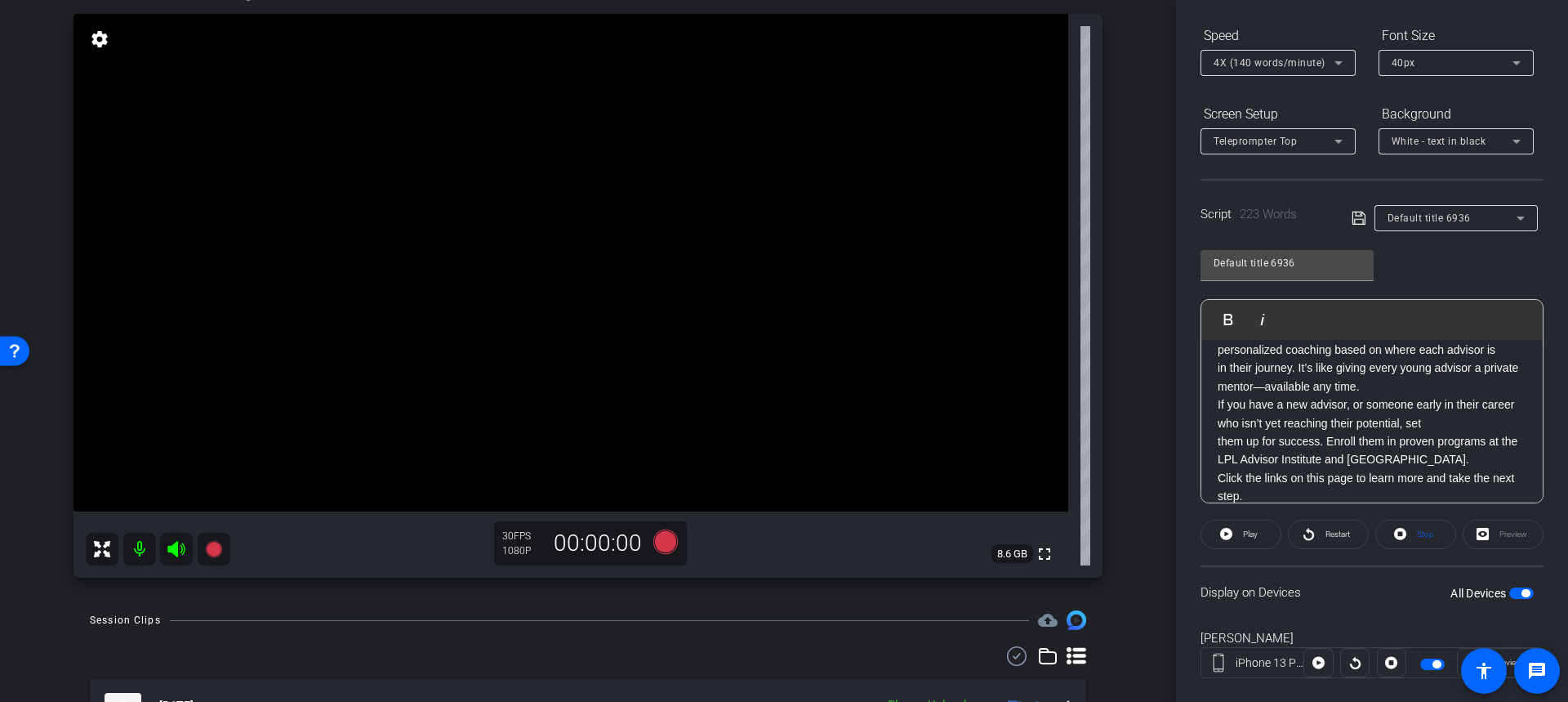
scroll to position [155, 0]
click at [215, 557] on icon at bounding box center [213, 550] width 16 height 16
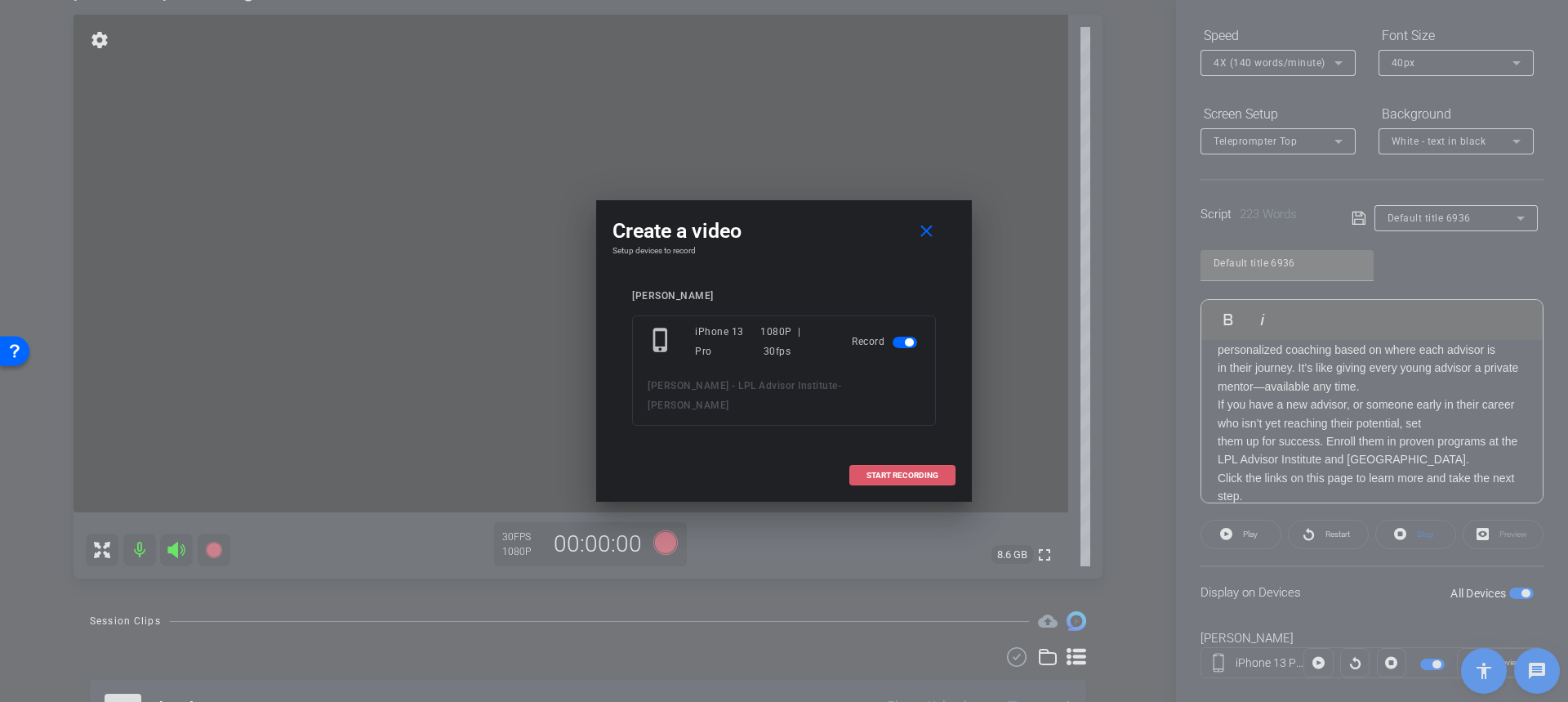
click at [882, 456] on span at bounding box center [902, 475] width 105 height 39
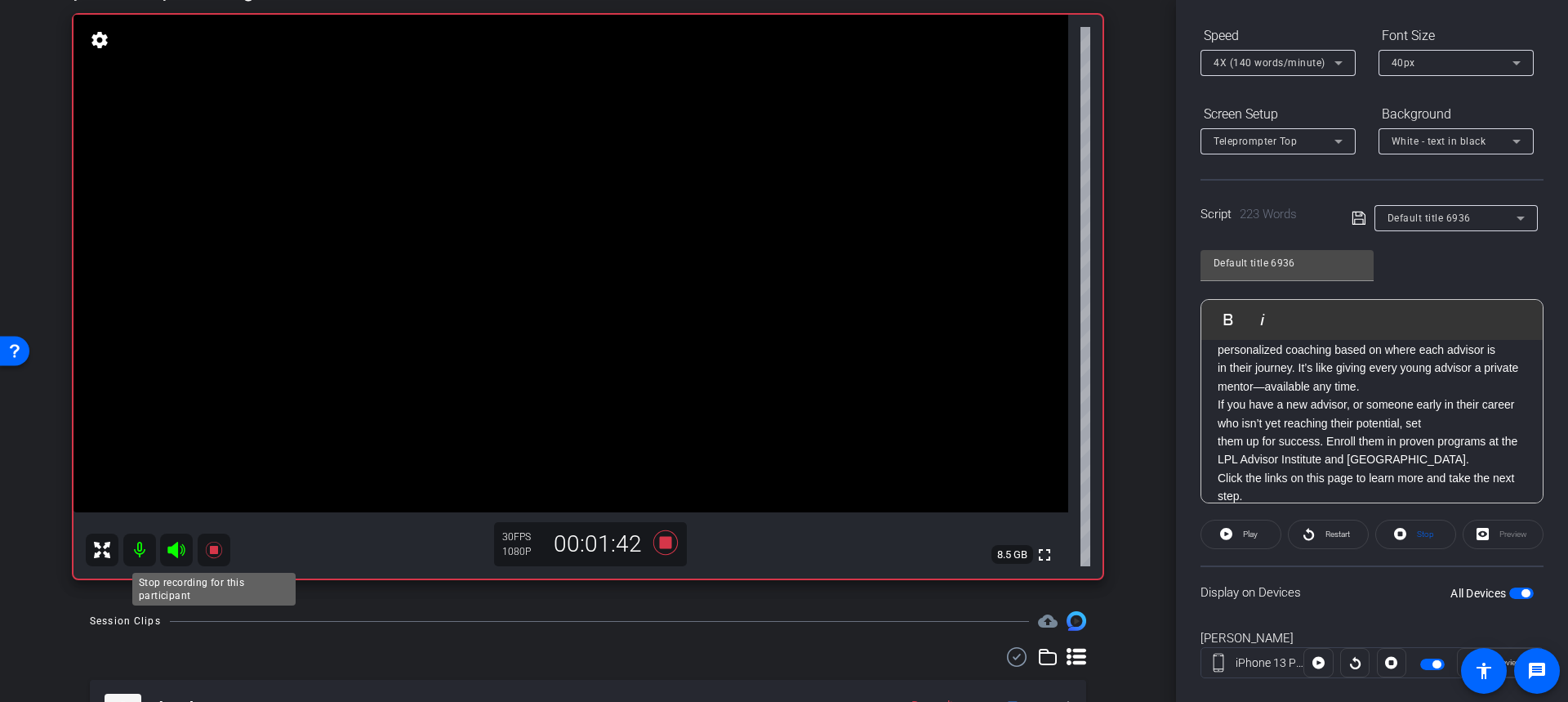
click at [212, 546] on icon at bounding box center [213, 550] width 16 height 16
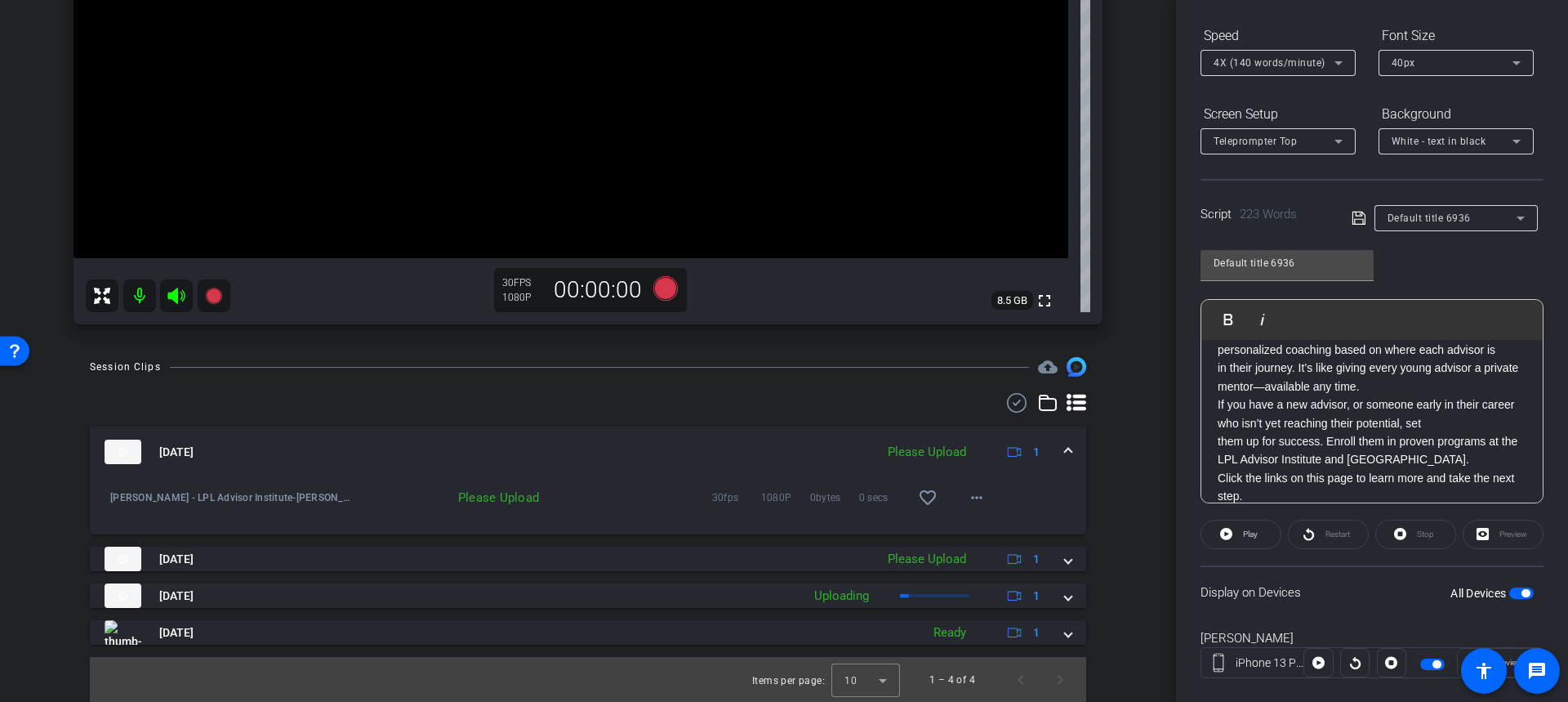
scroll to position [410, 0]
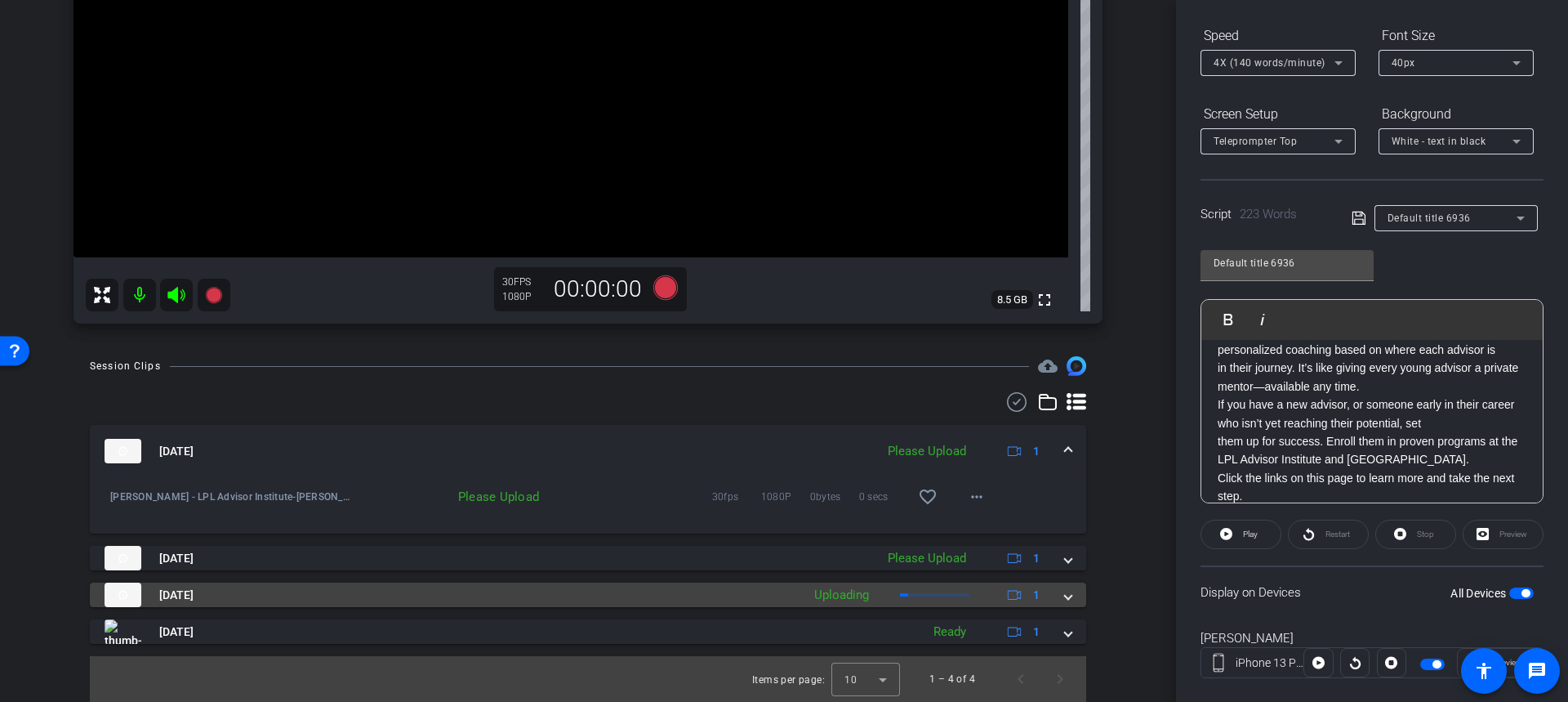
click at [888, 592] on mat-panel-description "Uploading 1" at bounding box center [929, 594] width 246 height 24
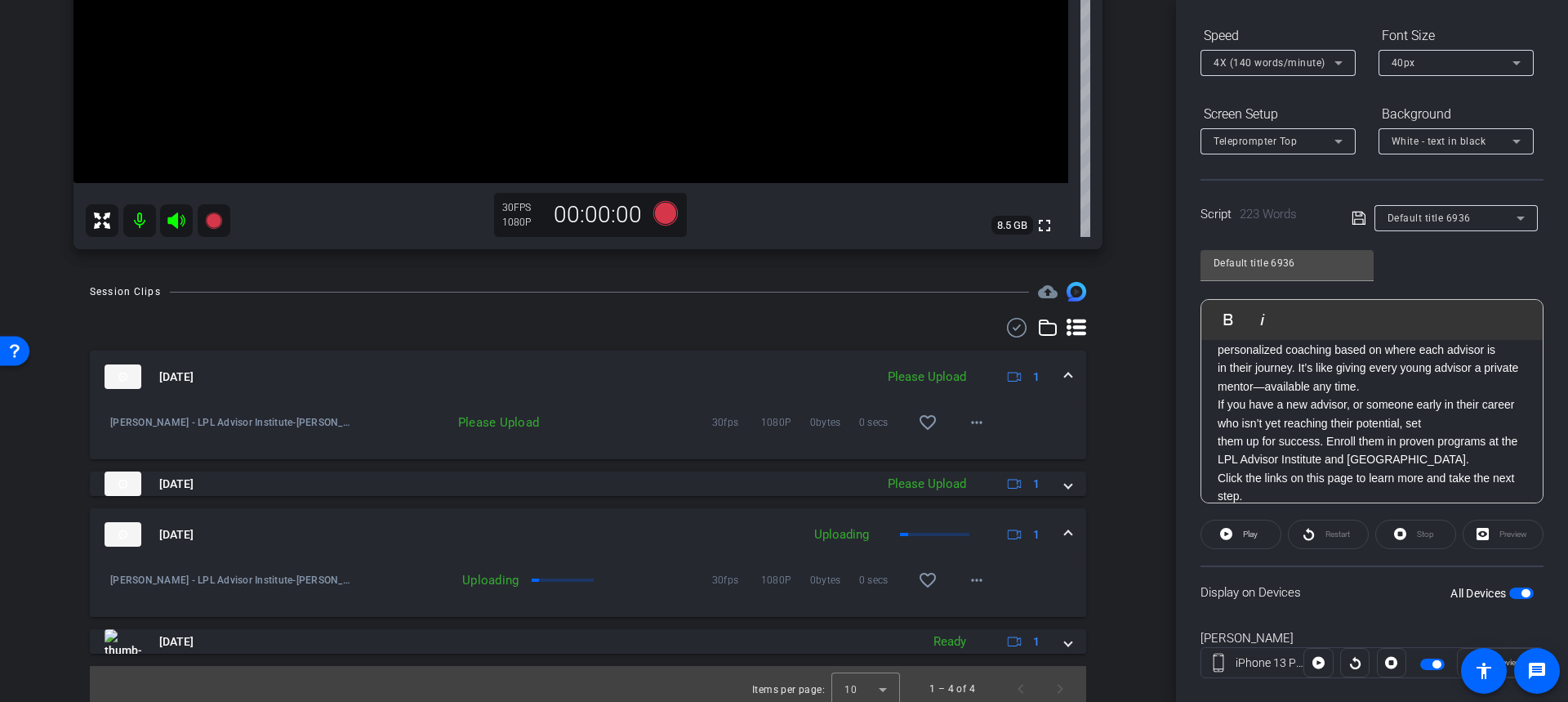
scroll to position [495, 0]
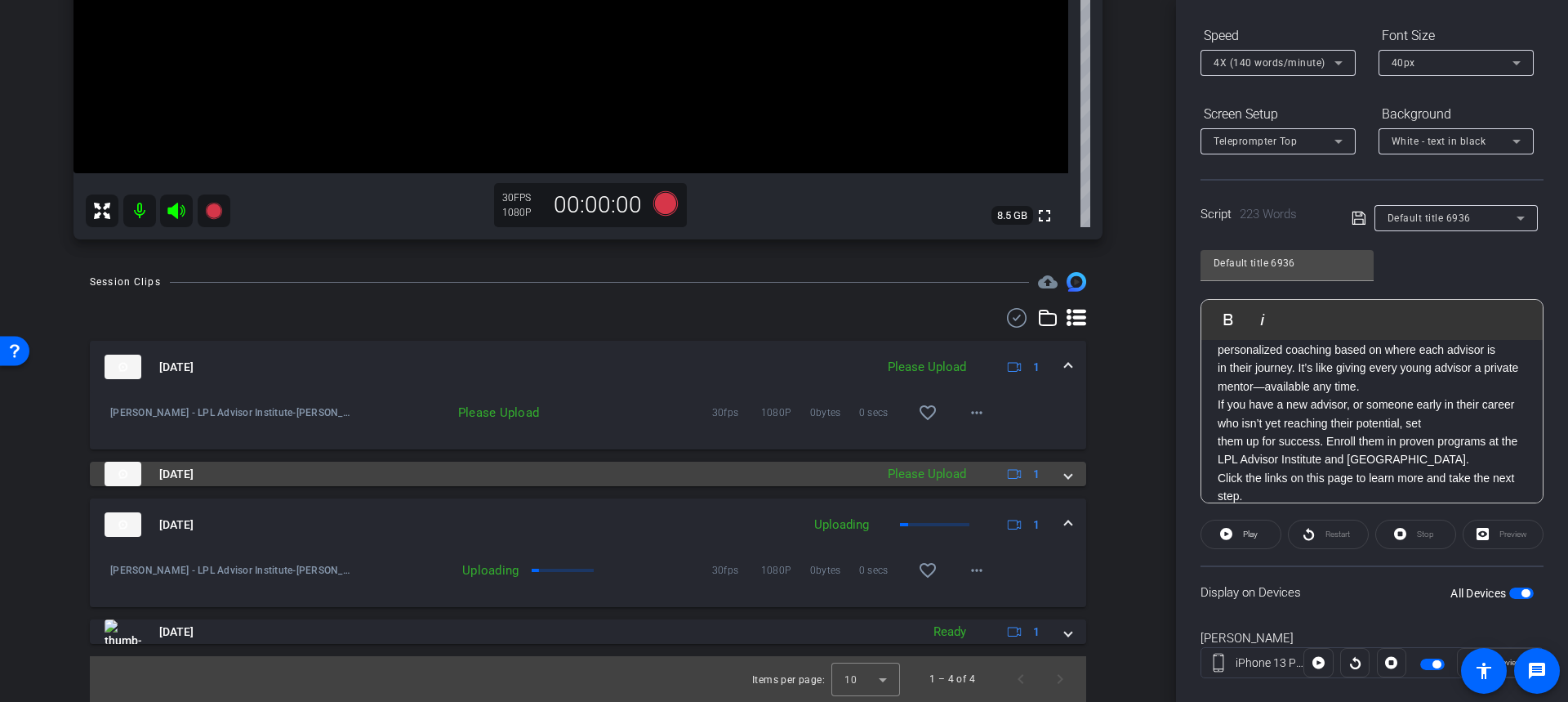
click at [569, 481] on mat-panel-title "Sep 17, 2025" at bounding box center [486, 473] width 762 height 24
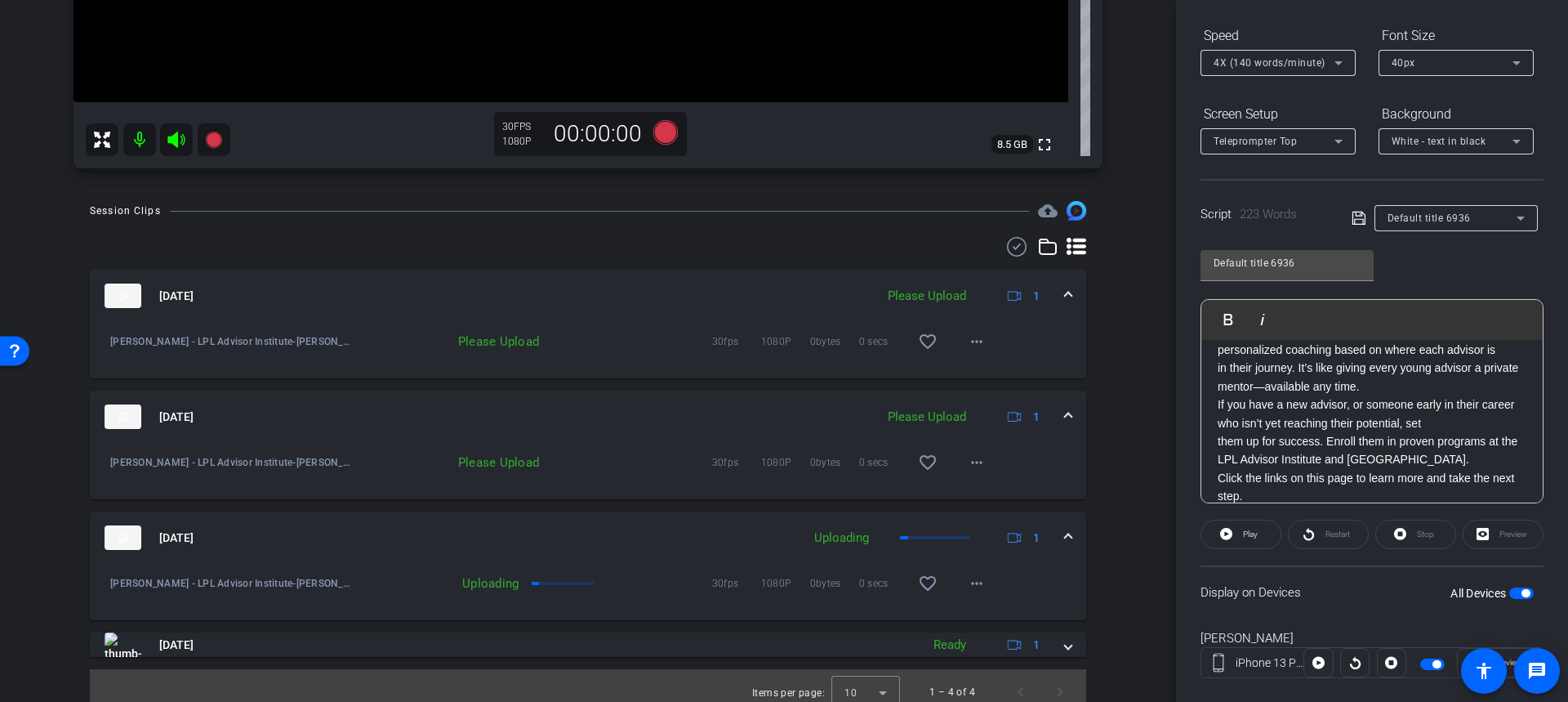
scroll to position [579, 0]
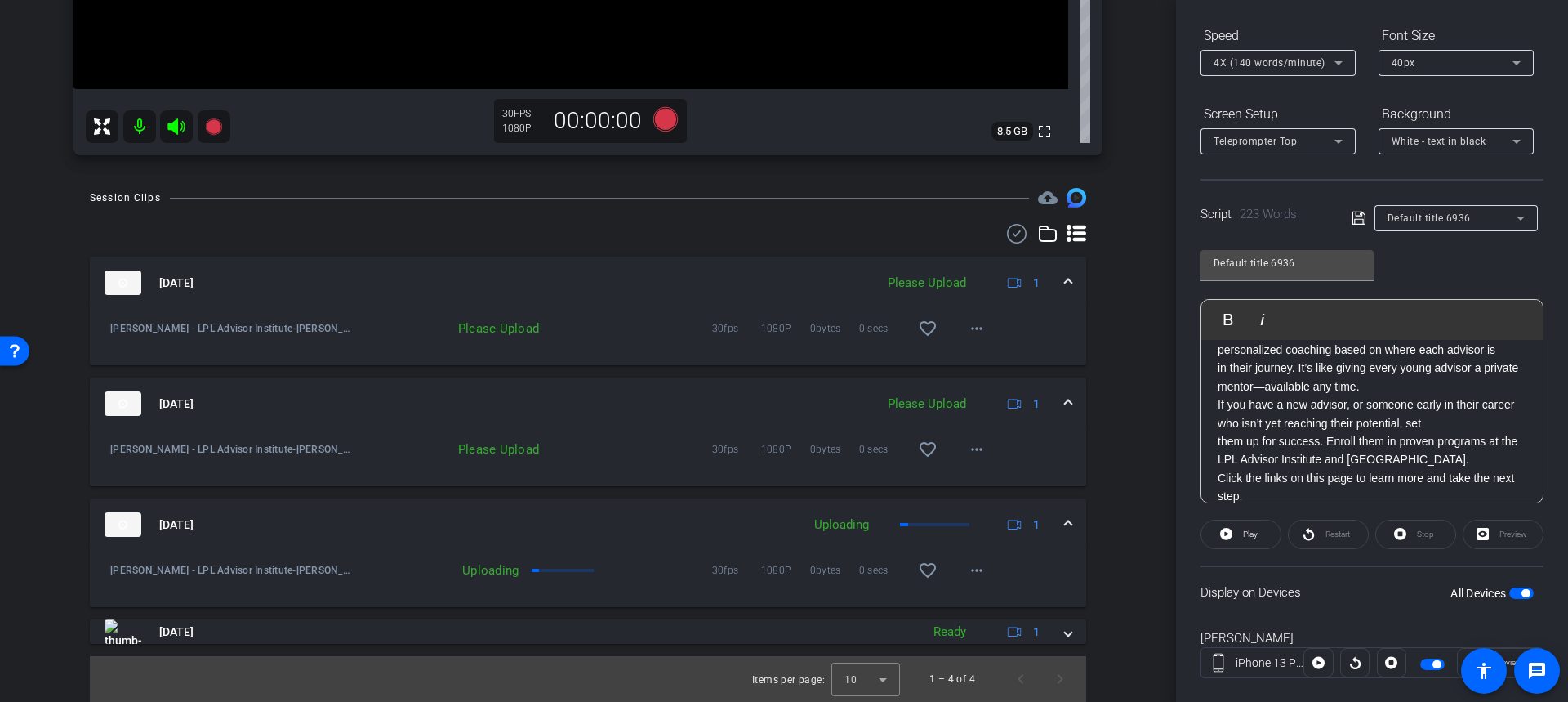
click at [120, 526] on img at bounding box center [123, 524] width 37 height 24
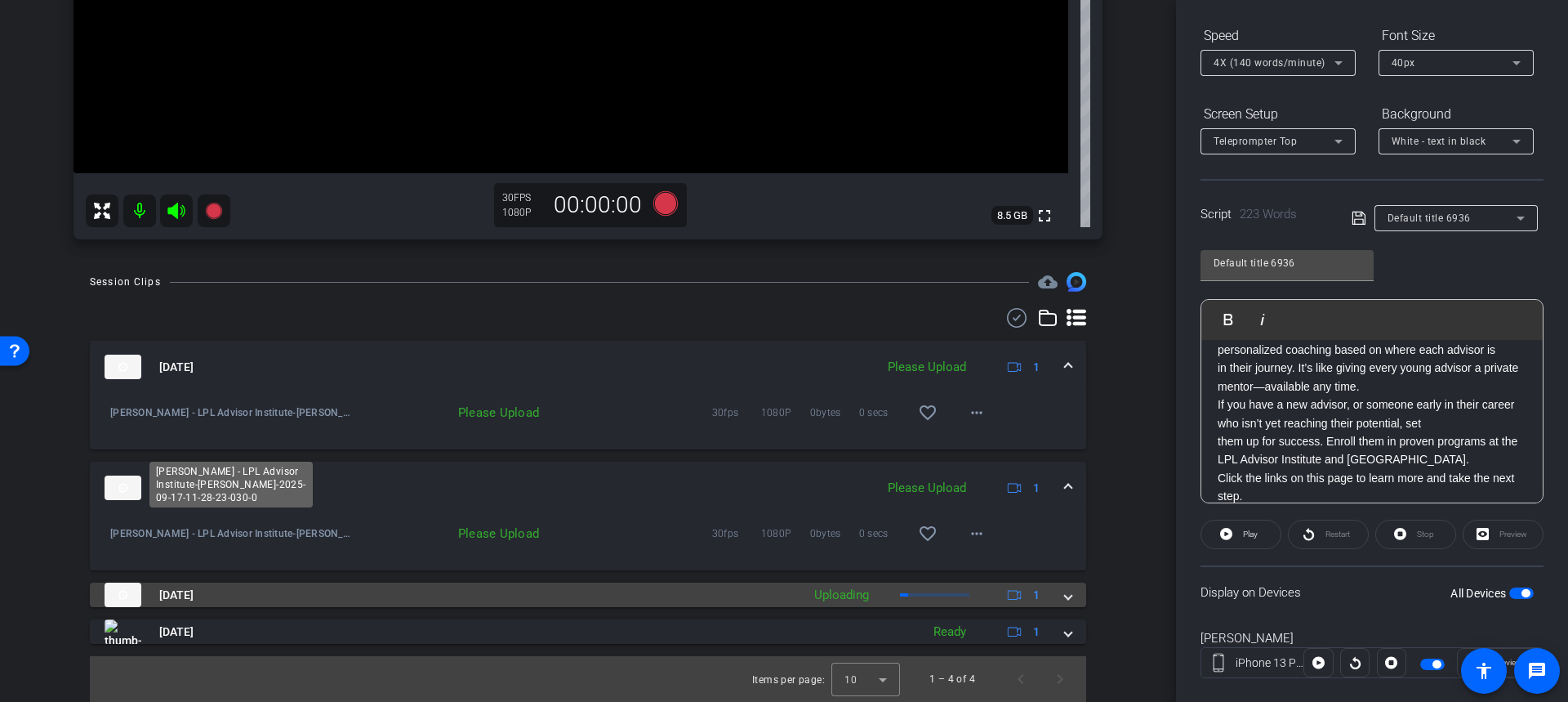
scroll to position [495, 0]
click at [139, 600] on img at bounding box center [123, 594] width 37 height 24
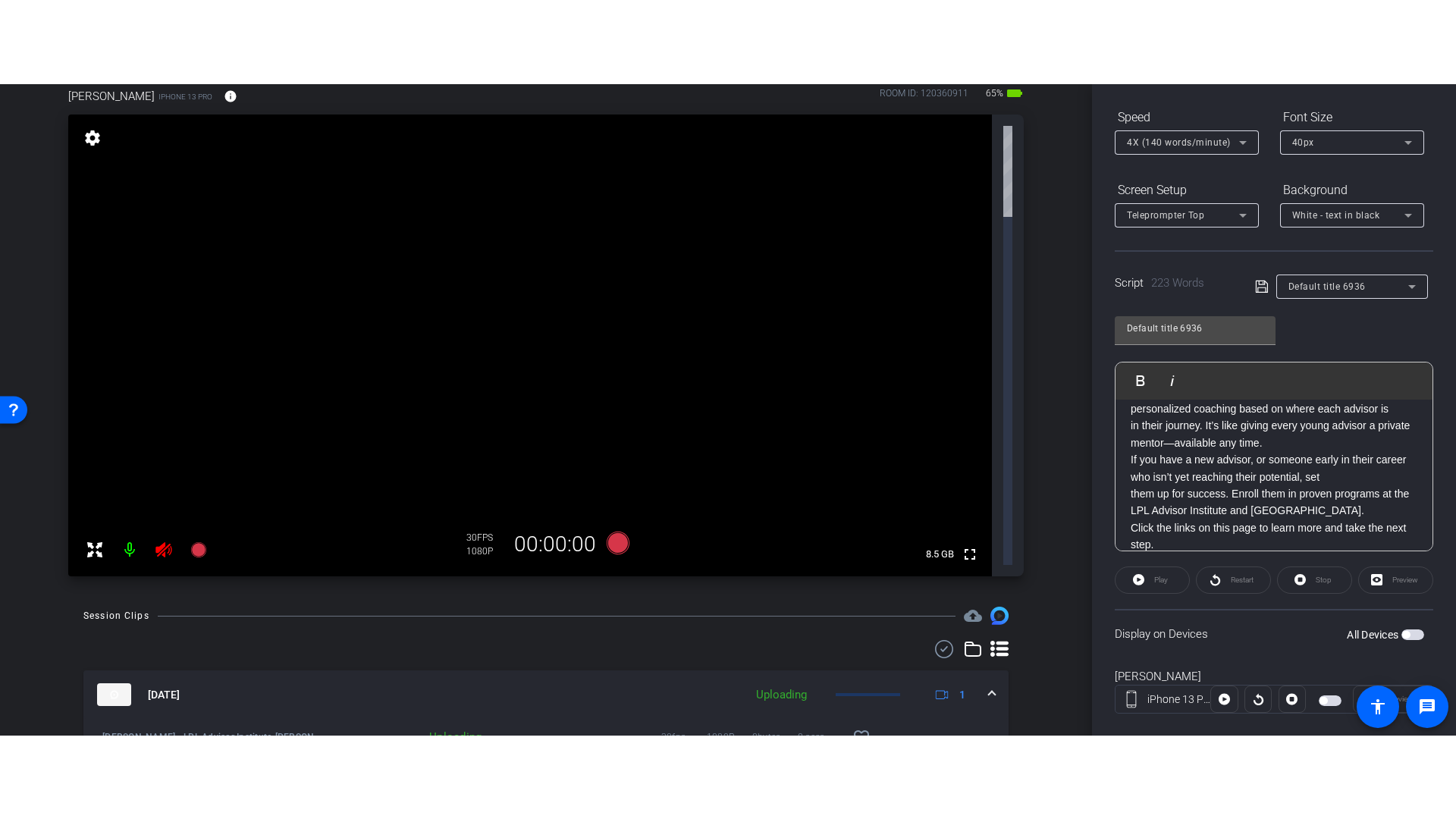
scroll to position [529, 0]
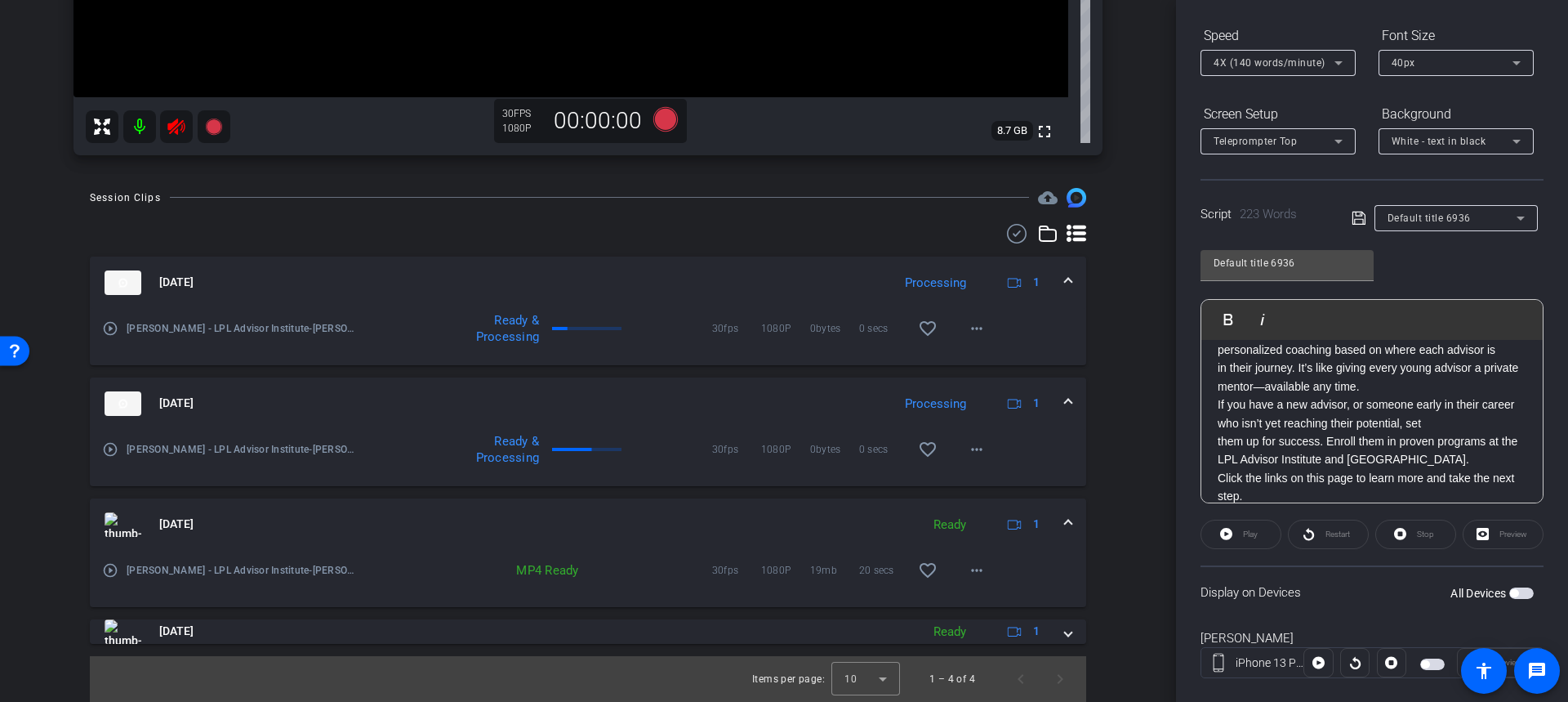
drag, startPoint x: 142, startPoint y: 119, endPoint x: 165, endPoint y: 141, distance: 31.8
click at [149, 127] on mat-icon at bounding box center [140, 127] width 33 height 33
click at [108, 448] on mat-icon "play_circle_outline" at bounding box center [110, 449] width 16 height 16
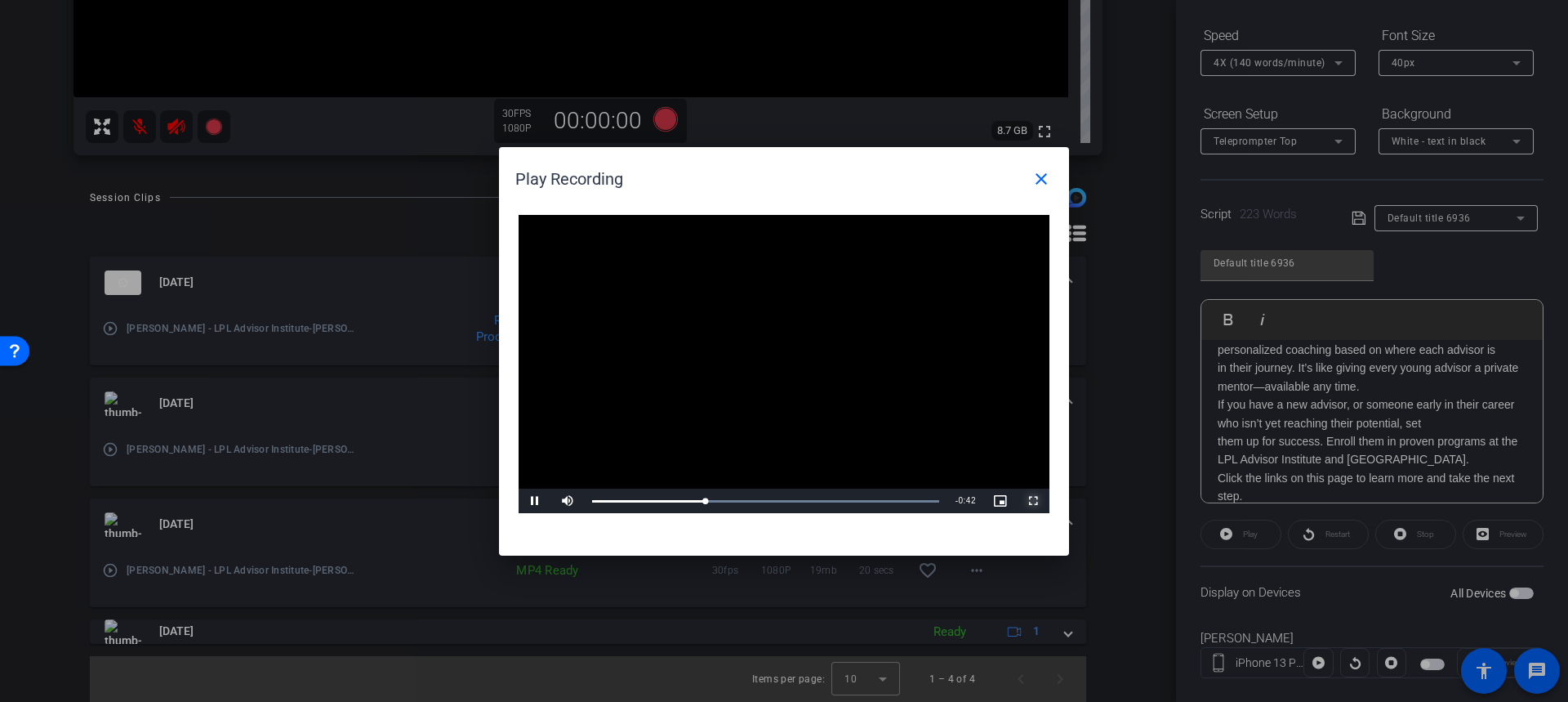
click at [1029, 501] on span "Video Player" at bounding box center [1033, 501] width 33 height 0
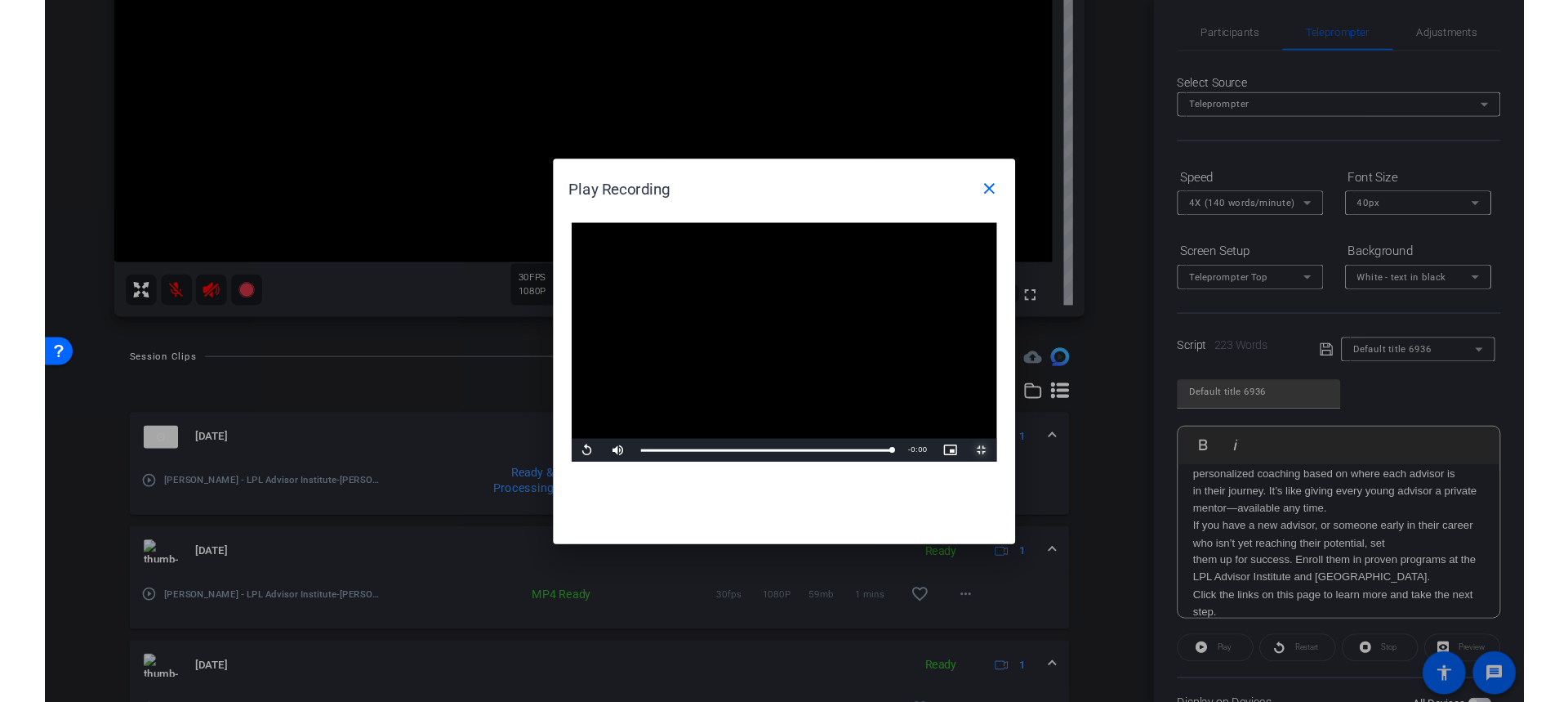
scroll to position [163, 0]
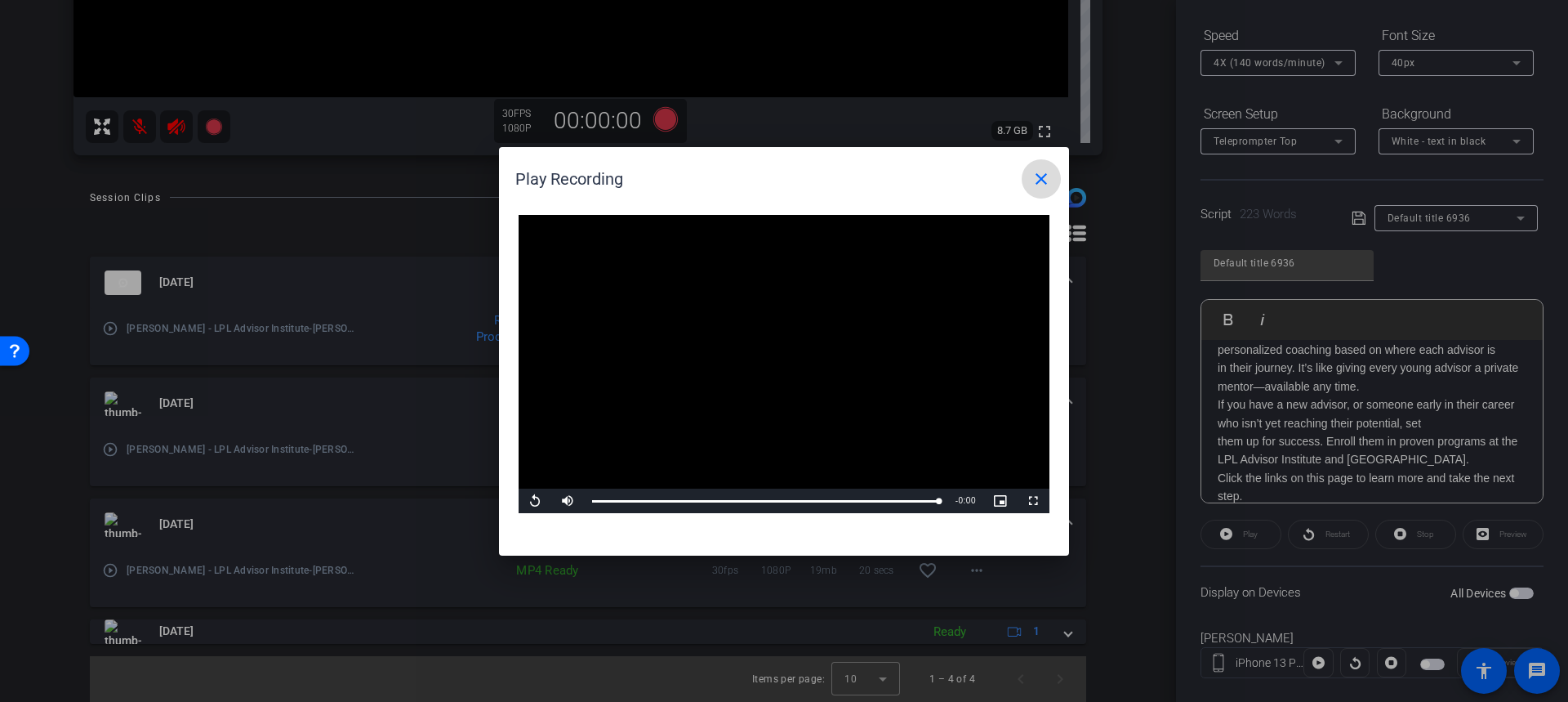
click at [1042, 181] on mat-icon "close" at bounding box center [1041, 178] width 19 height 19
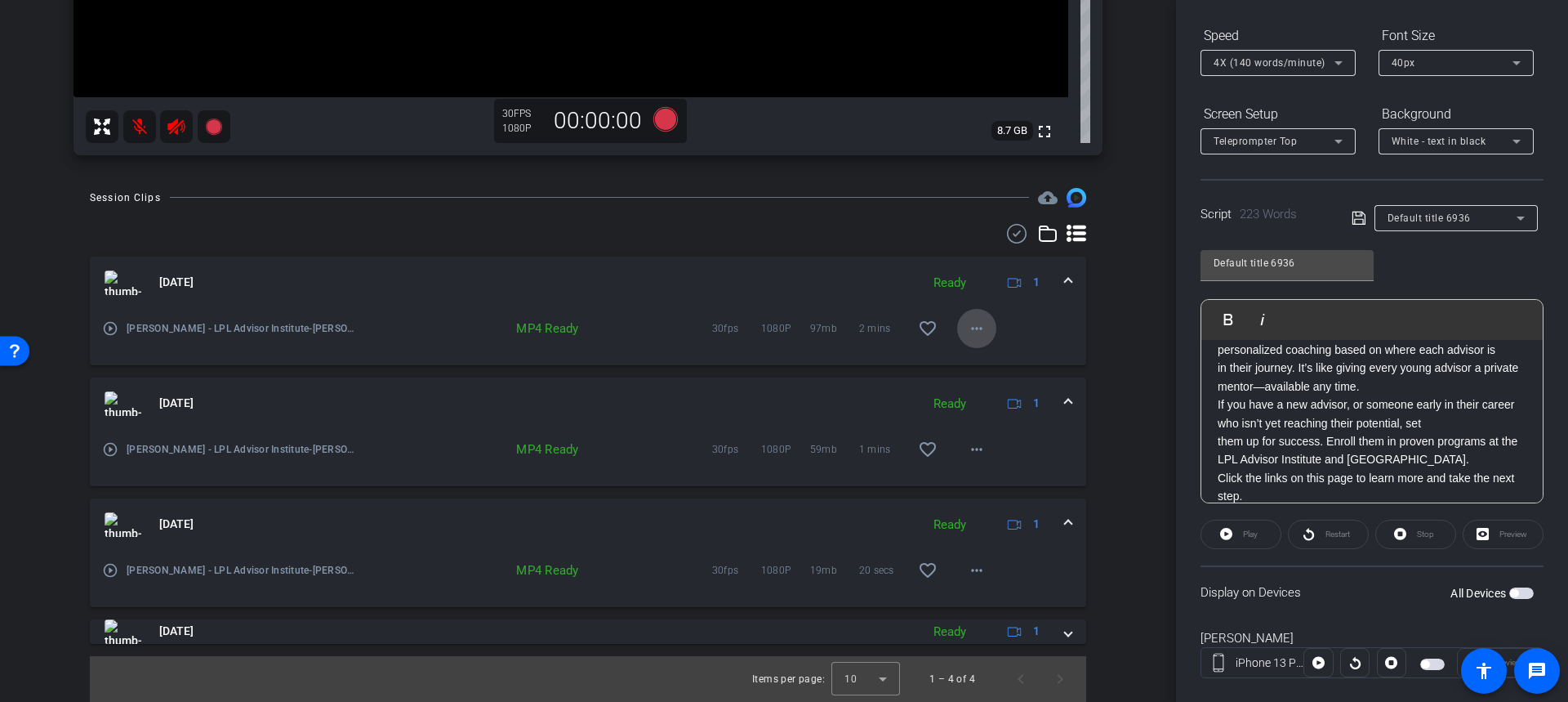
click at [967, 328] on mat-icon "more_horiz" at bounding box center [977, 329] width 19 height 19
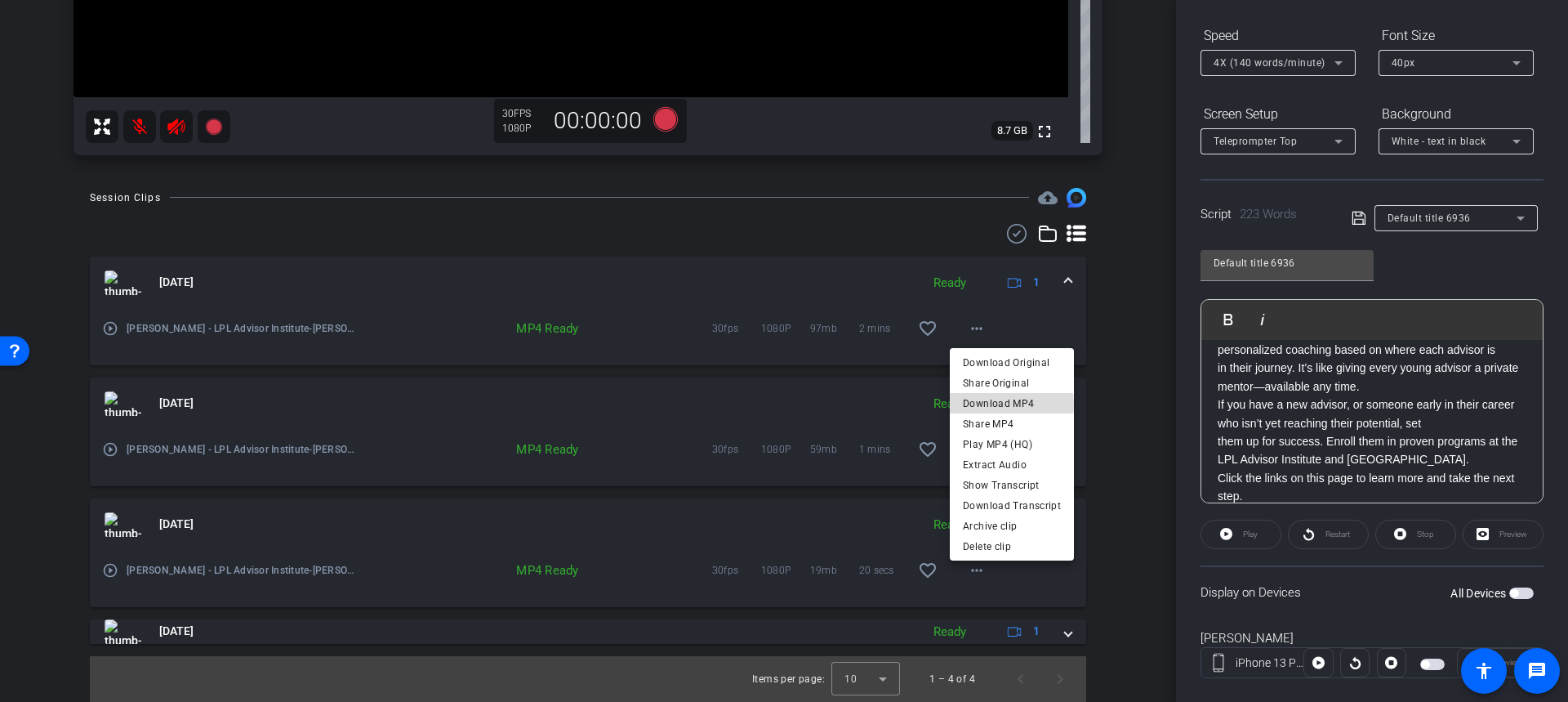
click at [1011, 403] on span "Download MP4" at bounding box center [1012, 402] width 98 height 19
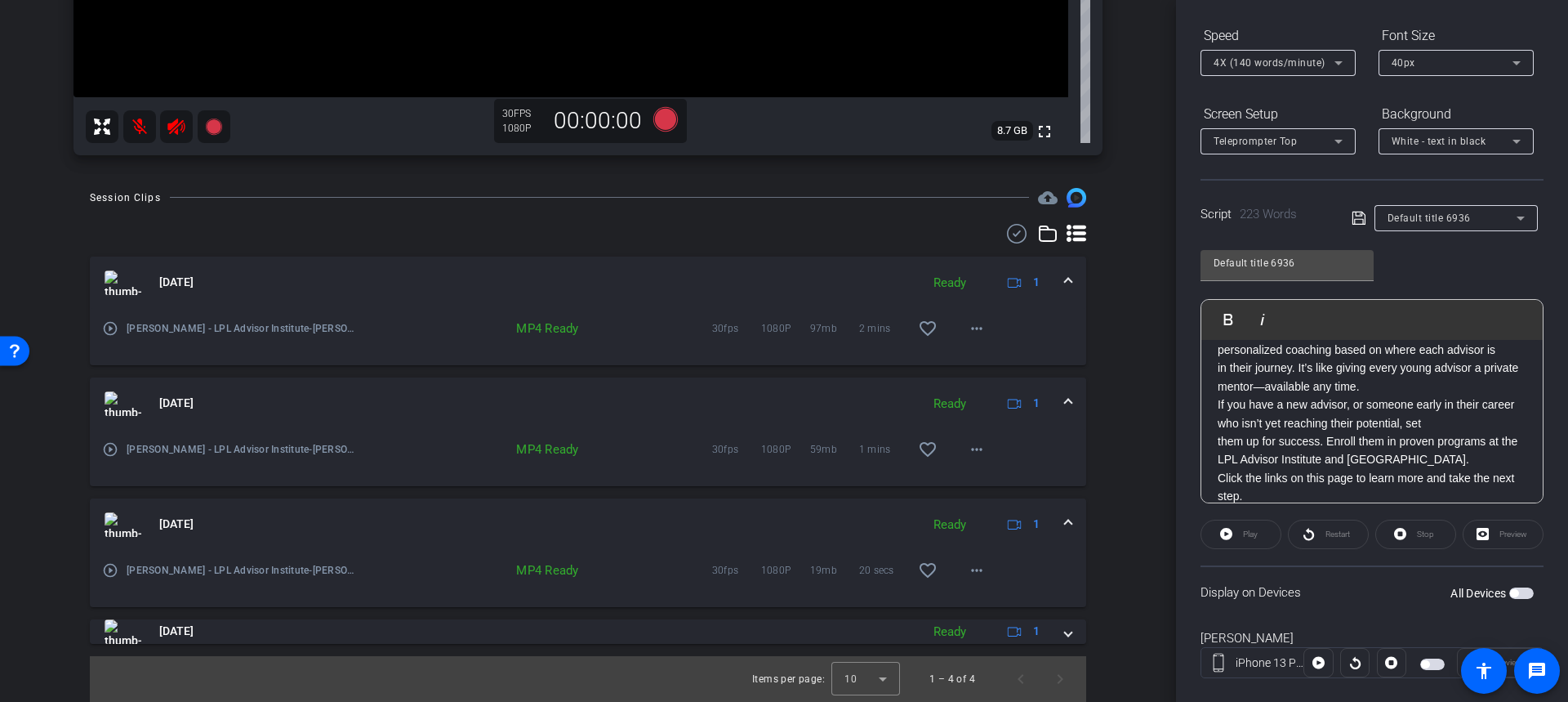
click at [434, 394] on mat-panel-title "Sep 17, 2025" at bounding box center [508, 403] width 807 height 24
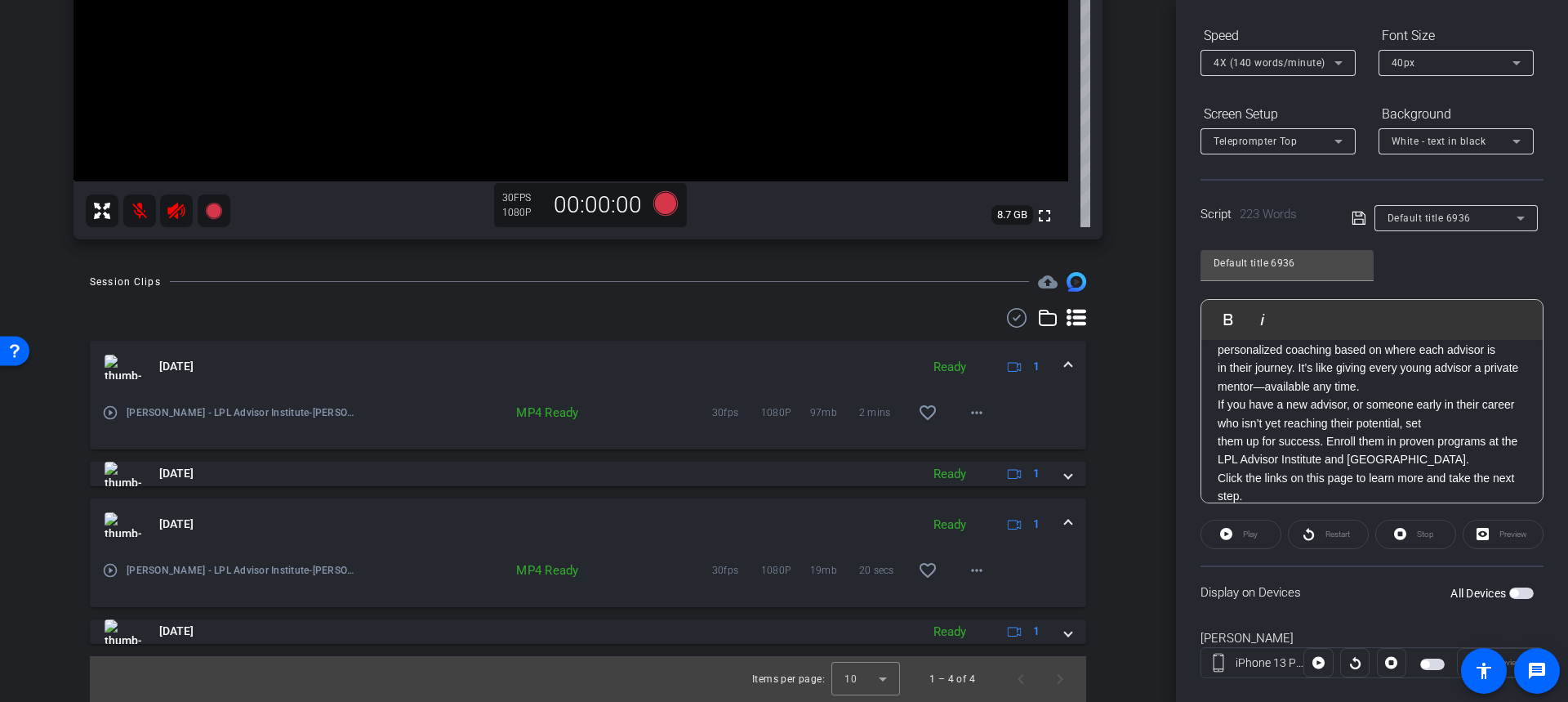
scroll to position [486, 0]
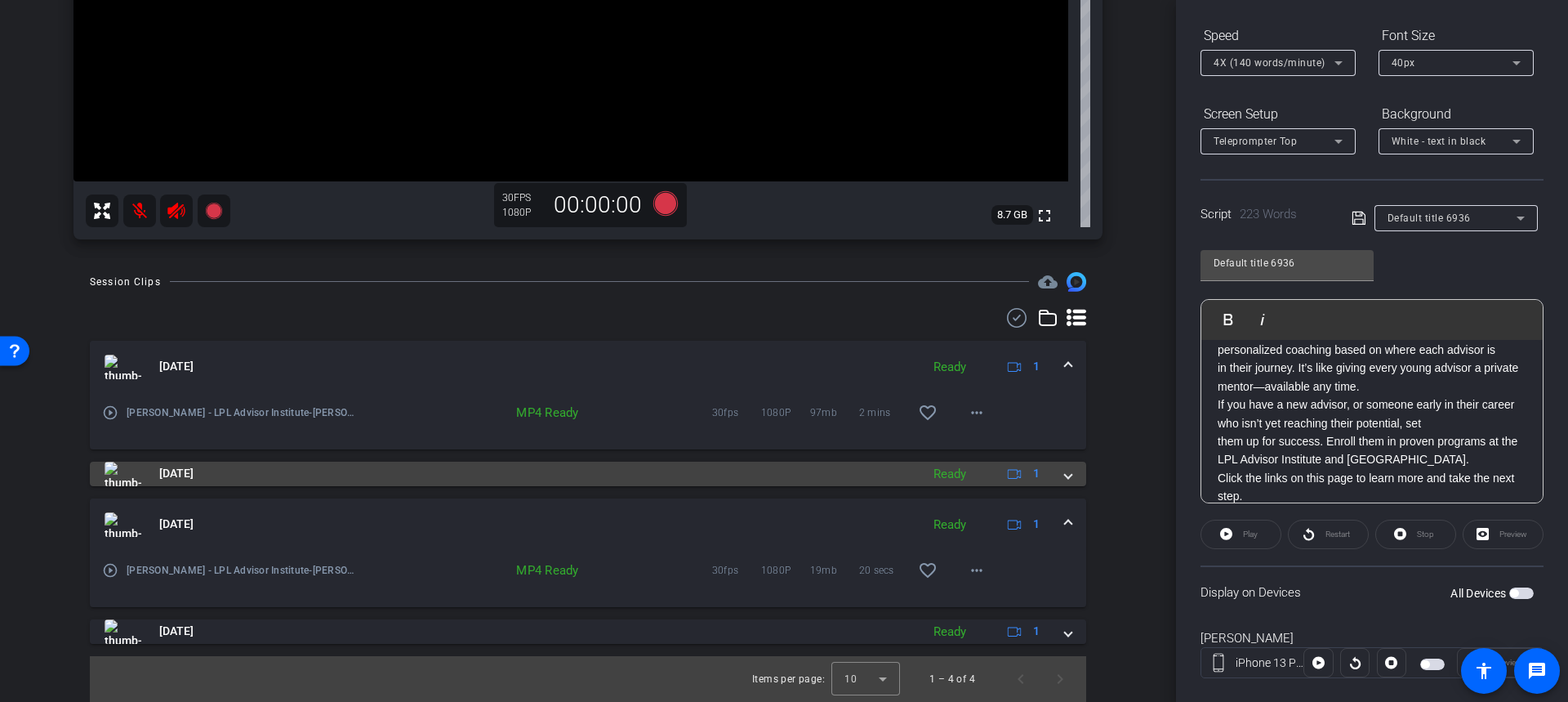
click at [408, 471] on mat-panel-title "Sep 17, 2025" at bounding box center [508, 473] width 807 height 24
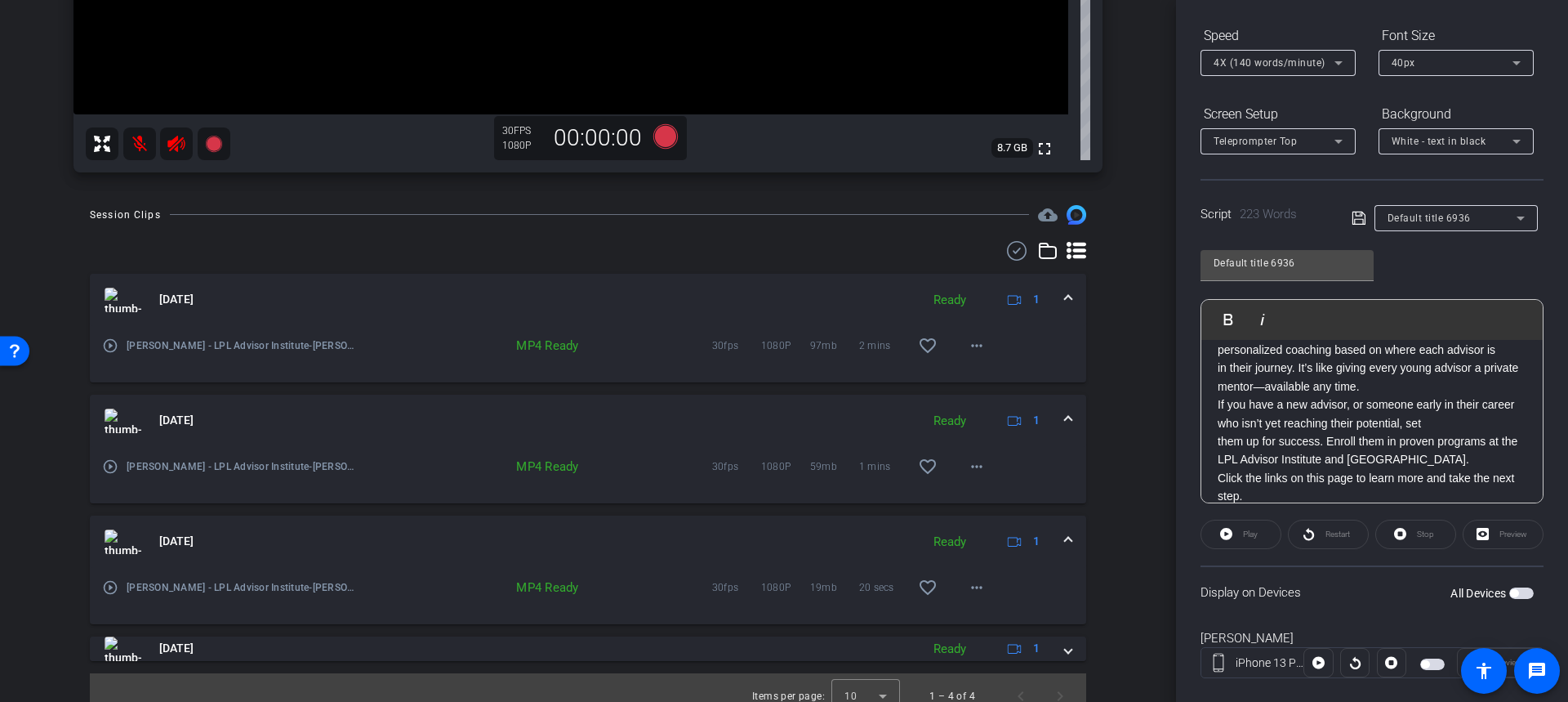
scroll to position [570, 0]
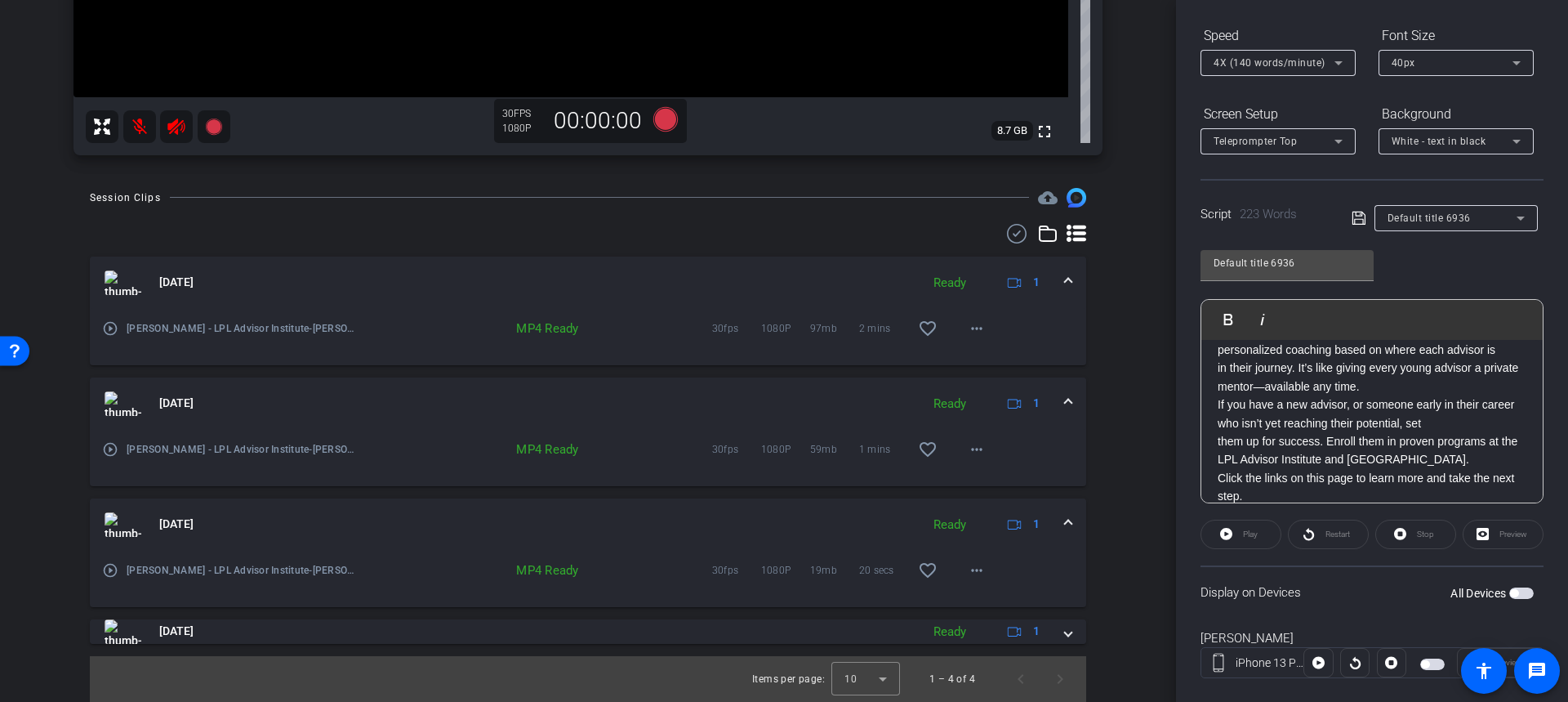
click at [108, 449] on mat-icon "play_circle_outline" at bounding box center [110, 449] width 16 height 16
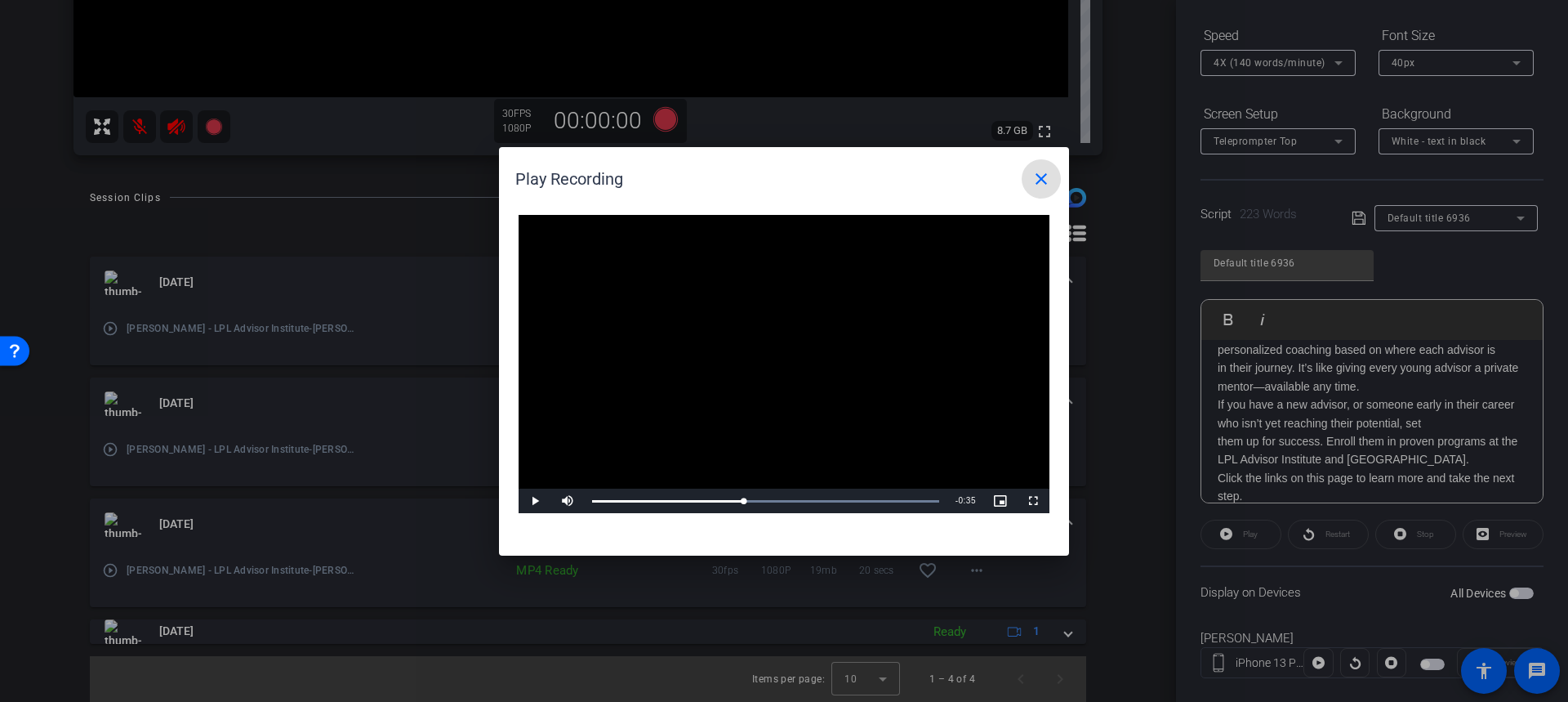
drag, startPoint x: 605, startPoint y: 502, endPoint x: 745, endPoint y: 516, distance: 140.7
click at [745, 516] on div "Video Player is loading. Play Video Play Mute Current Time 0:27 / Duration 1:02…" at bounding box center [784, 377] width 570 height 357
drag, startPoint x: 897, startPoint y: 499, endPoint x: 880, endPoint y: 495, distance: 17.5
click at [886, 501] on div "Loaded : 100.00% 0:53 0:53" at bounding box center [766, 501] width 347 height 4
click at [1046, 178] on mat-icon "close" at bounding box center [1041, 178] width 19 height 19
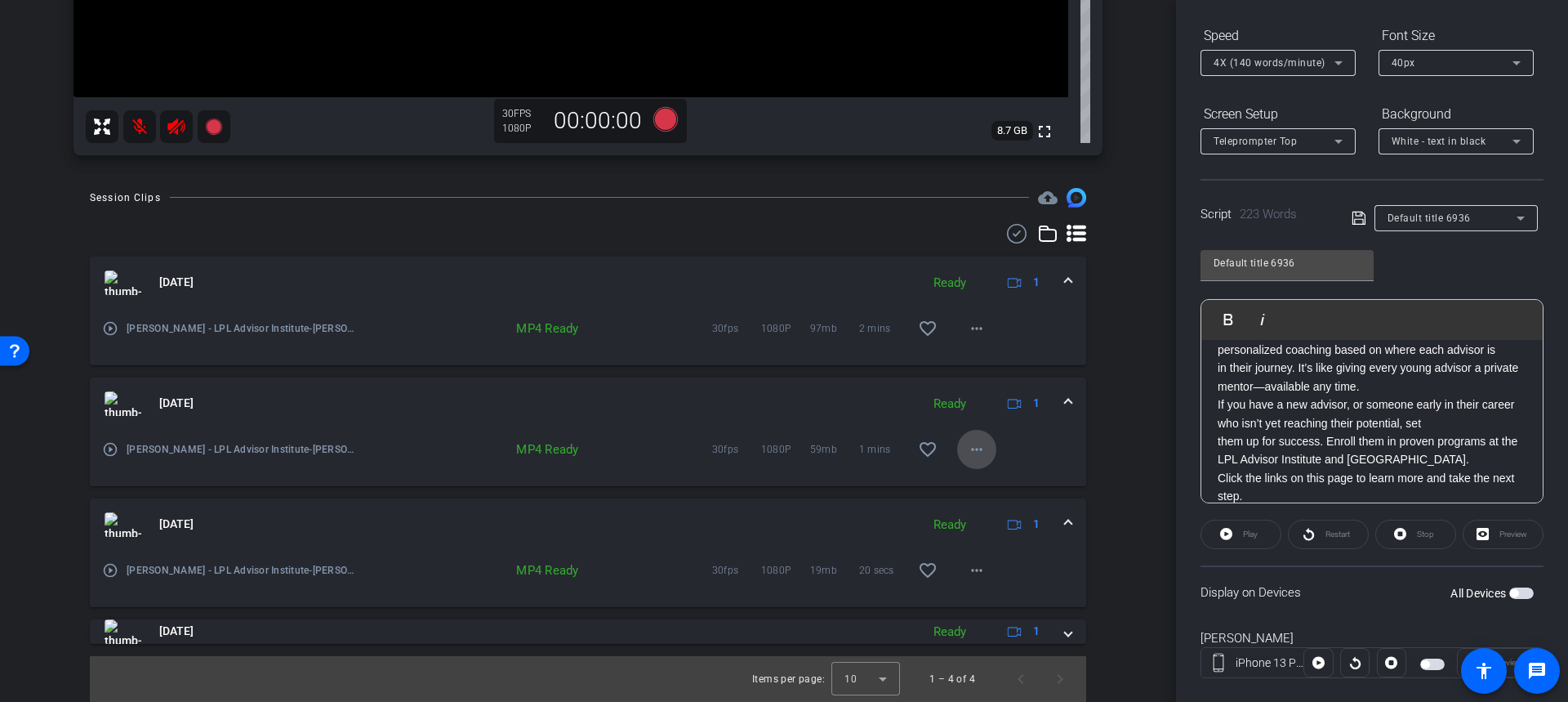
click at [970, 449] on mat-icon "more_horiz" at bounding box center [977, 449] width 19 height 19
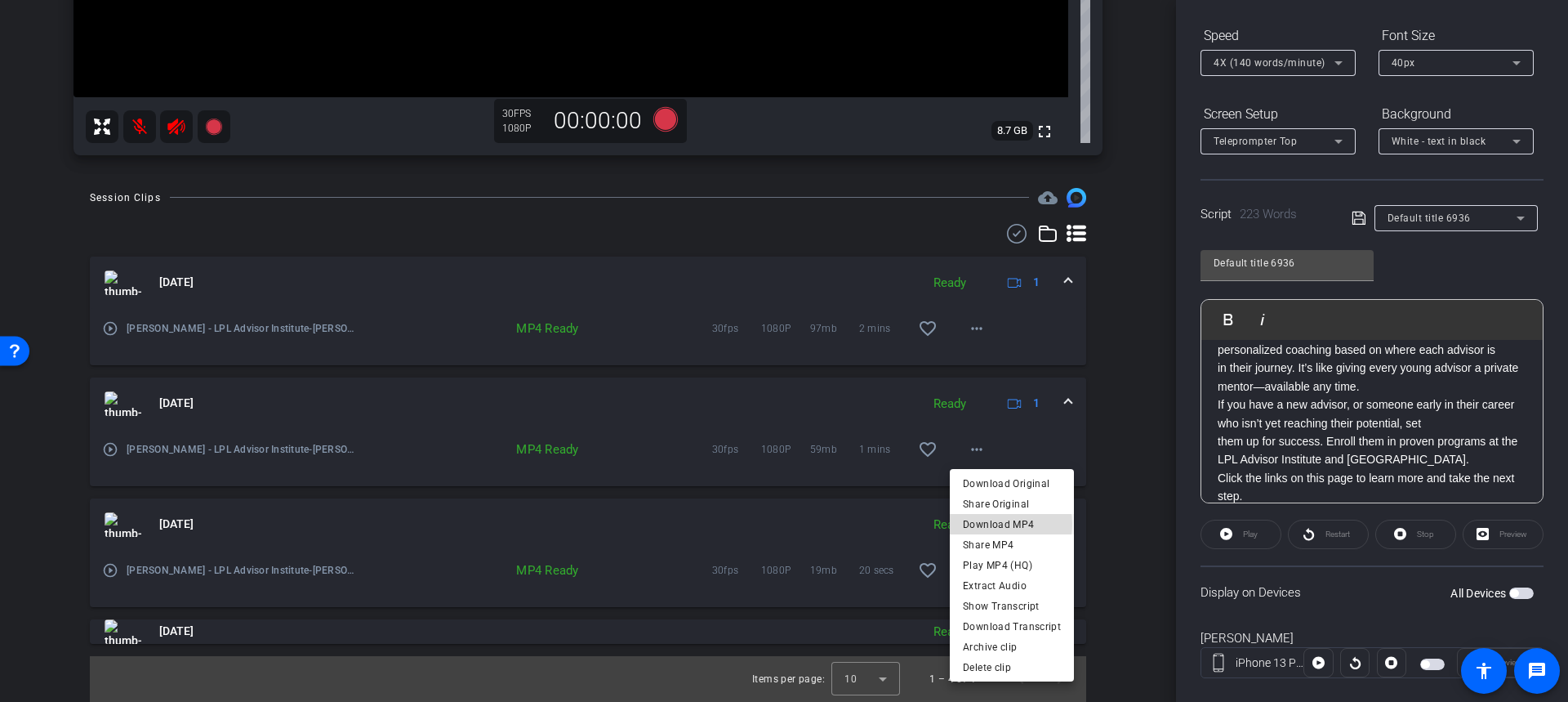
click at [996, 524] on span "Download MP4" at bounding box center [1012, 524] width 98 height 19
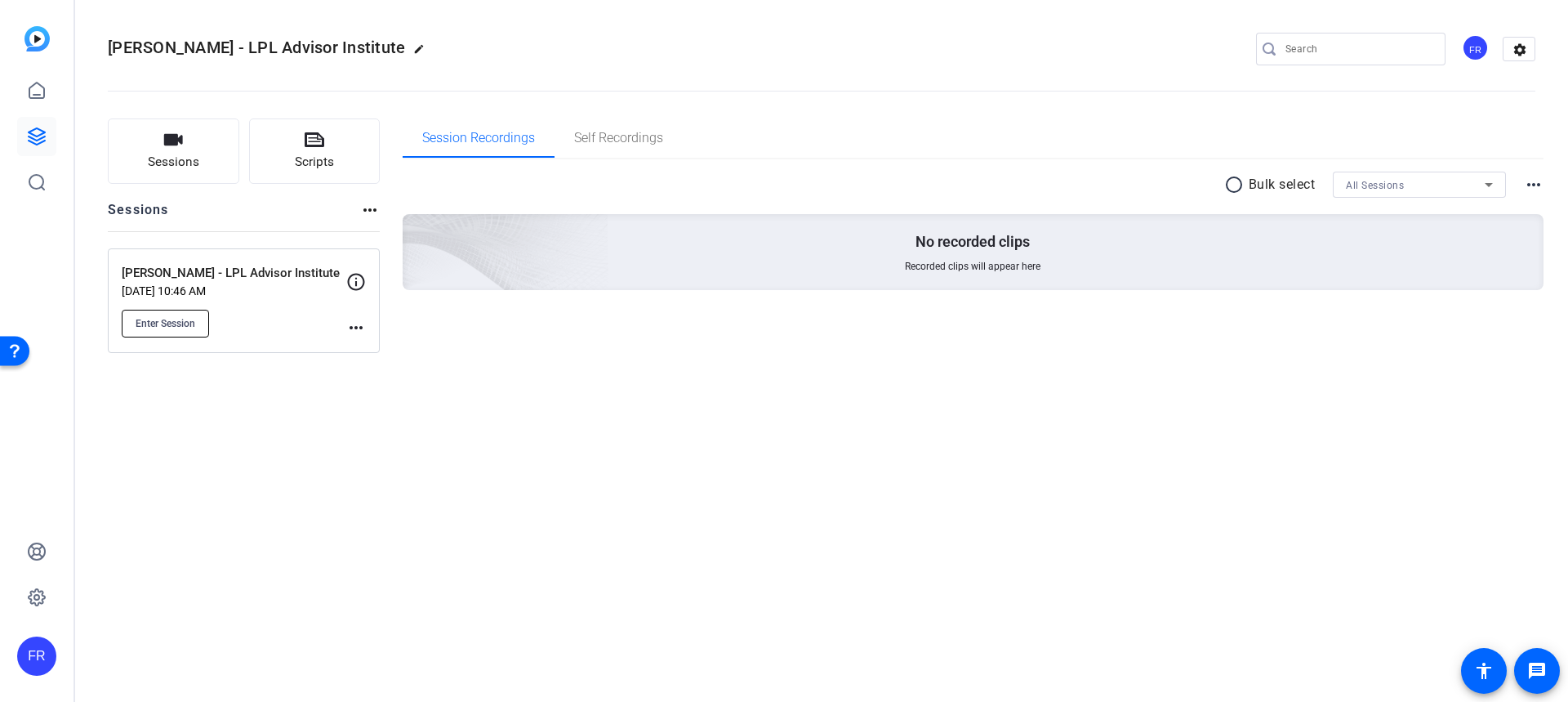
click at [170, 320] on span "Enter Session" at bounding box center [166, 323] width 60 height 13
click at [44, 127] on icon at bounding box center [37, 137] width 19 height 19
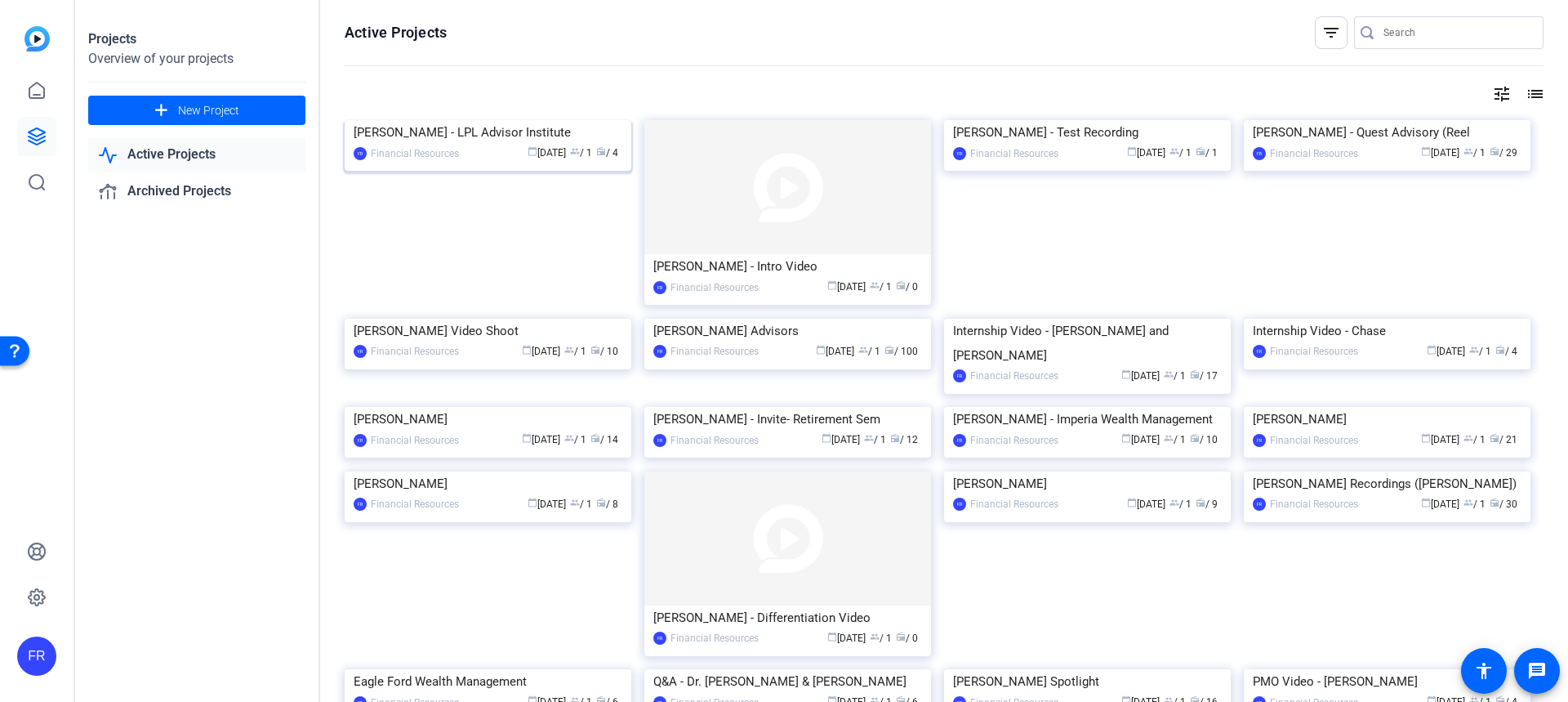
click at [496, 120] on img at bounding box center [488, 120] width 287 height 0
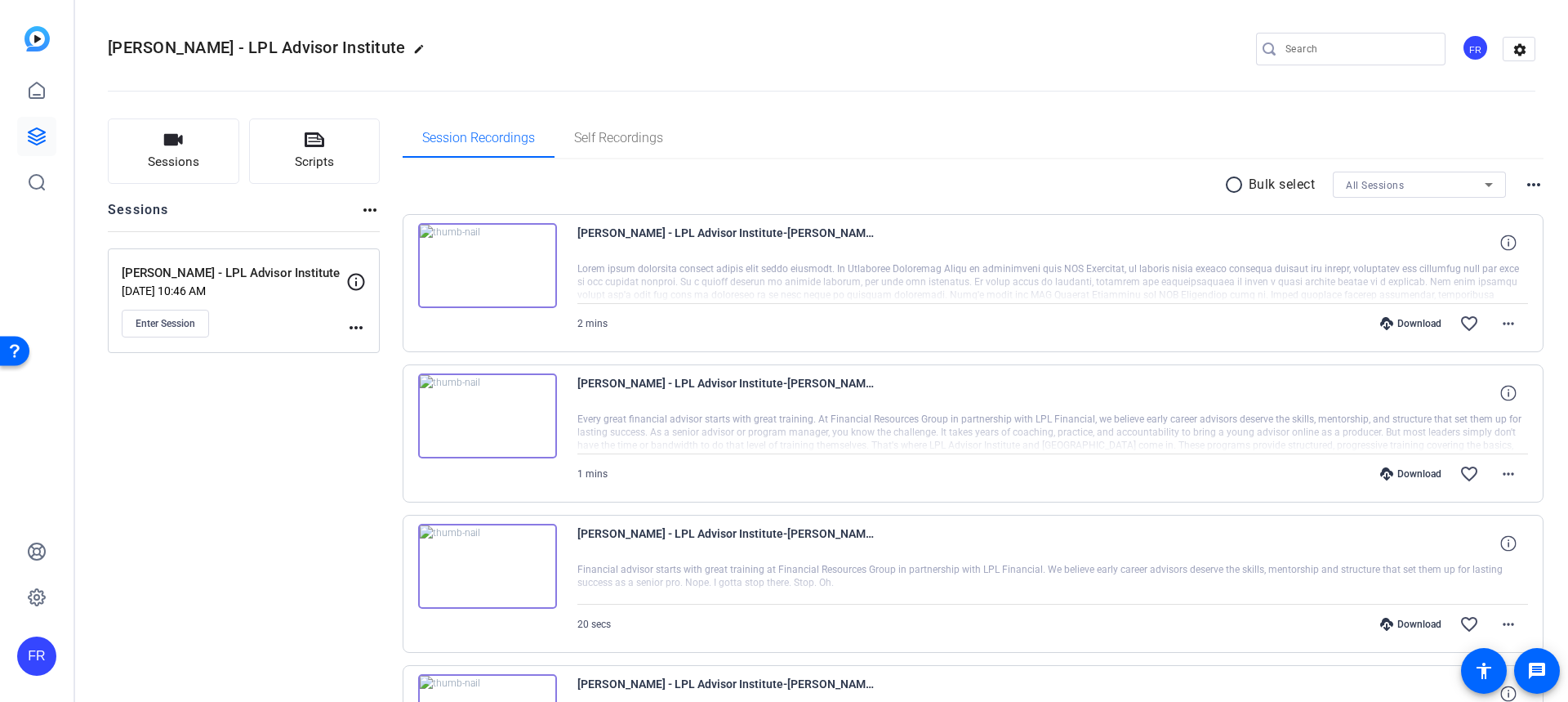
click at [486, 416] on img at bounding box center [486, 416] width 139 height 85
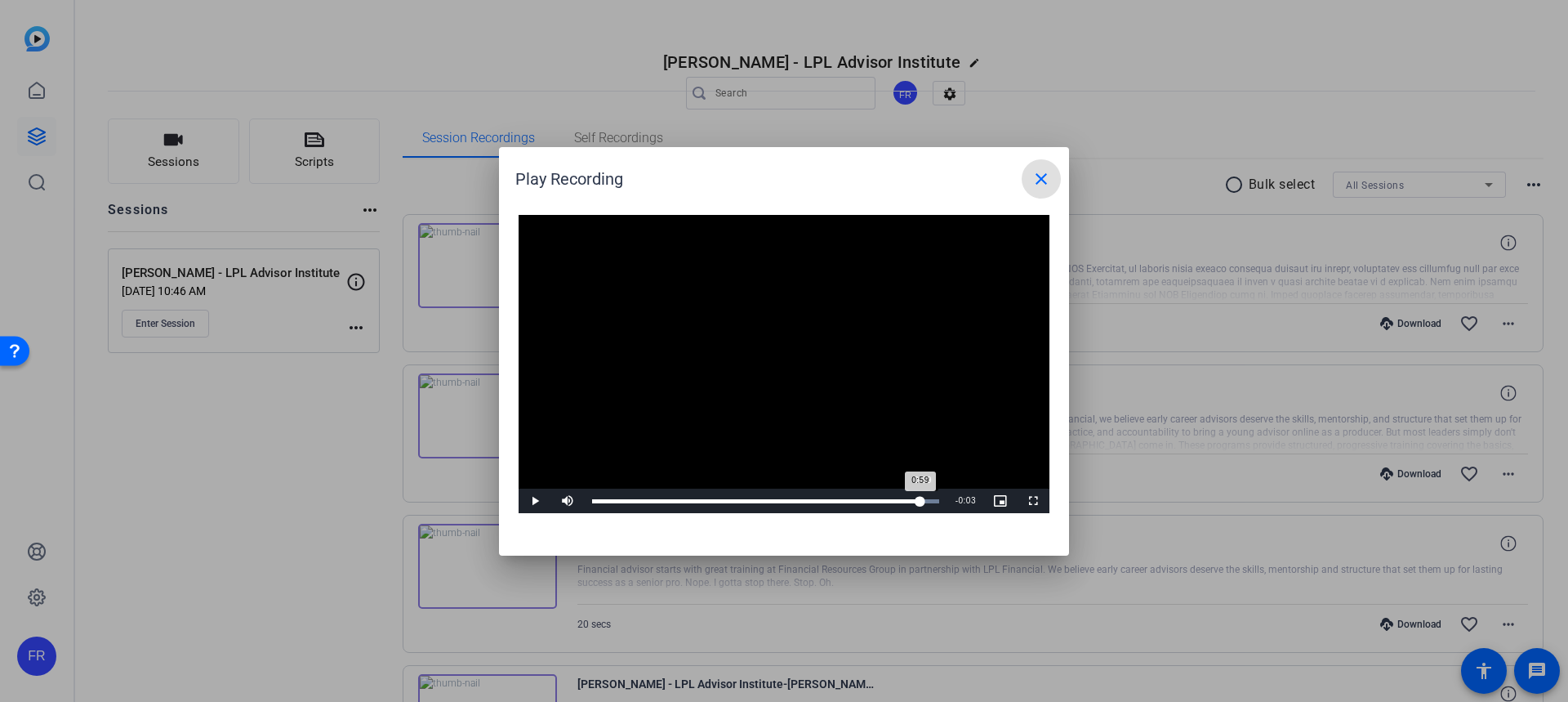
drag, startPoint x: 599, startPoint y: 501, endPoint x: 787, endPoint y: 505, distance: 188.0
click at [922, 508] on div "Loaded : 100.00% 0:59 0:59" at bounding box center [766, 500] width 363 height 24
drag, startPoint x: 1047, startPoint y: 181, endPoint x: 1065, endPoint y: 184, distance: 18.2
click at [1048, 181] on mat-icon "close" at bounding box center [1041, 178] width 19 height 19
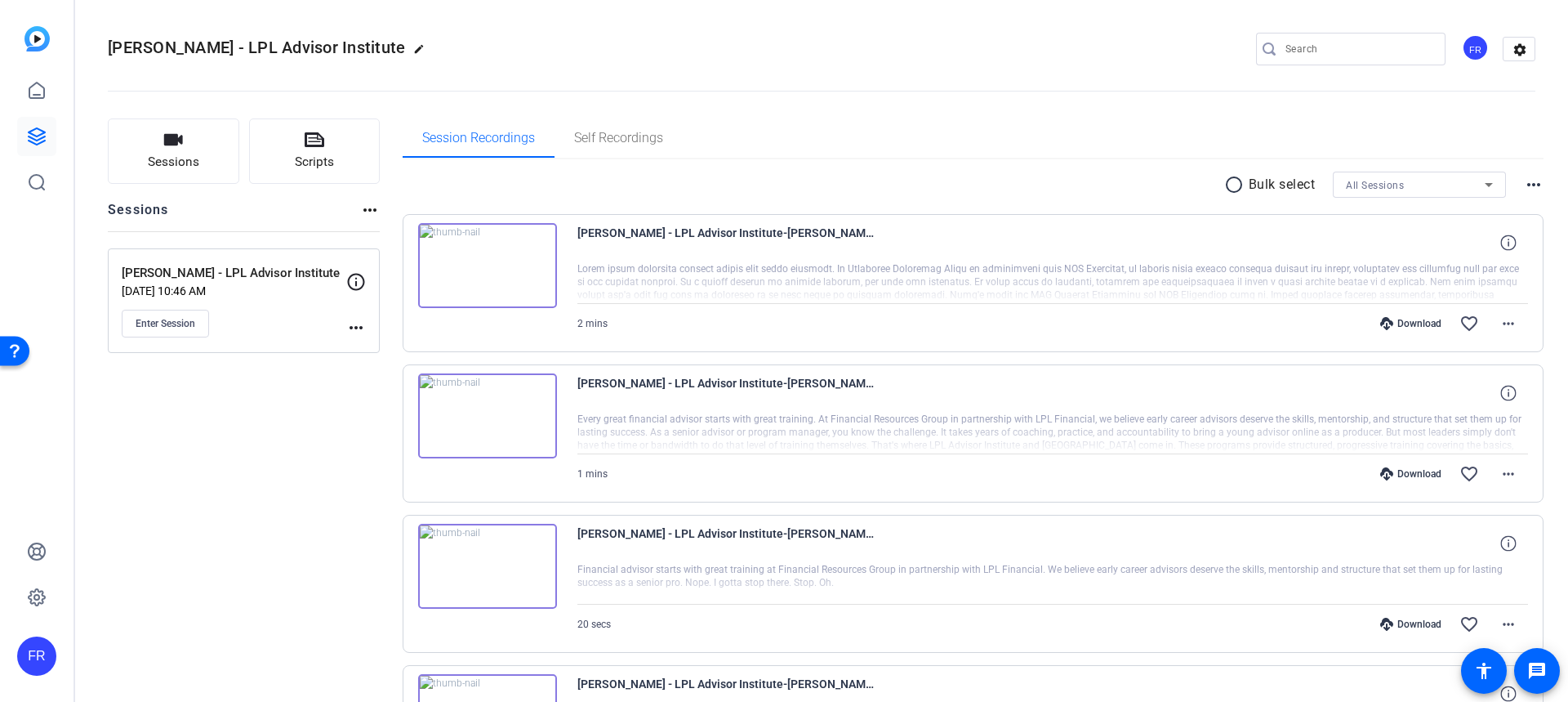
click at [485, 566] on img at bounding box center [486, 566] width 139 height 85
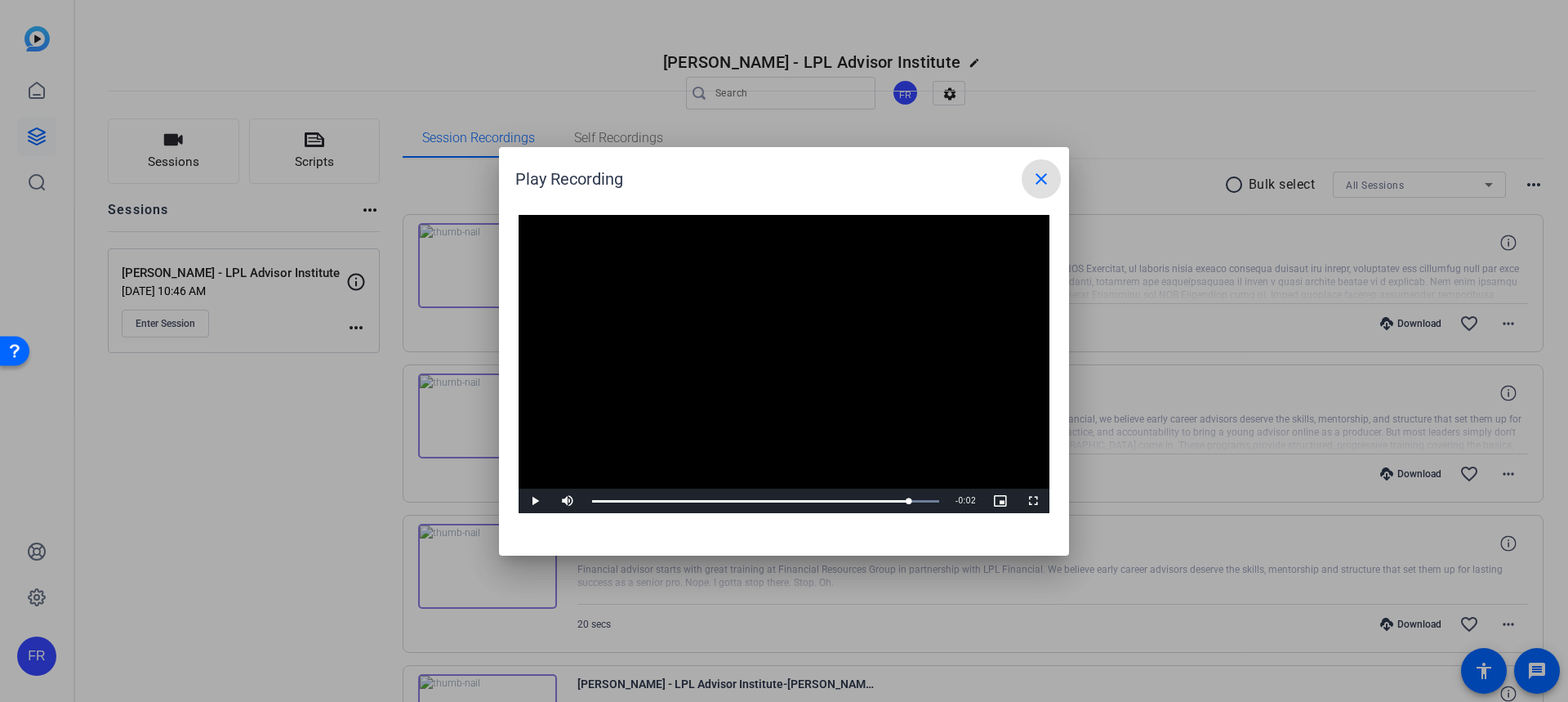
drag, startPoint x: 620, startPoint y: 497, endPoint x: 802, endPoint y: 517, distance: 183.1
click at [911, 508] on div "Loaded : 100.00% 0:18 0:18" at bounding box center [766, 500] width 363 height 24
click at [1044, 175] on mat-icon "close" at bounding box center [1041, 178] width 19 height 19
